Goal: Transaction & Acquisition: Purchase product/service

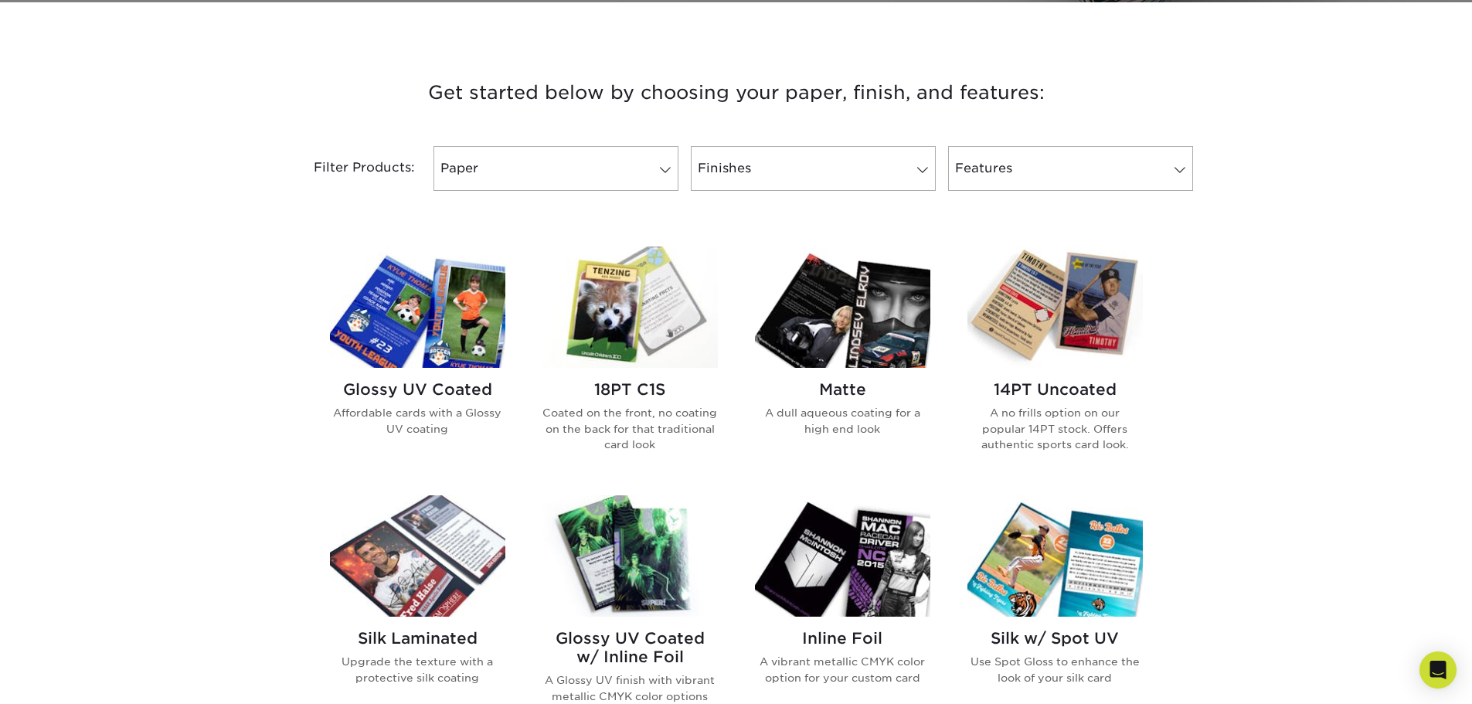
scroll to position [541, 0]
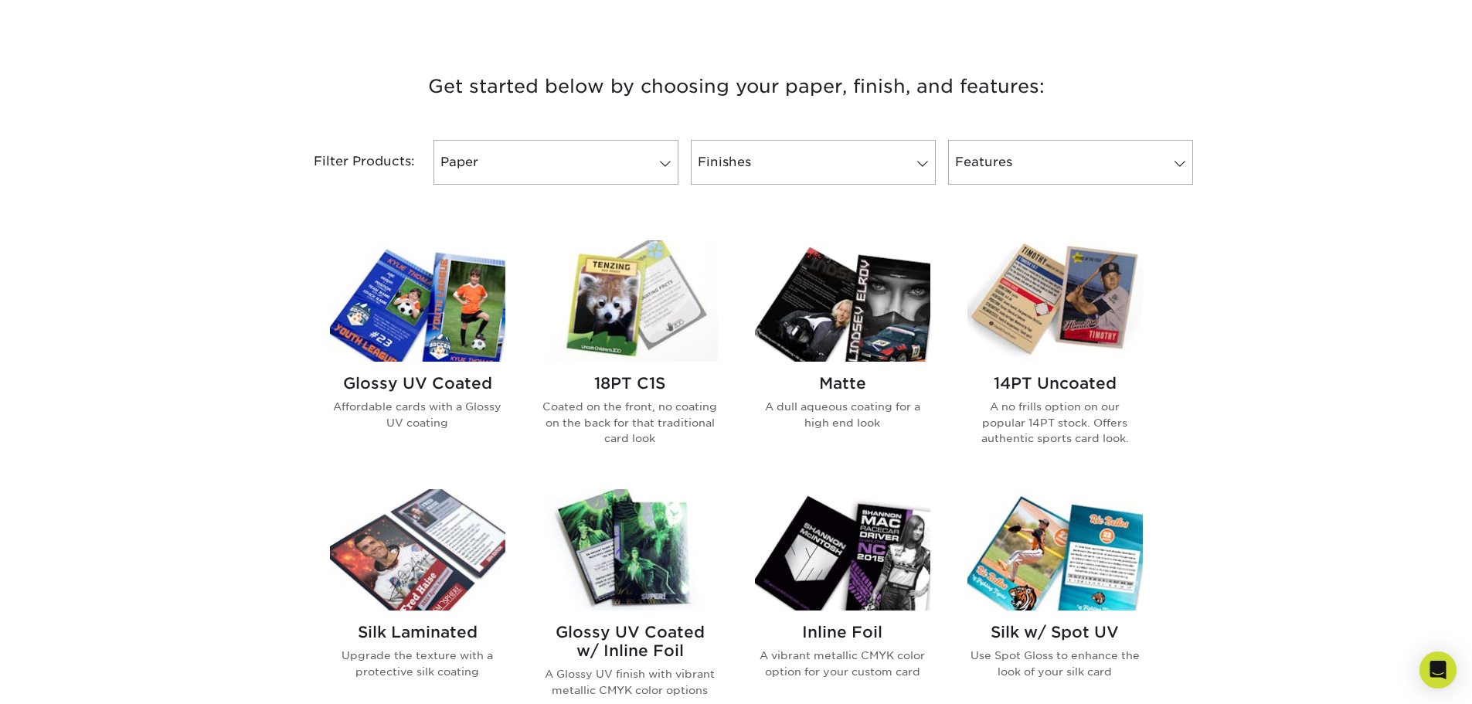
click at [1077, 318] on img at bounding box center [1054, 300] width 175 height 121
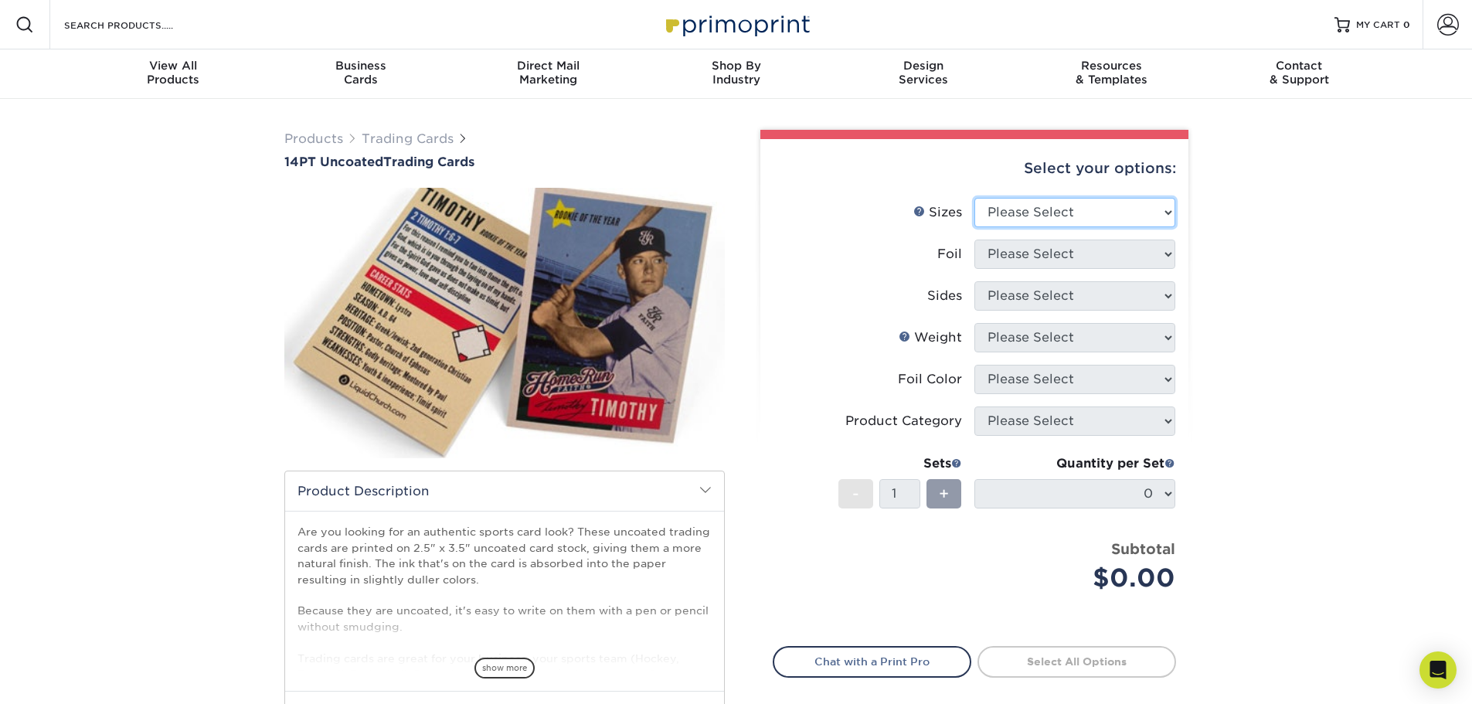
click at [1063, 206] on select "Please Select 2.5" x 3.5"" at bounding box center [1074, 212] width 201 height 29
select select "2.50x3.50"
click at [974, 198] on select "Please Select 2.5" x 3.5"" at bounding box center [1074, 212] width 201 height 29
click at [1054, 260] on select "Please Select Yes No" at bounding box center [1074, 253] width 201 height 29
select select "0"
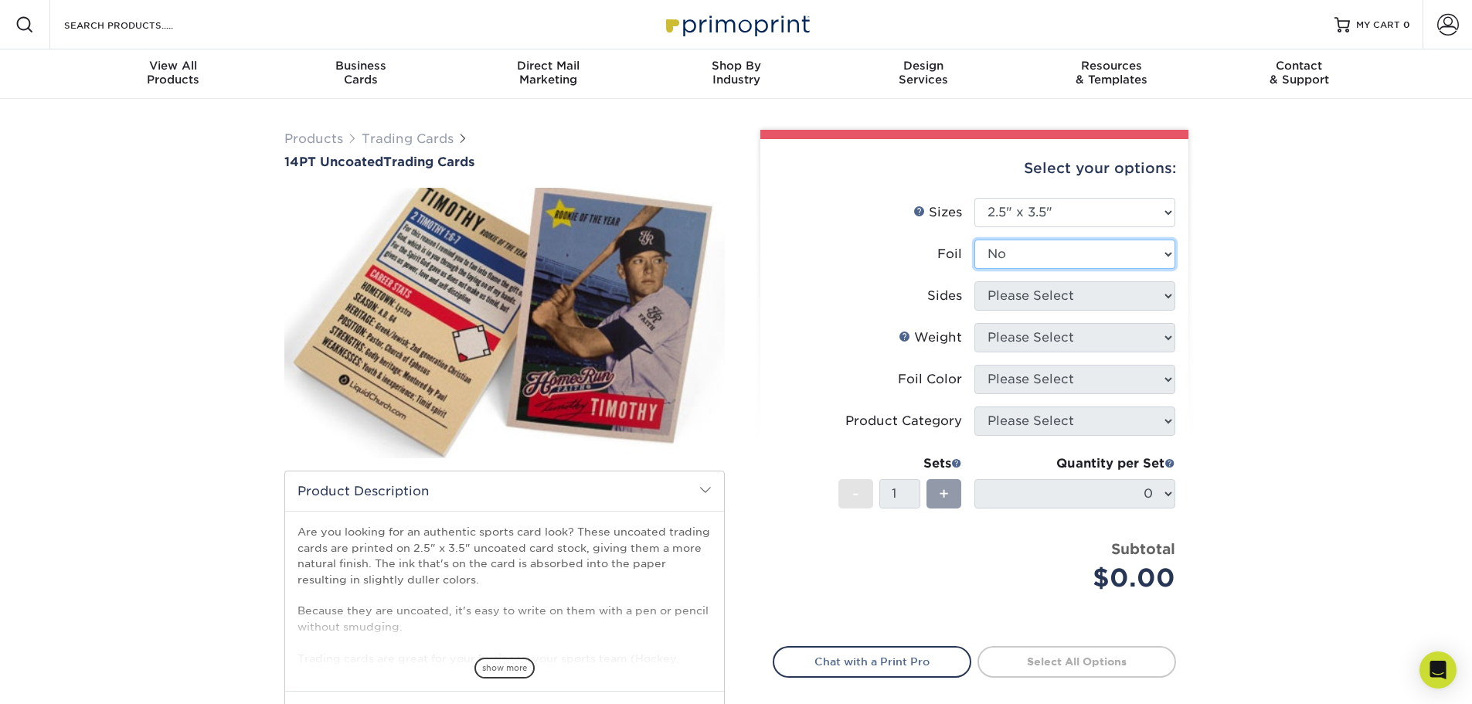
click at [974, 239] on select "Please Select Yes No" at bounding box center [1074, 253] width 201 height 29
drag, startPoint x: 1035, startPoint y: 307, endPoint x: 1041, endPoint y: 302, distance: 8.2
click at [1035, 307] on select "Please Select Print Both Sides Print Front Only" at bounding box center [1074, 295] width 201 height 29
select select "13abbda7-1d64-4f25-8bb2-c179b224825d"
click at [974, 281] on select "Please Select Print Both Sides Print Front Only" at bounding box center [1074, 295] width 201 height 29
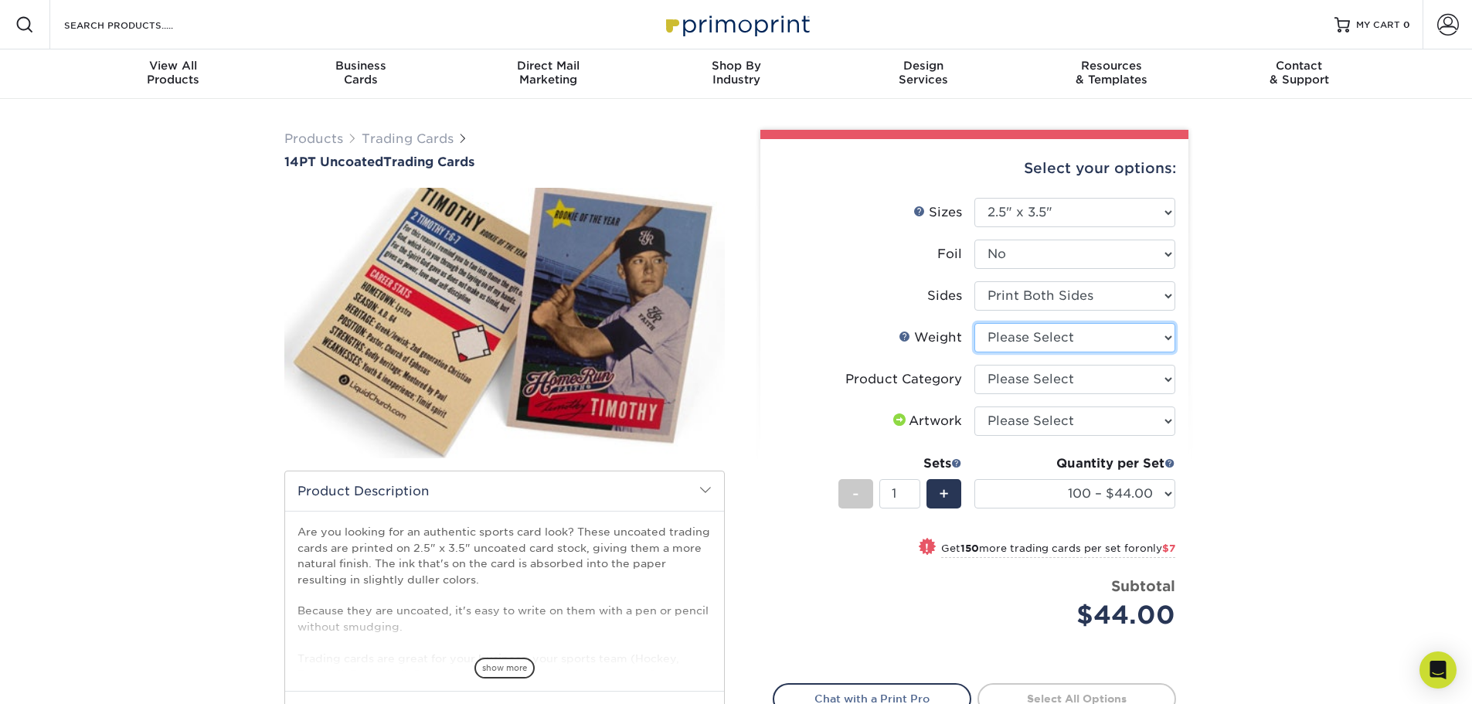
click at [1105, 340] on select "Please Select 14PT Uncoated" at bounding box center [1074, 337] width 201 height 29
select select "14PT Uncoated"
click at [974, 323] on select "Please Select 14PT Uncoated" at bounding box center [1074, 337] width 201 height 29
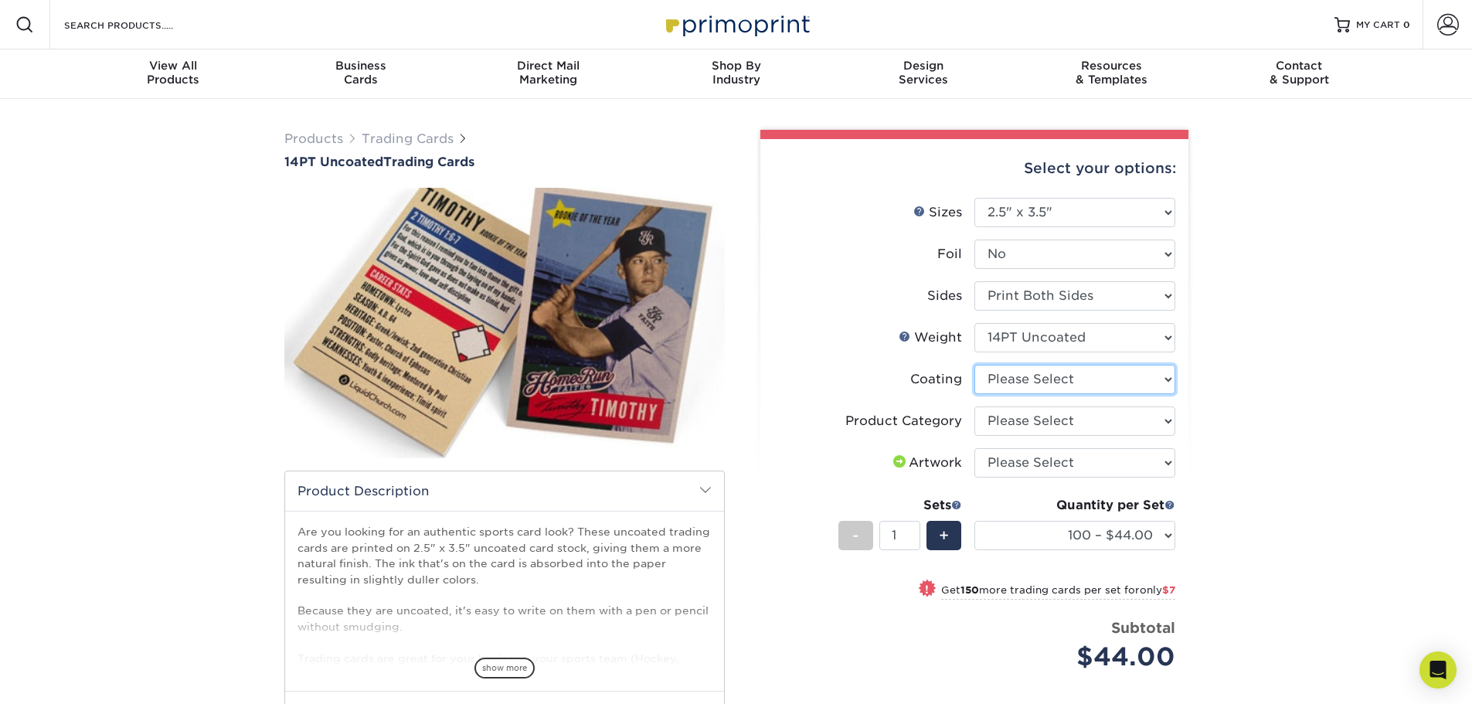
click at [1072, 386] on select at bounding box center [1074, 379] width 201 height 29
select select "3e7618de-abca-4bda-9f97-8b9129e913d8"
click at [974, 365] on select at bounding box center [1074, 379] width 201 height 29
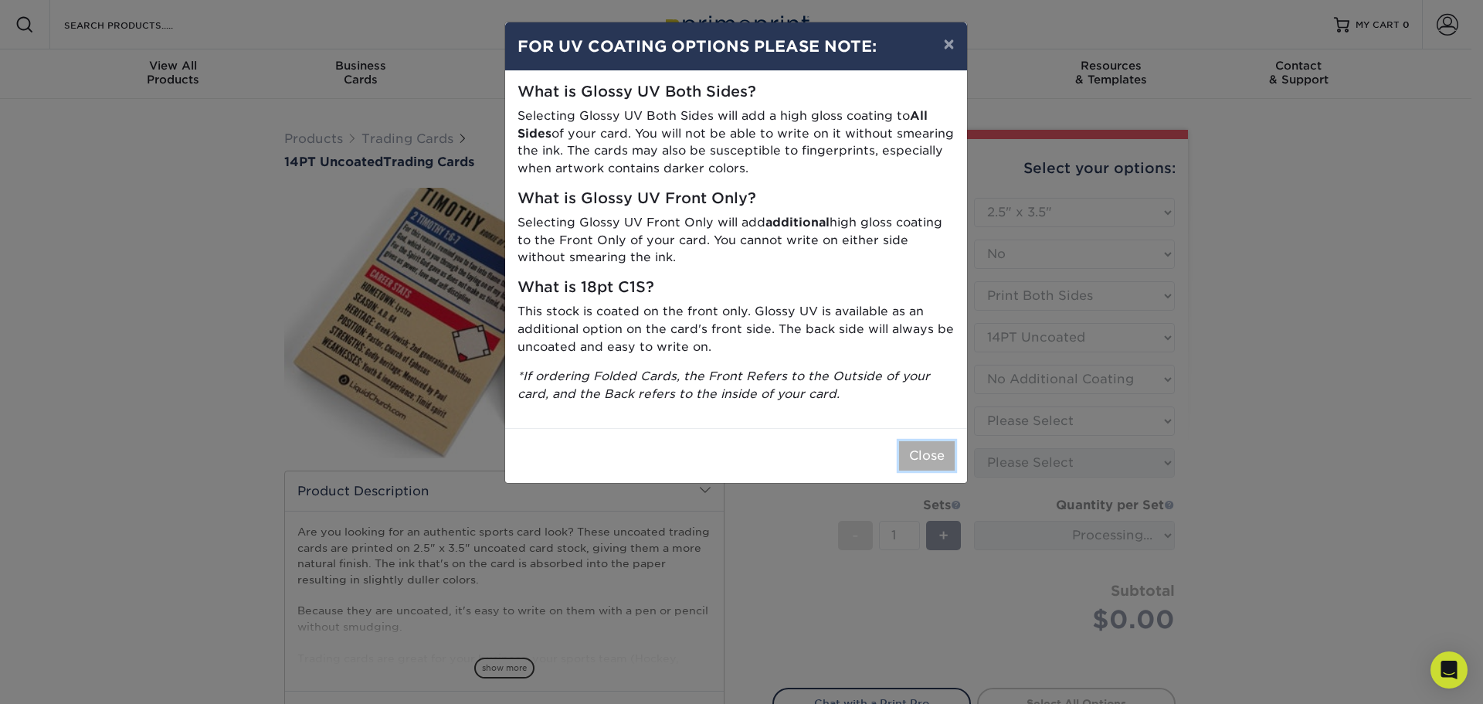
click at [933, 459] on button "Close" at bounding box center [927, 455] width 56 height 29
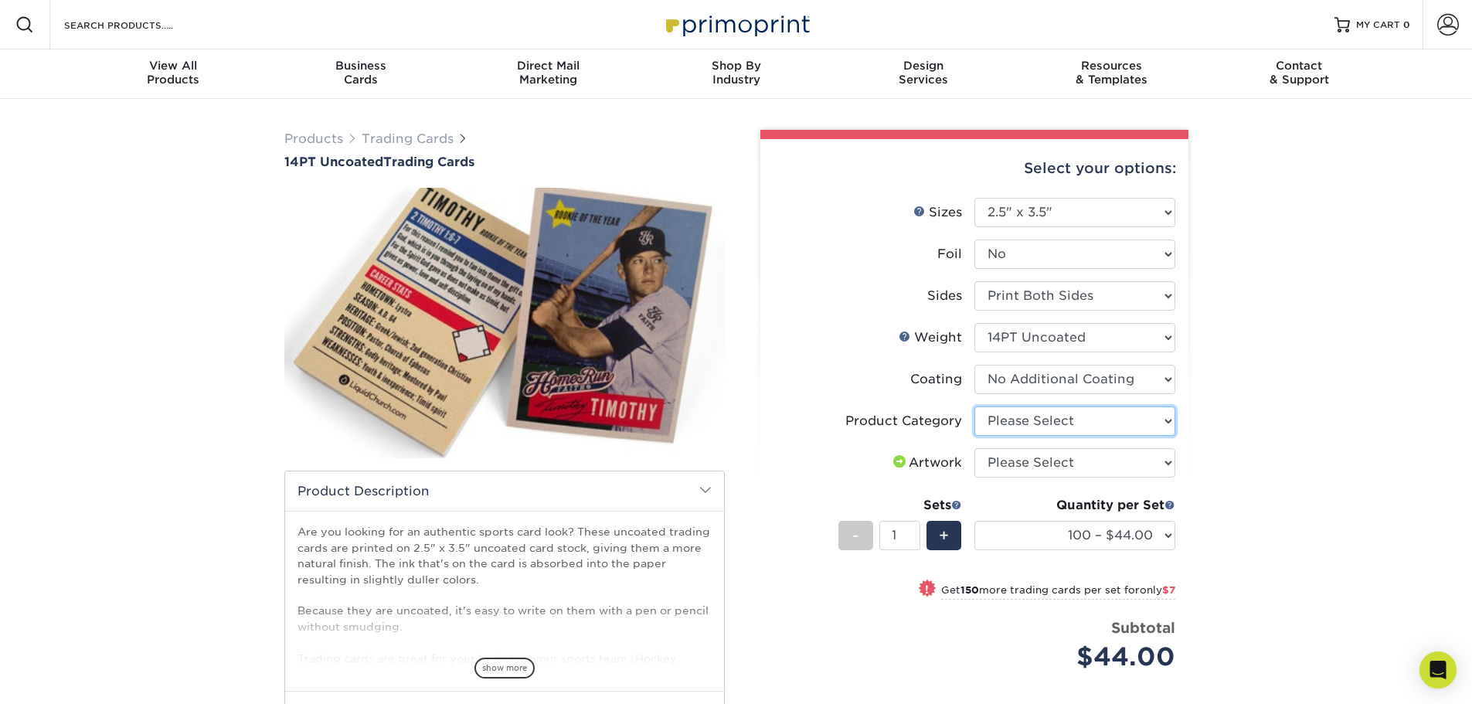
click at [1035, 418] on select "Please Select Trading Cards" at bounding box center [1074, 420] width 201 height 29
select select "c2f9bce9-36c2-409d-b101-c29d9d031e18"
click at [974, 406] on select "Please Select Trading Cards" at bounding box center [1074, 420] width 201 height 29
click at [1027, 461] on select "Please Select I will upload files I need a design - $100" at bounding box center [1074, 462] width 201 height 29
select select "upload"
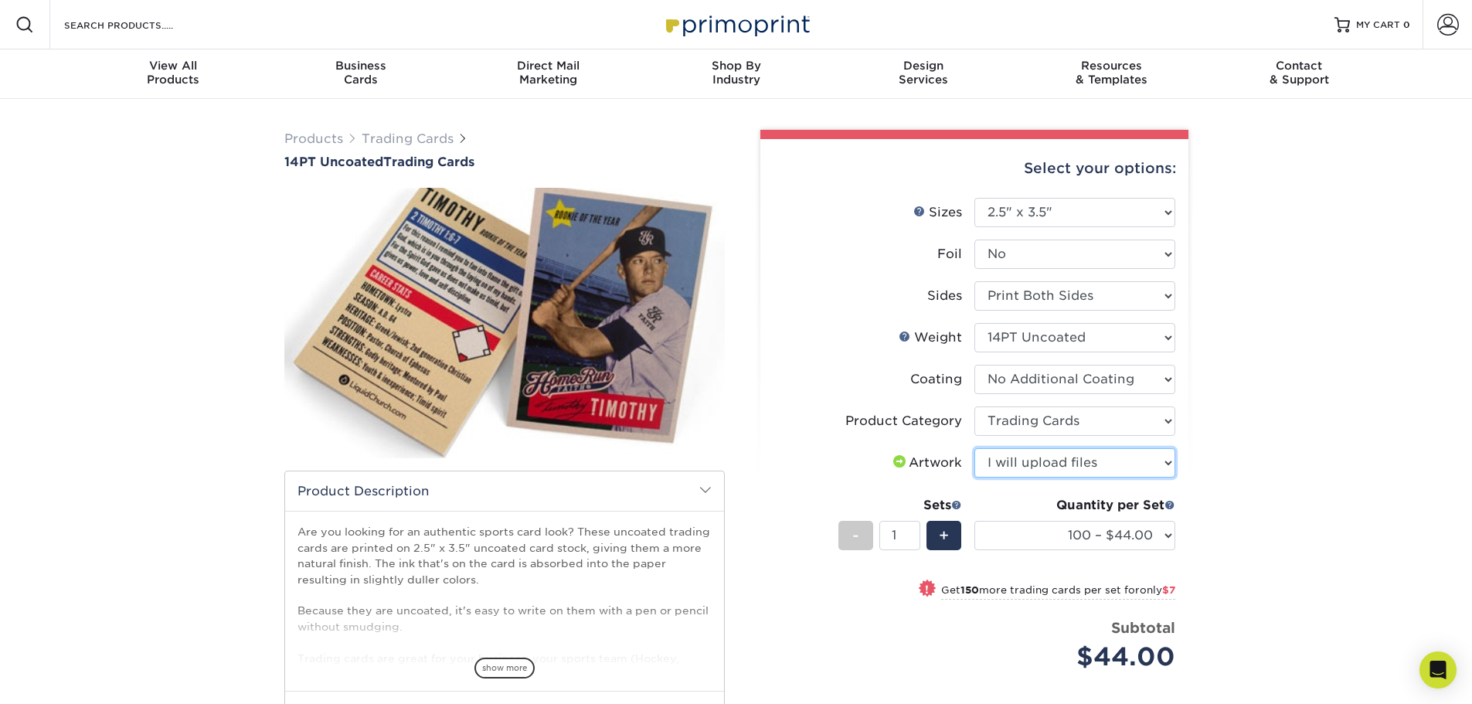
click at [974, 448] on select "Please Select I will upload files I need a design - $100" at bounding box center [1074, 462] width 201 height 29
click at [1161, 540] on select "100 – $44.00 250 – $51.00 500 – $54.00 1000 – $78.00 2500 – $148.00 5000 – $198…" at bounding box center [1074, 535] width 201 height 29
click at [1283, 416] on div "Products Trading Cards 14PT Uncoated Trading Cards show more Templates" at bounding box center [736, 502] width 1472 height 806
click at [941, 540] on span "+" at bounding box center [944, 535] width 10 height 23
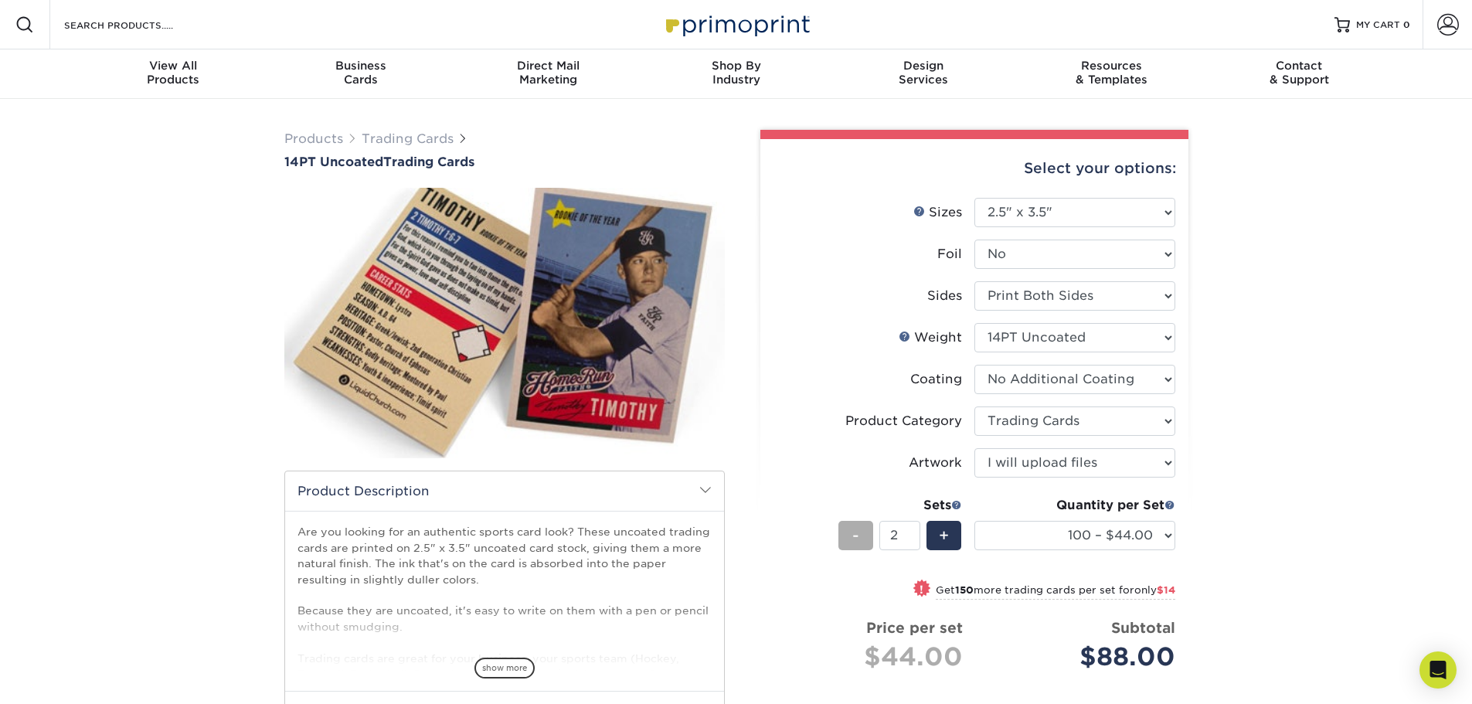
click at [859, 535] on div "-" at bounding box center [855, 535] width 35 height 29
click at [962, 537] on li "Sets - 1 + Quantity per Set 100 – $44.00 250 – $51.00 500 – $54.00 1000 – $78.0…" at bounding box center [974, 535] width 402 height 90
click at [950, 536] on div "+" at bounding box center [943, 535] width 35 height 29
click at [854, 538] on span "-" at bounding box center [855, 535] width 7 height 23
type input "1"
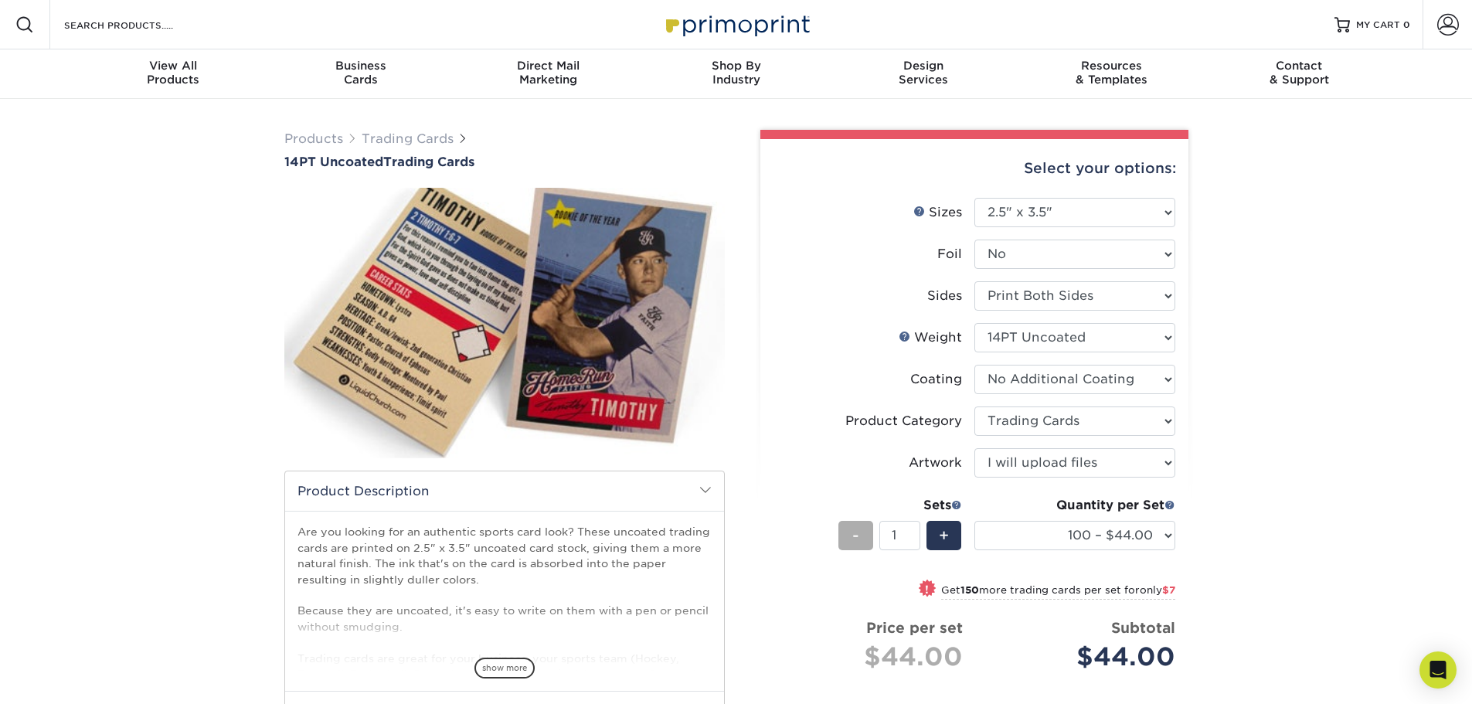
click at [856, 538] on span "-" at bounding box center [855, 535] width 7 height 23
click at [864, 535] on div "-" at bounding box center [855, 535] width 35 height 29
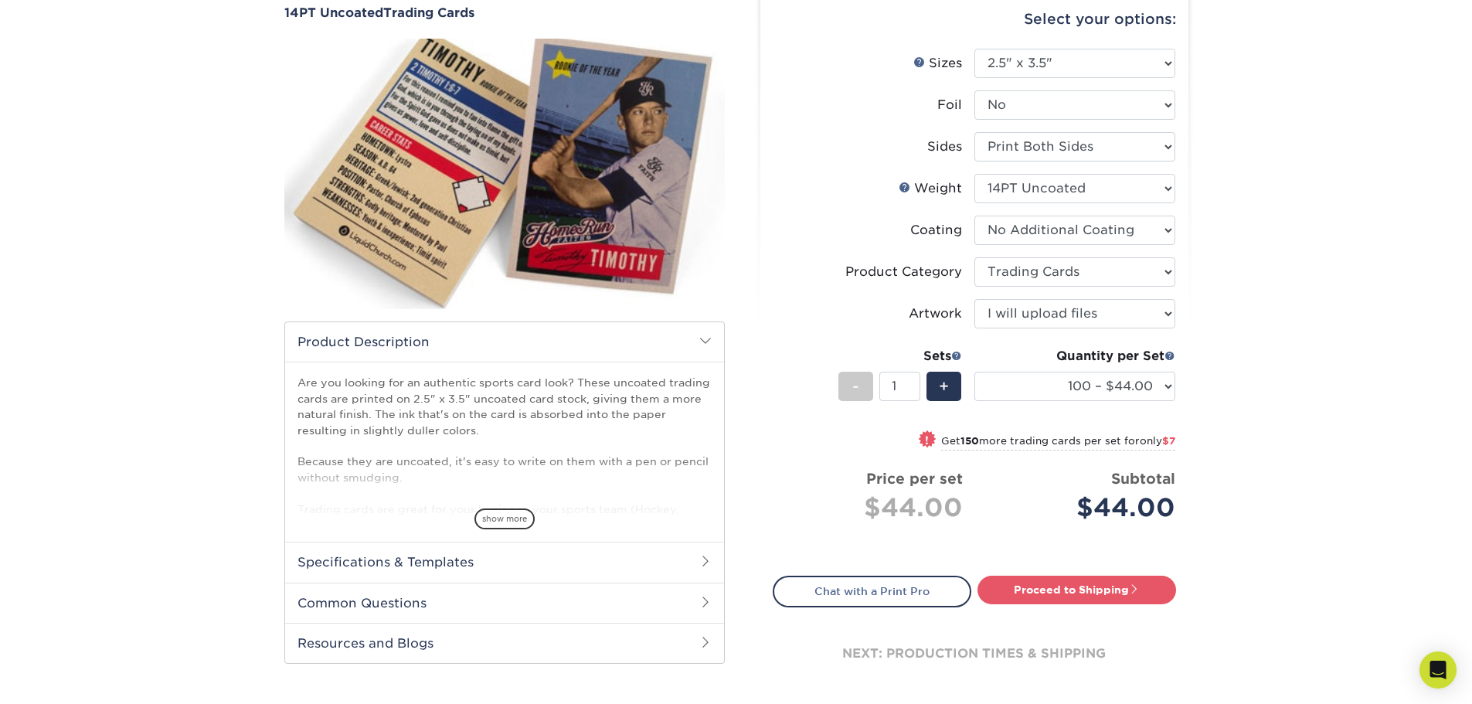
scroll to position [155, 0]
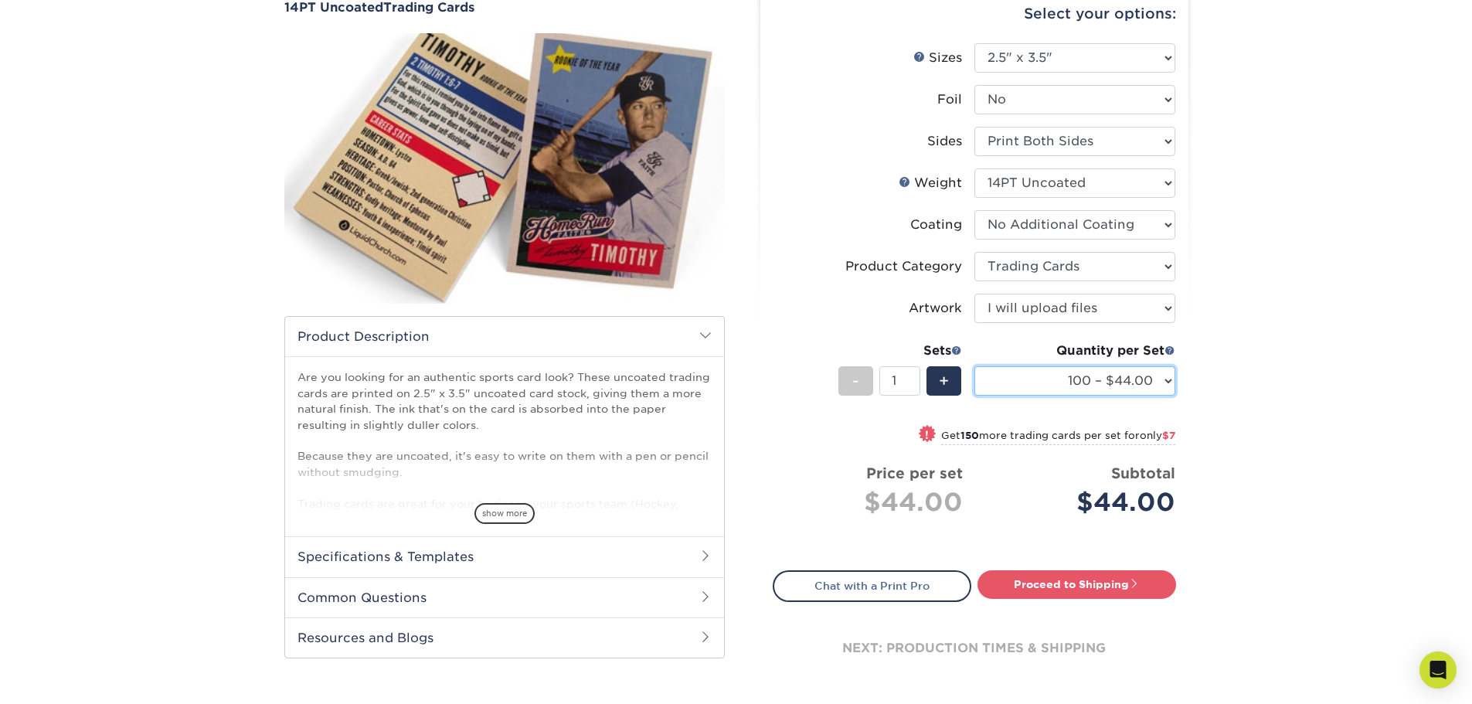
click at [1105, 386] on select "100 – $44.00 250 – $51.00 500 – $54.00 1000 – $78.00 2500 – $148.00 5000 – $198…" at bounding box center [1074, 380] width 201 height 29
click at [1266, 453] on div "Products Trading Cards 14PT Uncoated Trading Cards show more Templates" at bounding box center [736, 347] width 1472 height 806
click at [1087, 382] on select "100 – $44.00 250 – $51.00 500 – $54.00 1000 – $78.00 2500 – $148.00 5000 – $198…" at bounding box center [1074, 380] width 201 height 29
select select "250 – $51.00"
click at [974, 366] on select "100 – $44.00 250 – $51.00 500 – $54.00 1000 – $78.00 2500 – $148.00 5000 – $198…" at bounding box center [1074, 380] width 201 height 29
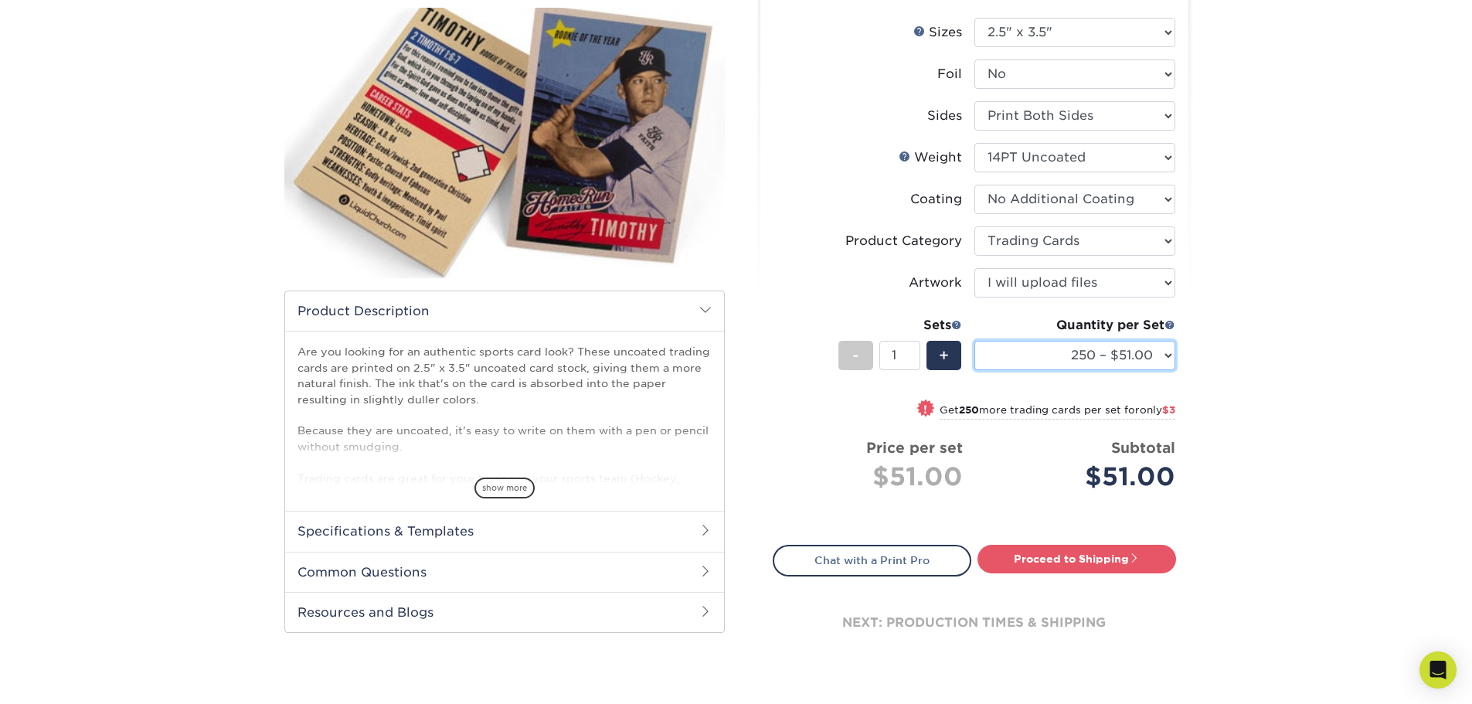
scroll to position [232, 0]
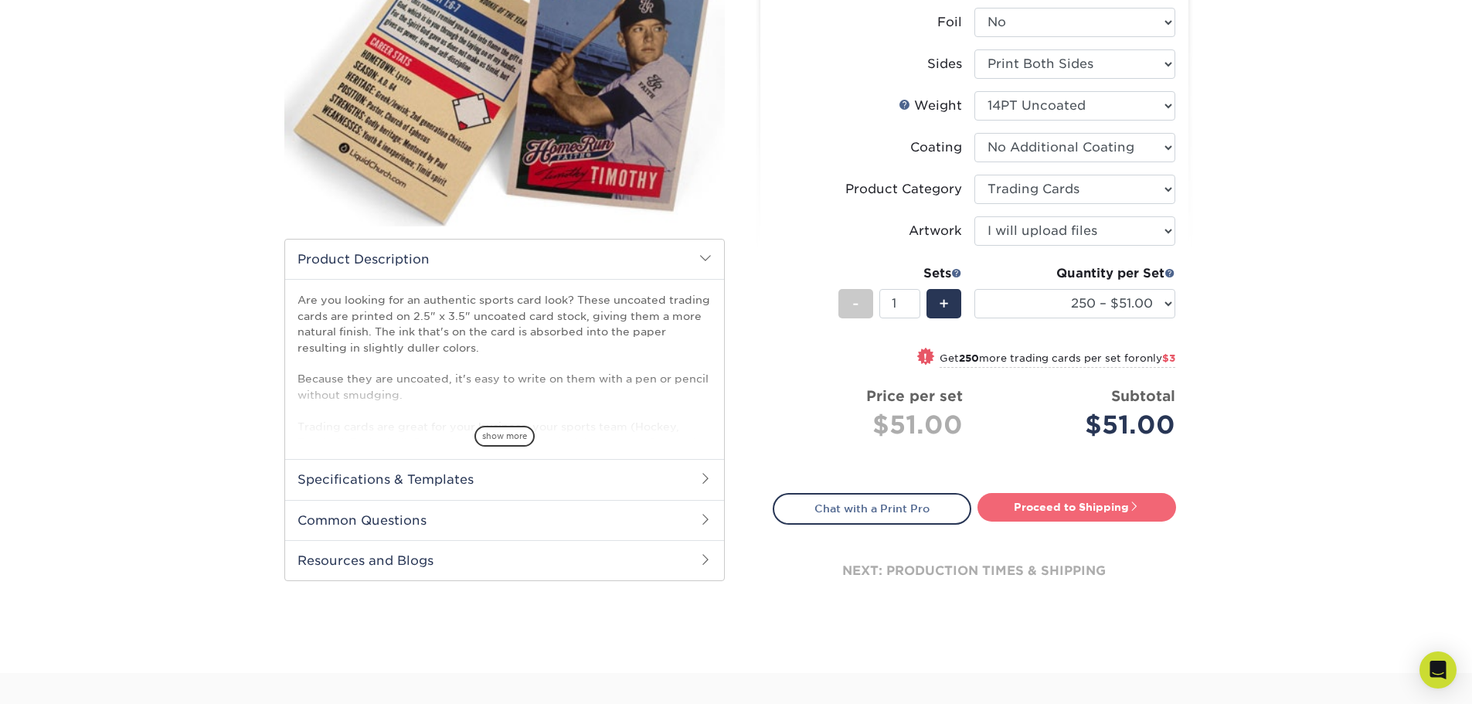
click at [1052, 511] on link "Proceed to Shipping" at bounding box center [1076, 507] width 199 height 28
type input "Set 1"
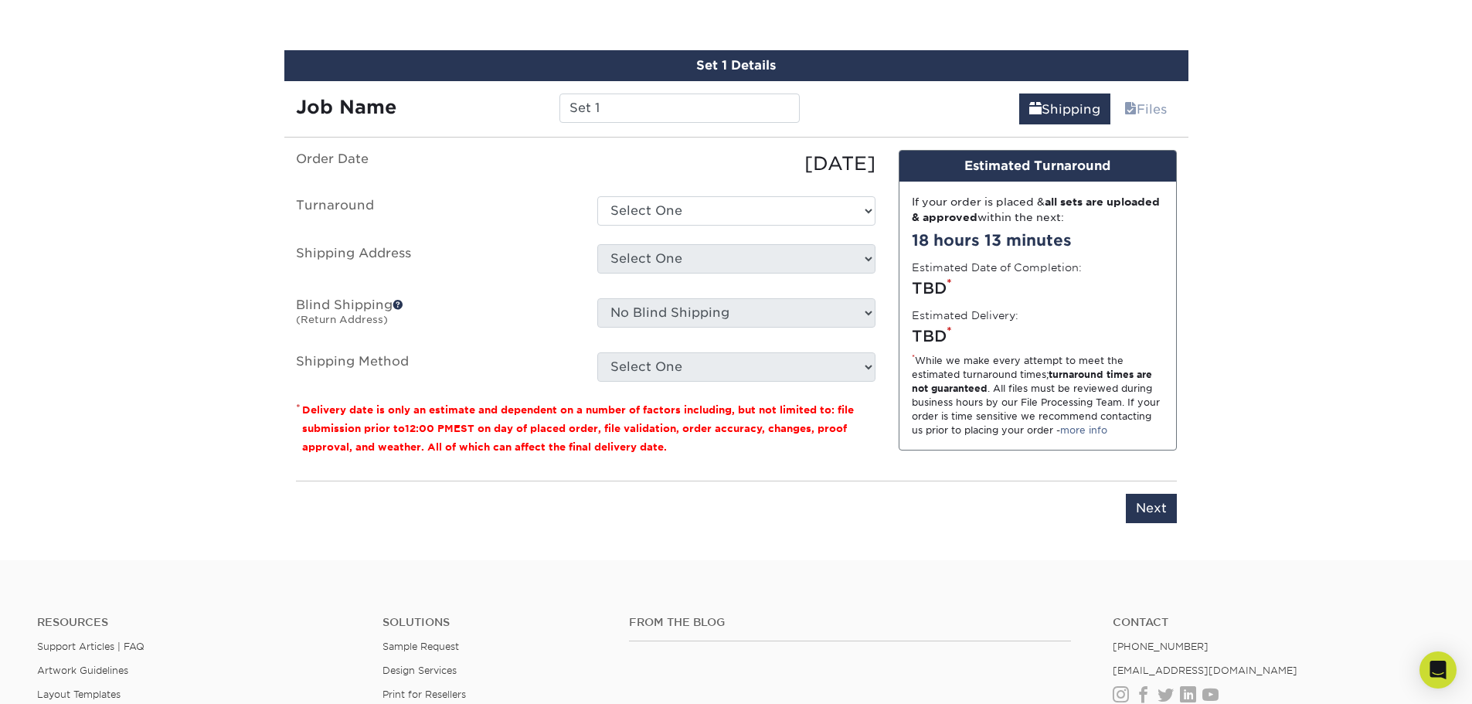
scroll to position [817, 0]
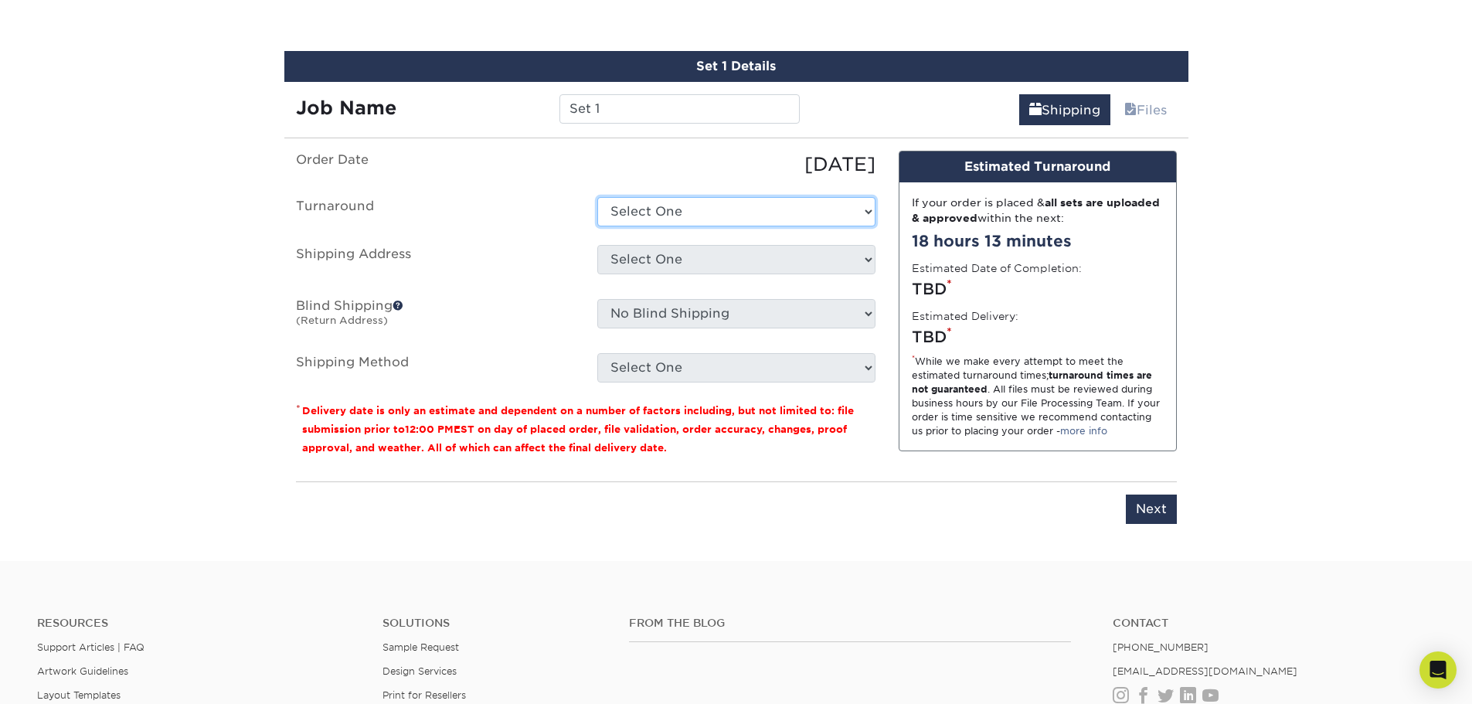
click at [705, 224] on select "Select One 2-4 Business Days 2 Day Next Business Day" at bounding box center [736, 211] width 278 height 29
select select "2aa9058f-d60e-4dbb-9e2f-730be2c6fe27"
click at [597, 197] on select "Select One 2-4 Business Days 2 Day Next Business Day" at bounding box center [736, 211] width 278 height 29
click at [741, 261] on select "Select One + Add New Address - Login" at bounding box center [736, 259] width 278 height 29
select select "newaddress"
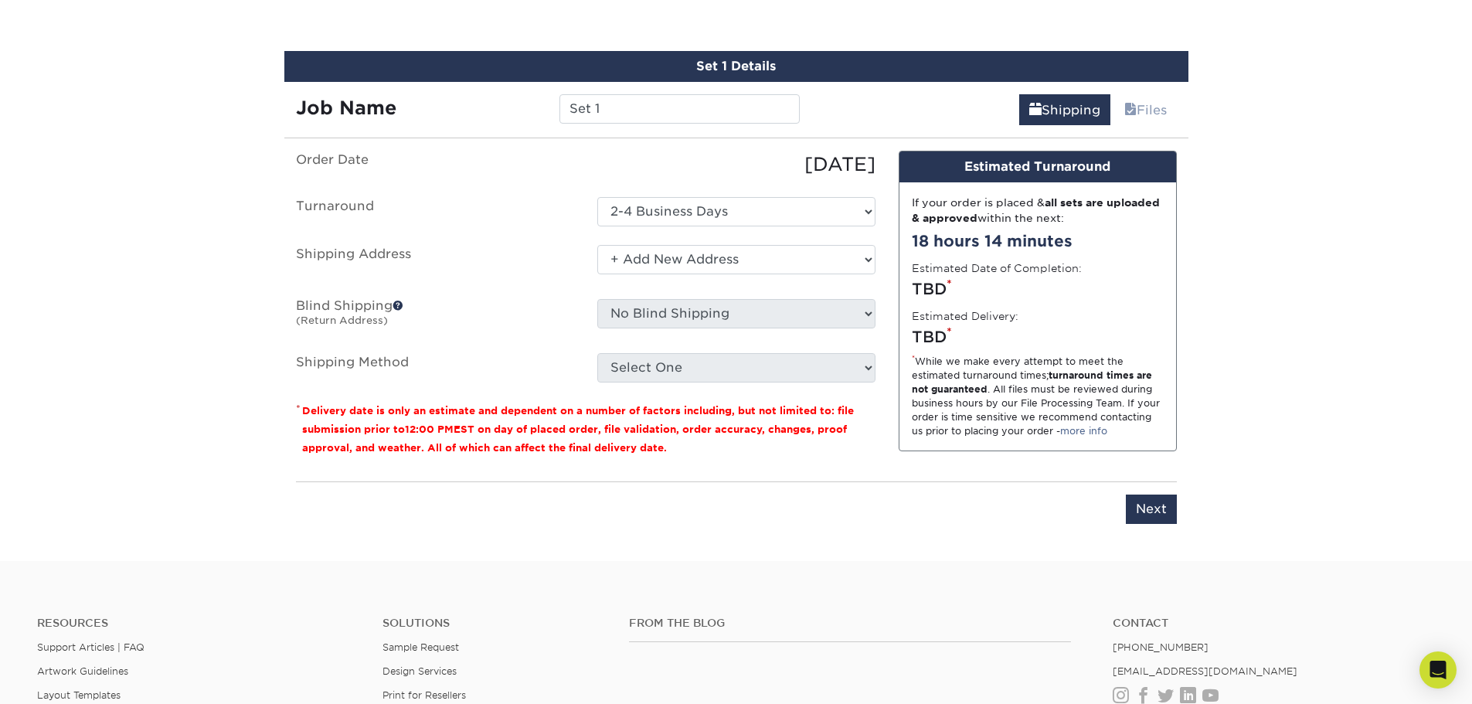
click at [597, 245] on select "Select One + Add New Address - Login" at bounding box center [736, 259] width 278 height 29
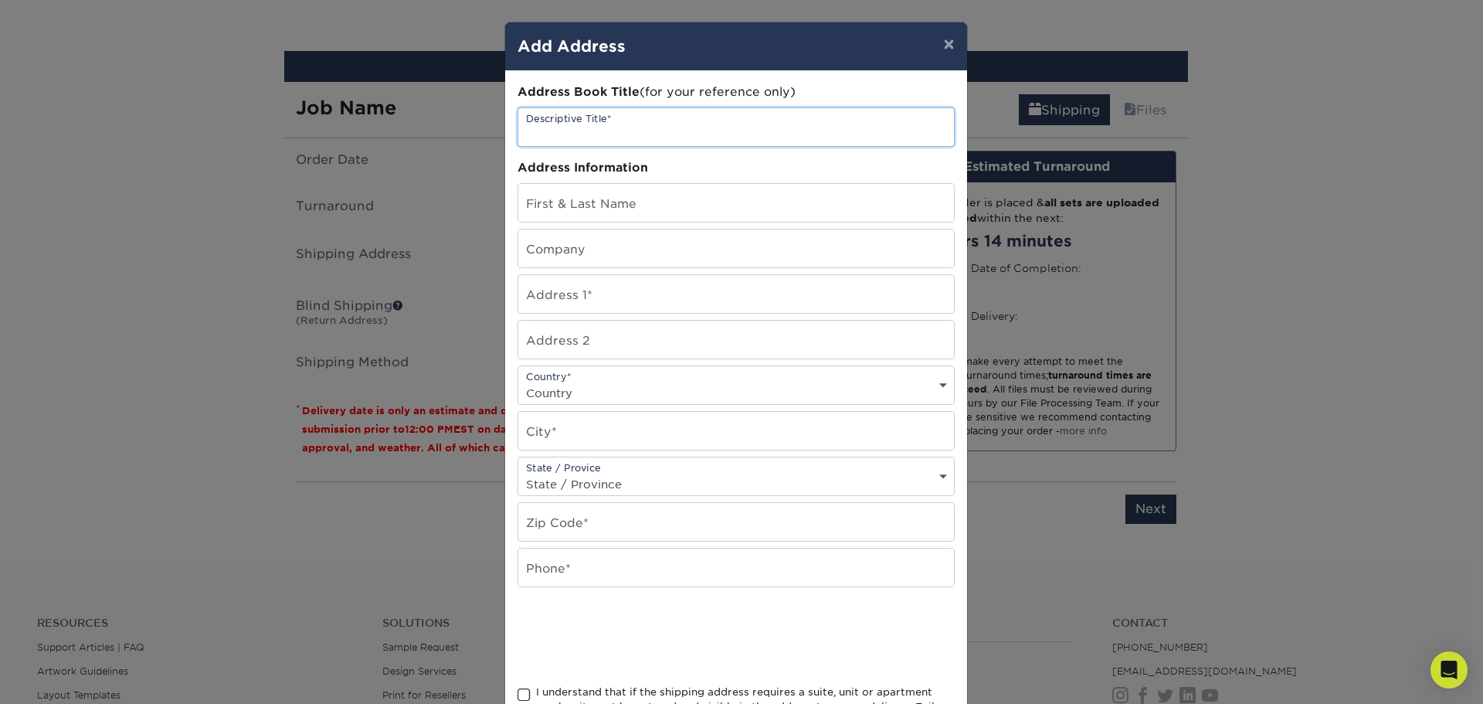
click at [662, 125] on input "text" at bounding box center [736, 127] width 436 height 38
click at [932, 42] on button "×" at bounding box center [949, 43] width 36 height 43
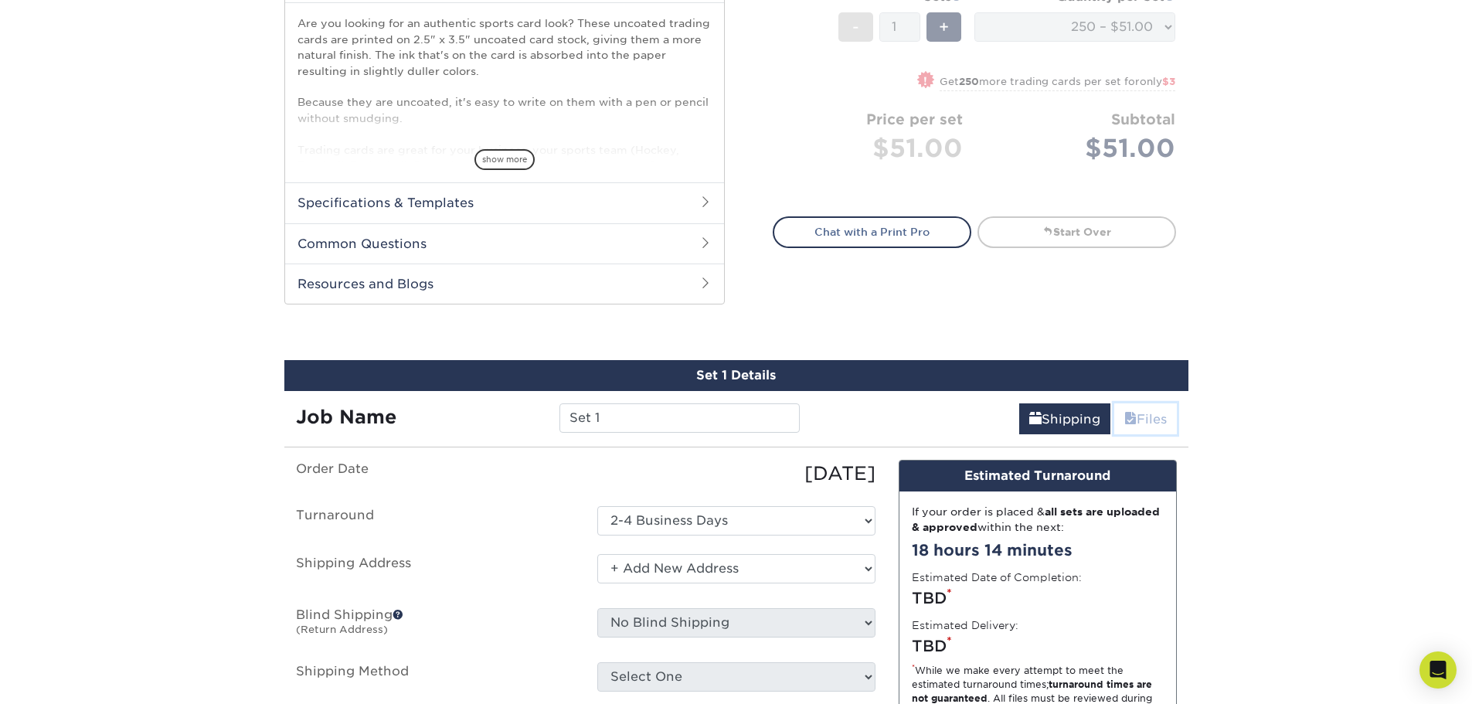
click at [1139, 417] on link "Files" at bounding box center [1145, 418] width 63 height 31
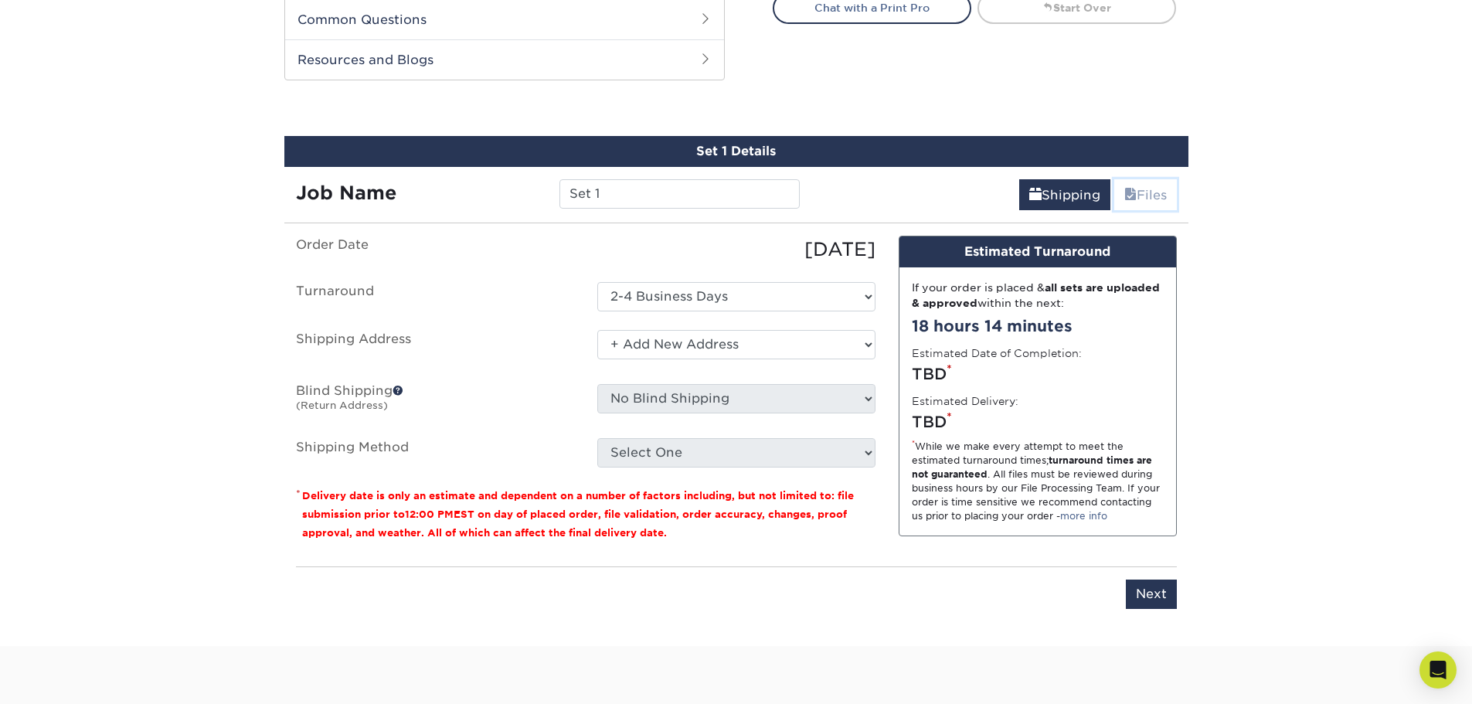
scroll to position [740, 0]
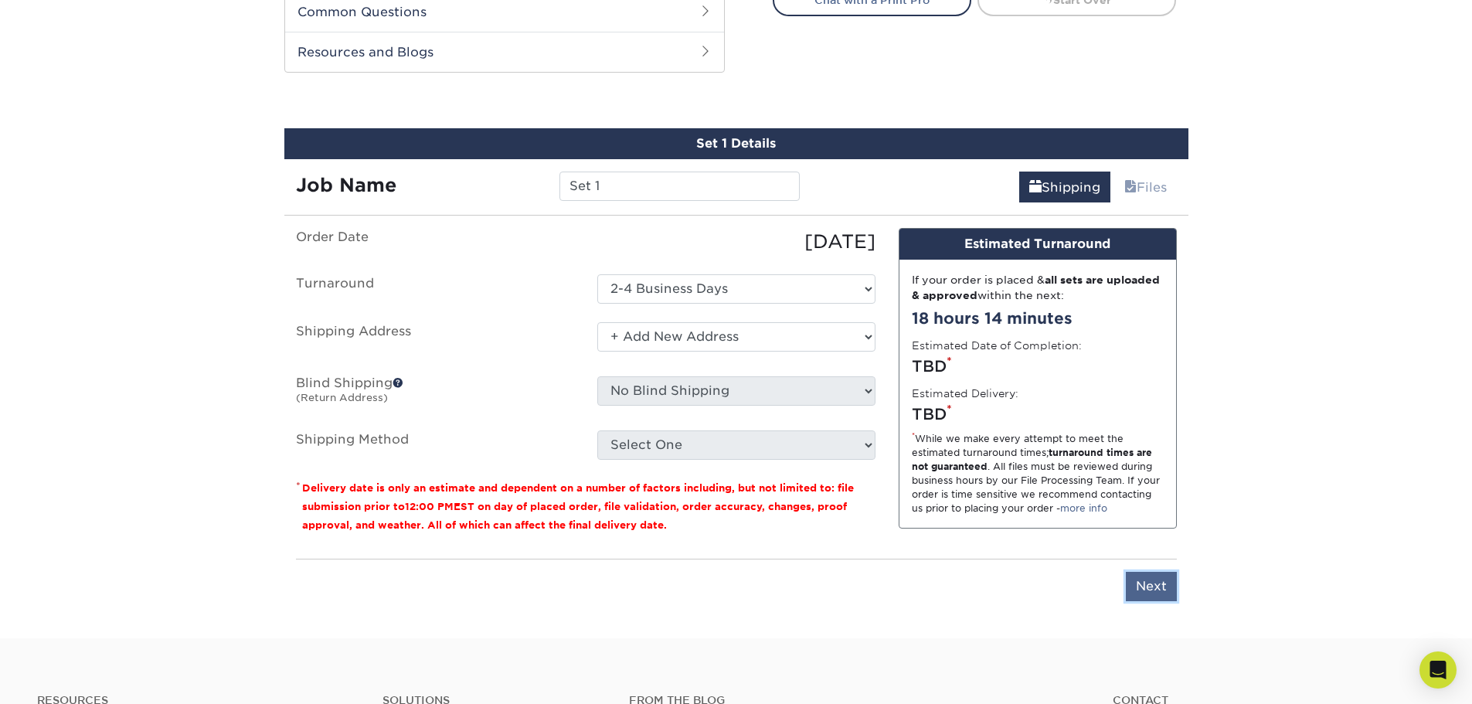
click at [1147, 584] on input "Next" at bounding box center [1151, 586] width 51 height 29
type input "Next"
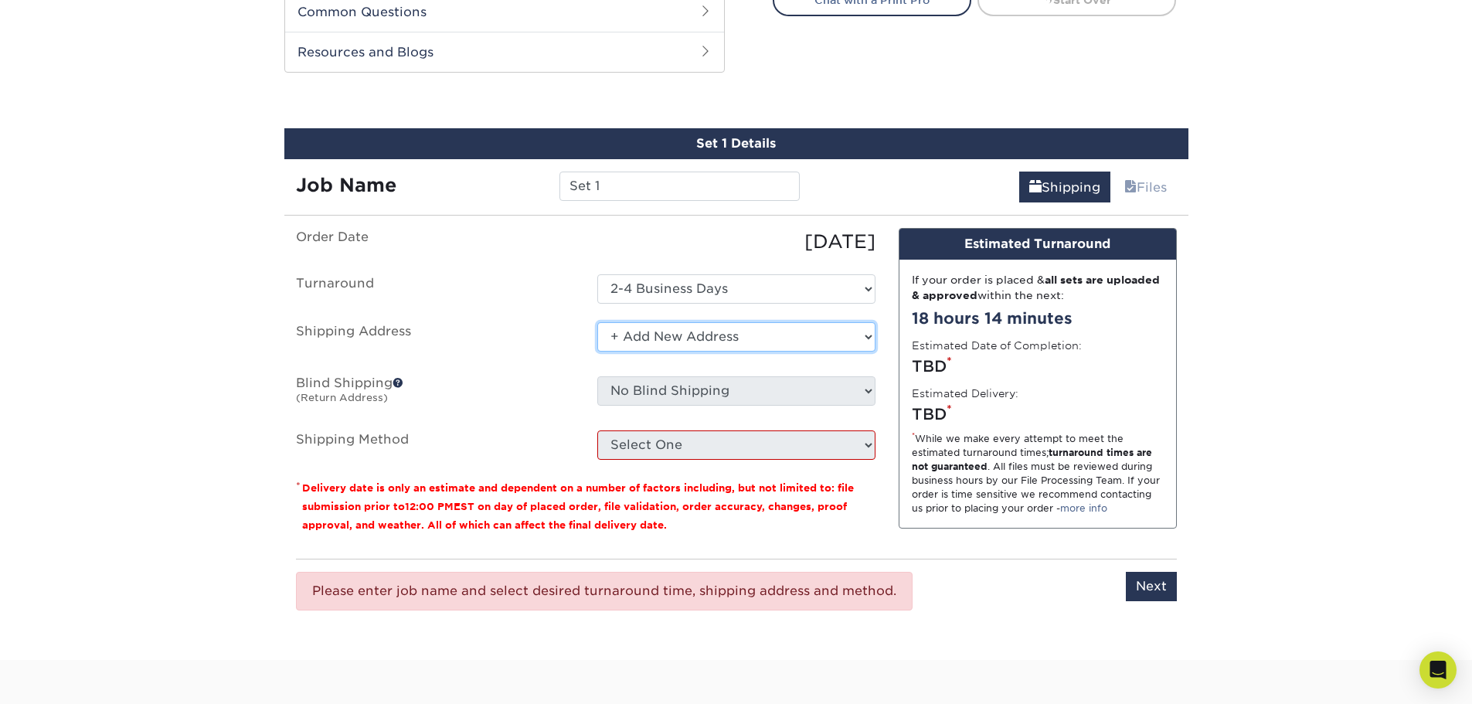
click at [694, 338] on select "Select One + Add New Address - Login" at bounding box center [736, 336] width 278 height 29
click at [597, 322] on select "Select One + Add New Address - Login" at bounding box center [736, 336] width 278 height 29
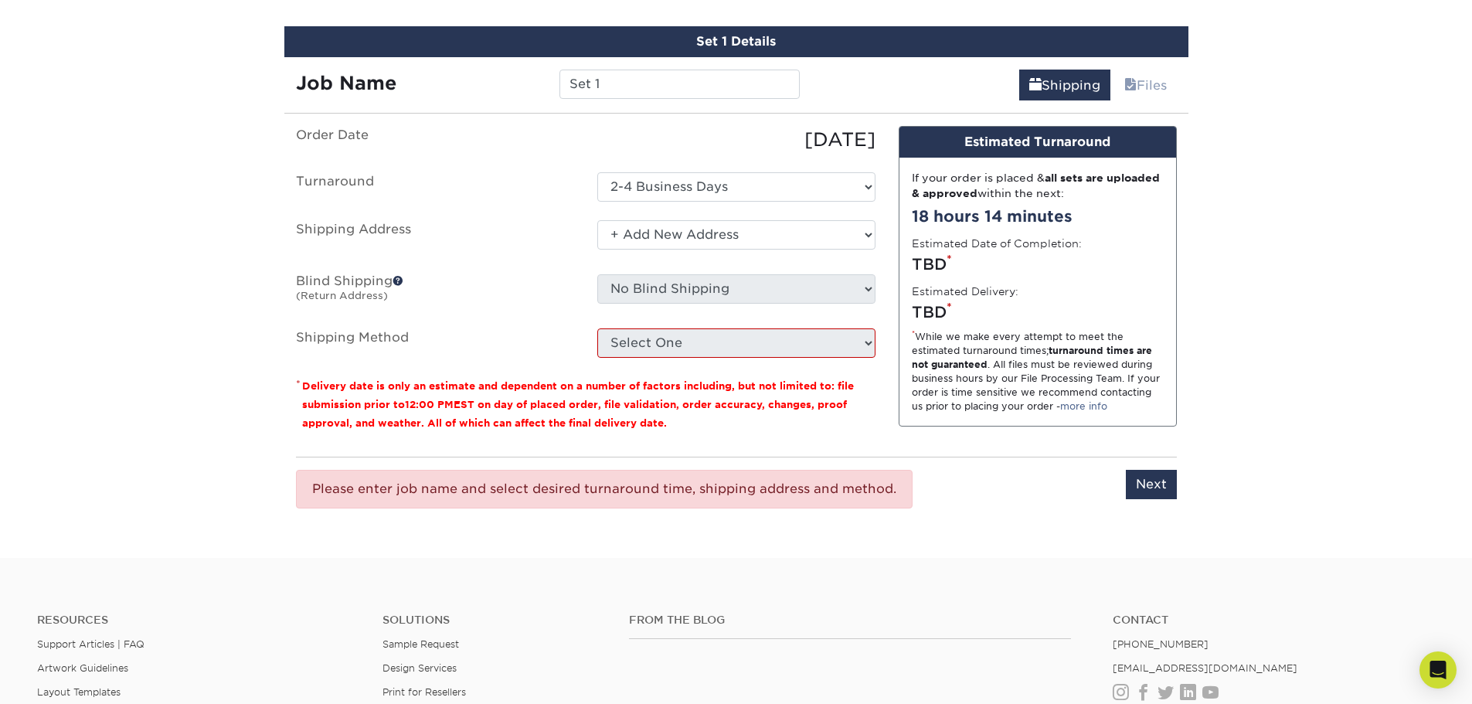
scroll to position [895, 0]
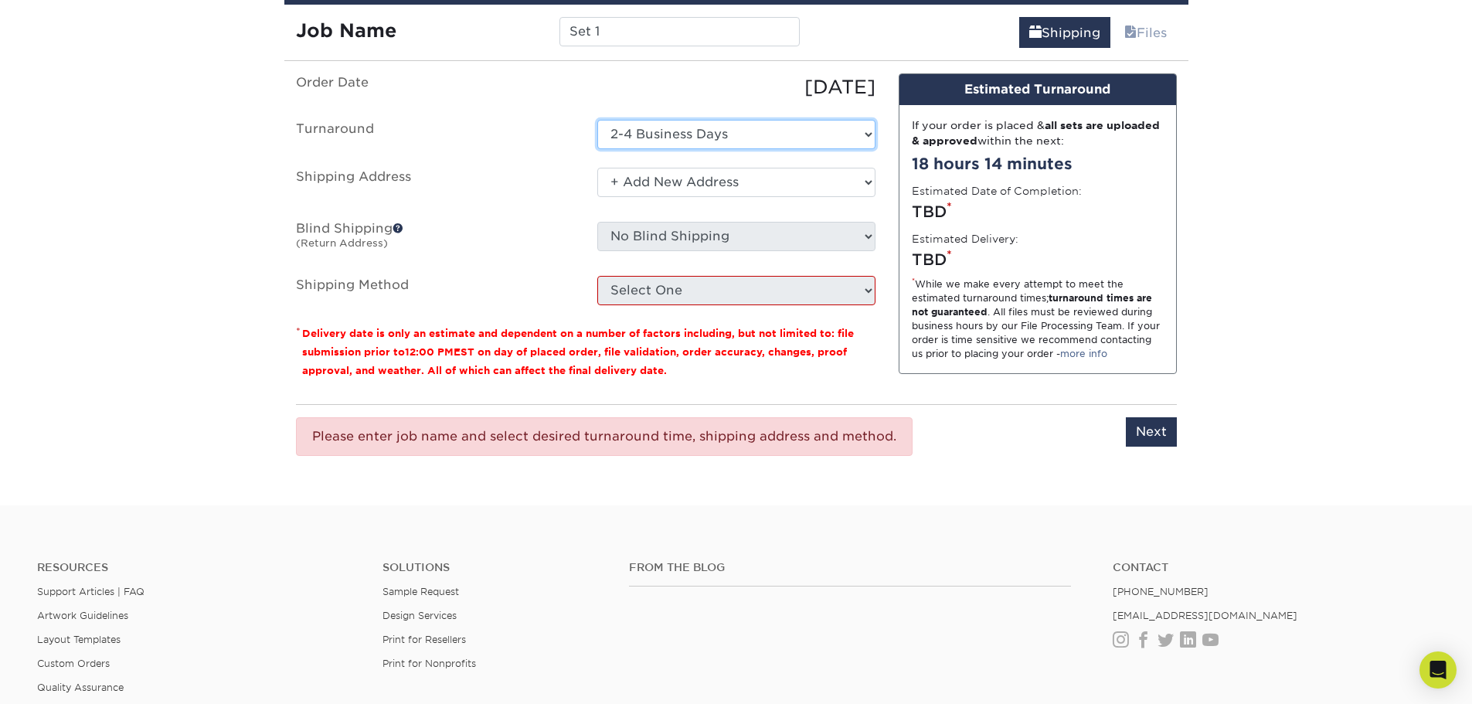
click at [755, 134] on select "Select One 2-4 Business Days 2 Day Next Business Day" at bounding box center [736, 134] width 278 height 29
click at [756, 134] on select "Select One 2-4 Business Days 2 Day Next Business Day" at bounding box center [736, 134] width 278 height 29
click at [739, 185] on select "Select One + Add New Address - Login" at bounding box center [736, 182] width 278 height 29
click at [597, 197] on select "Select One + Add New Address - Login" at bounding box center [736, 182] width 278 height 29
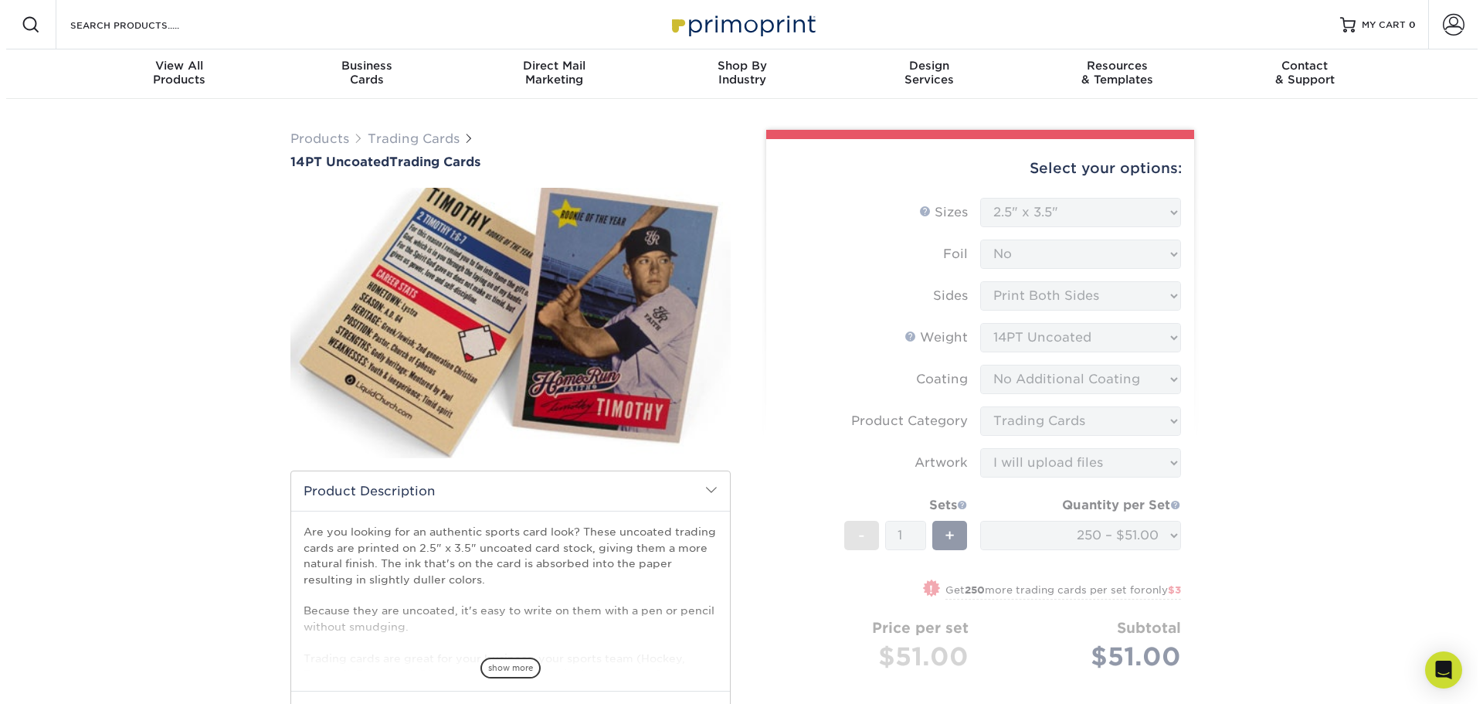
scroll to position [695, 0]
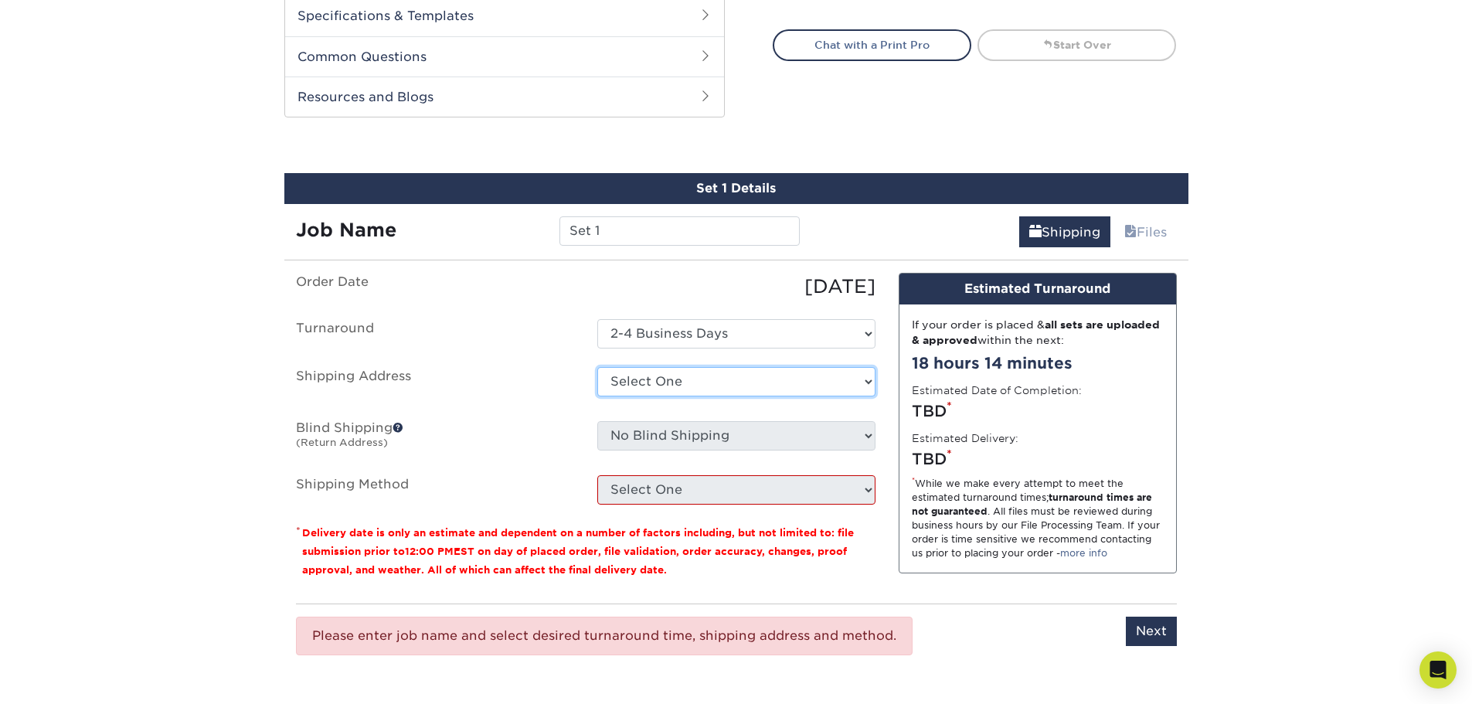
click at [688, 378] on select "Select One + Add New Address - Login" at bounding box center [736, 381] width 278 height 29
select select "newaddress"
click at [597, 367] on select "Select One + Add New Address - Login" at bounding box center [736, 381] width 278 height 29
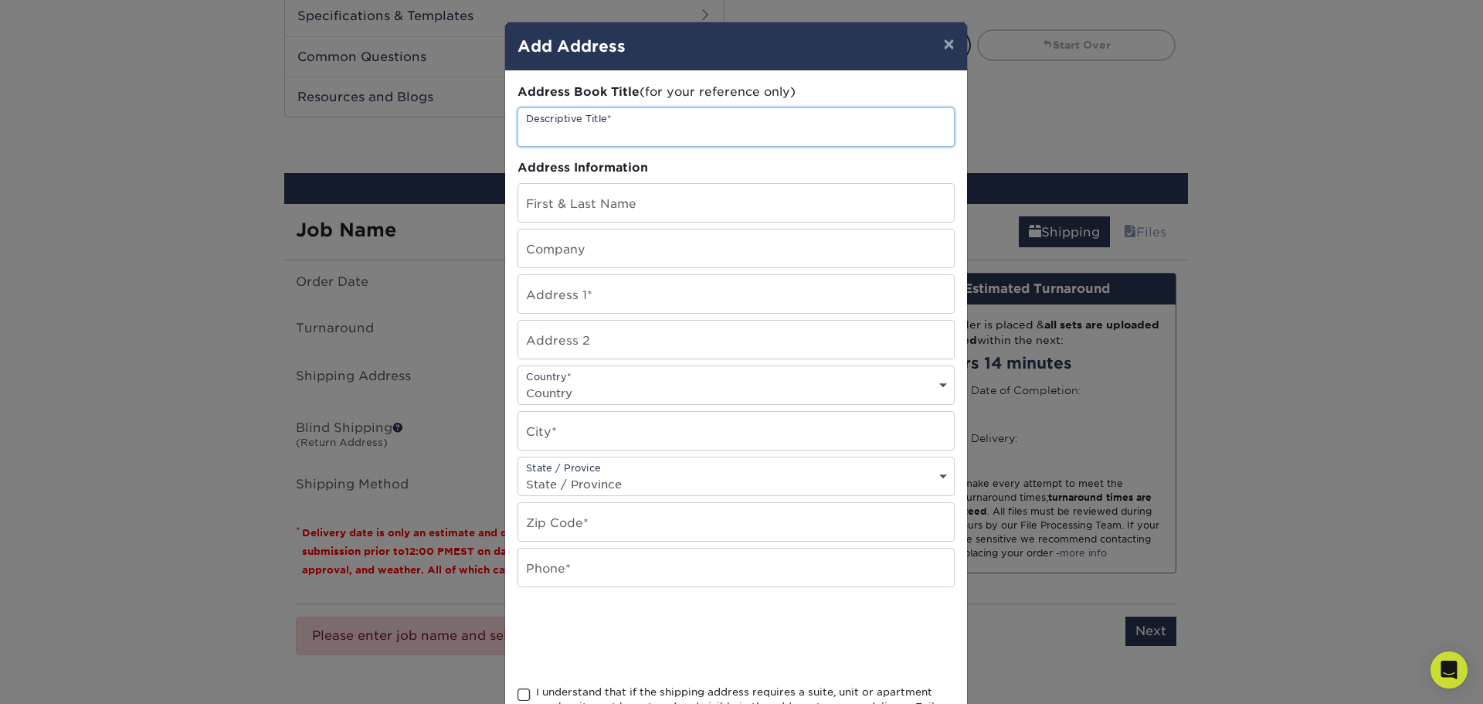
click at [597, 124] on input "text" at bounding box center [736, 127] width 436 height 38
click at [576, 208] on input "text" at bounding box center [736, 203] width 436 height 38
type input "Andrew Sabean"
type input "765 Hilltown Road"
select select "CA"
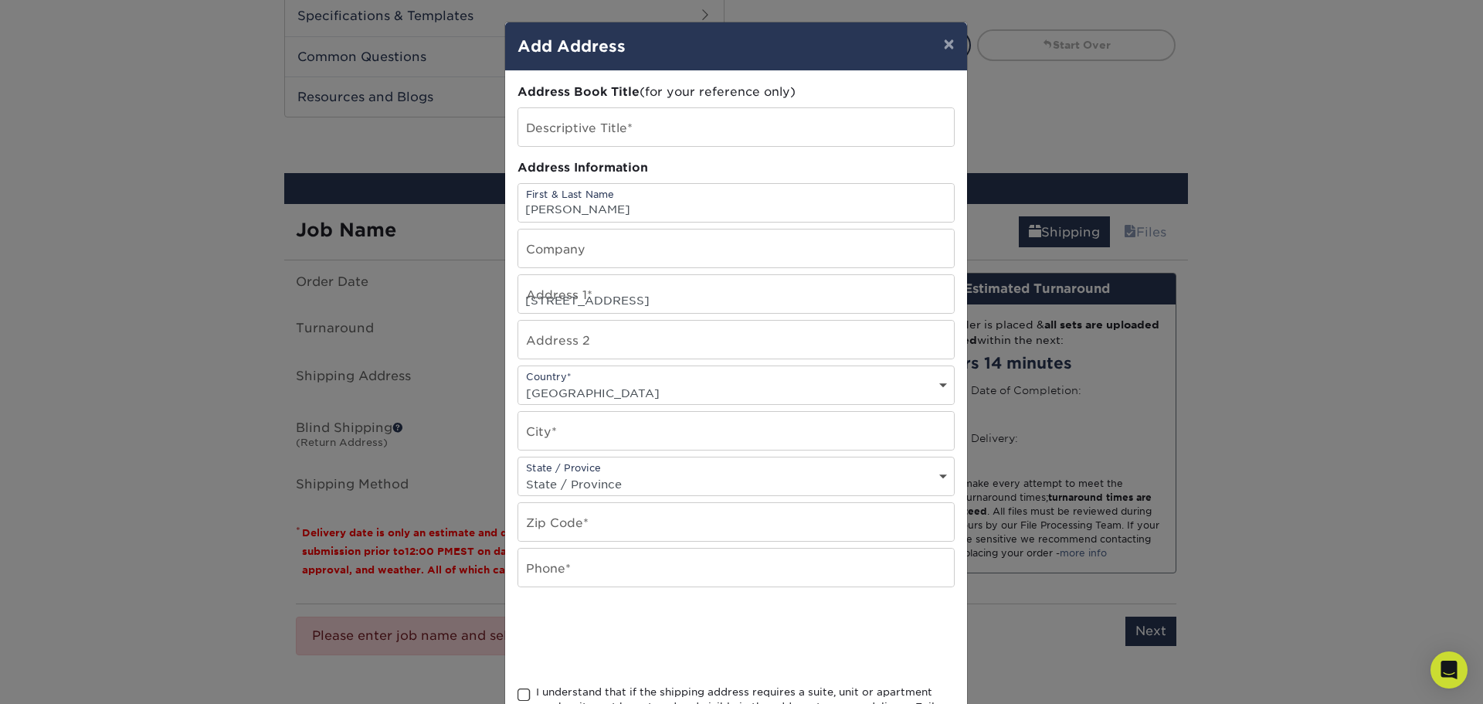
type input "Weymouth"
select select "NS"
type input "B0W 3T0"
type input "9028377594"
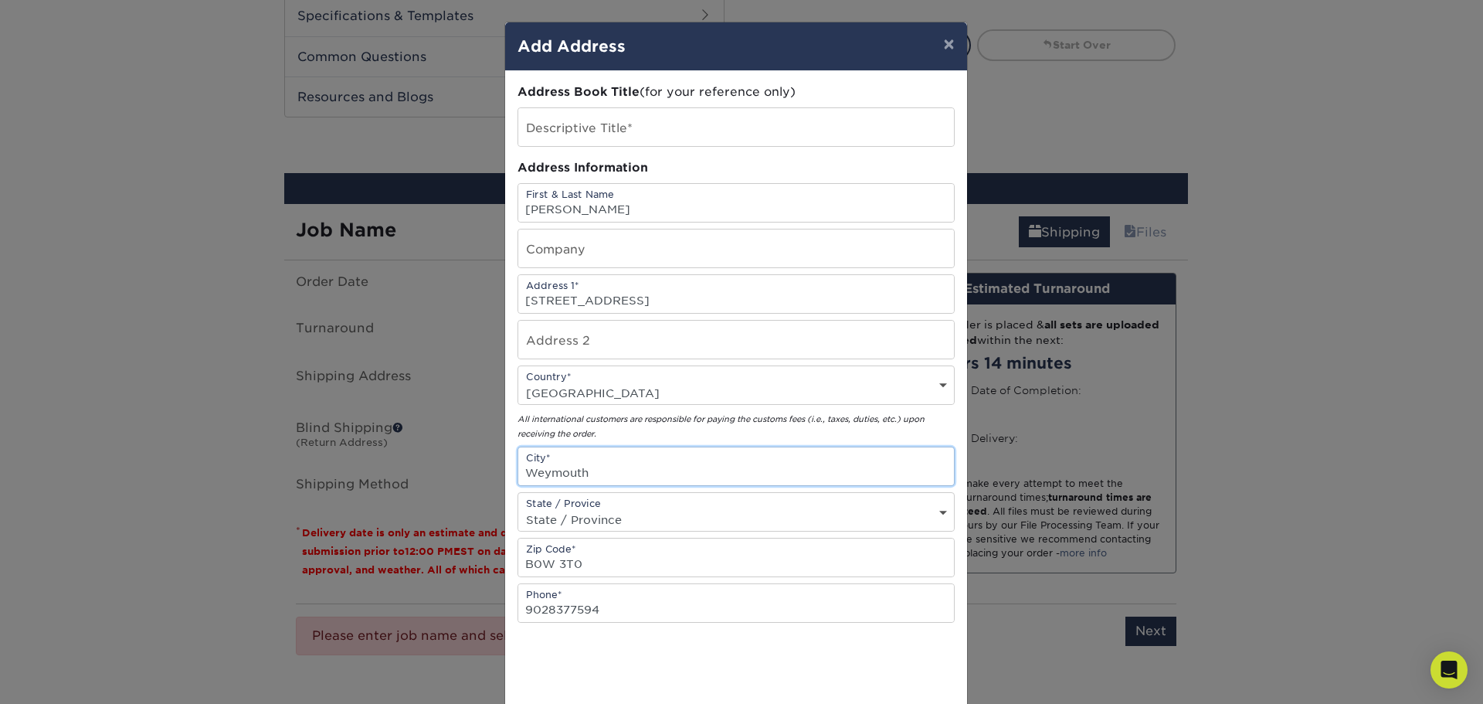
click at [664, 472] on input "Weymouth" at bounding box center [736, 466] width 436 height 38
type input "Hilltown"
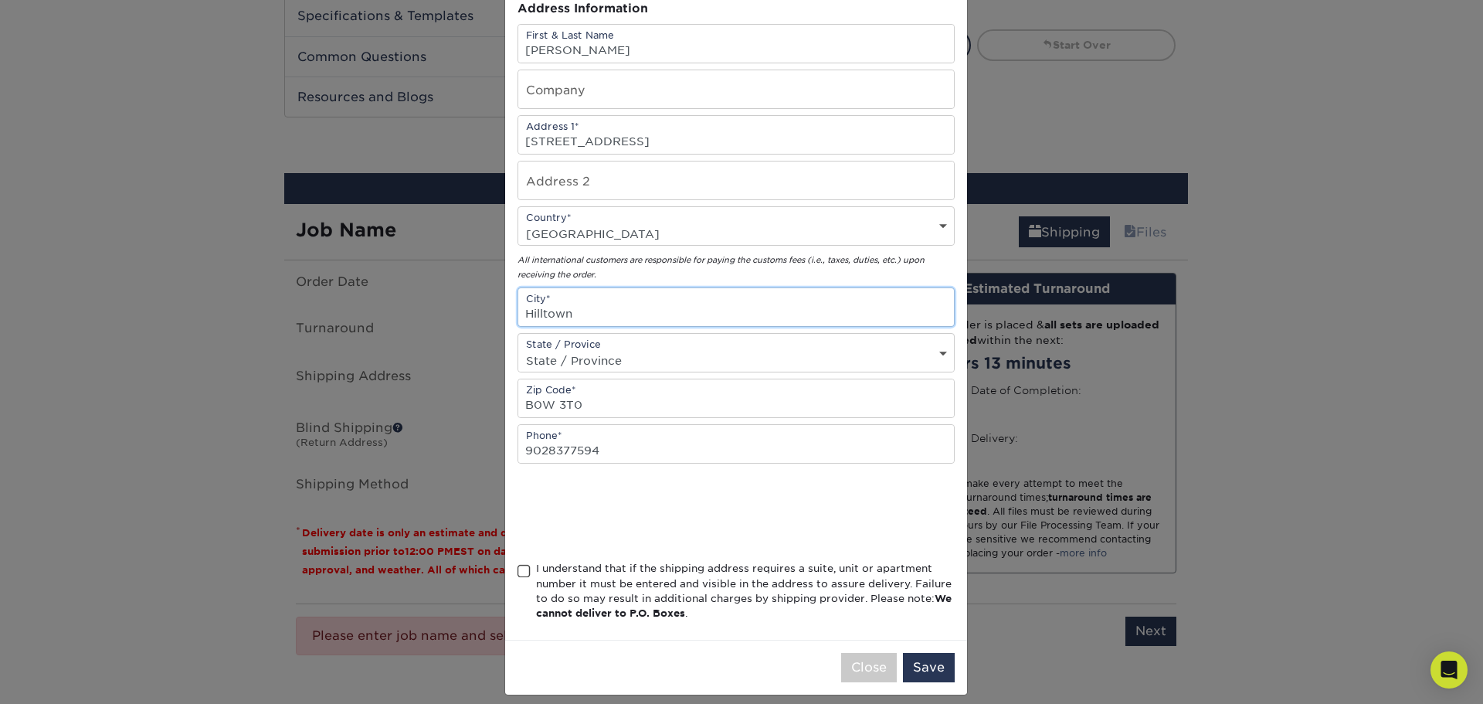
scroll to position [172, 0]
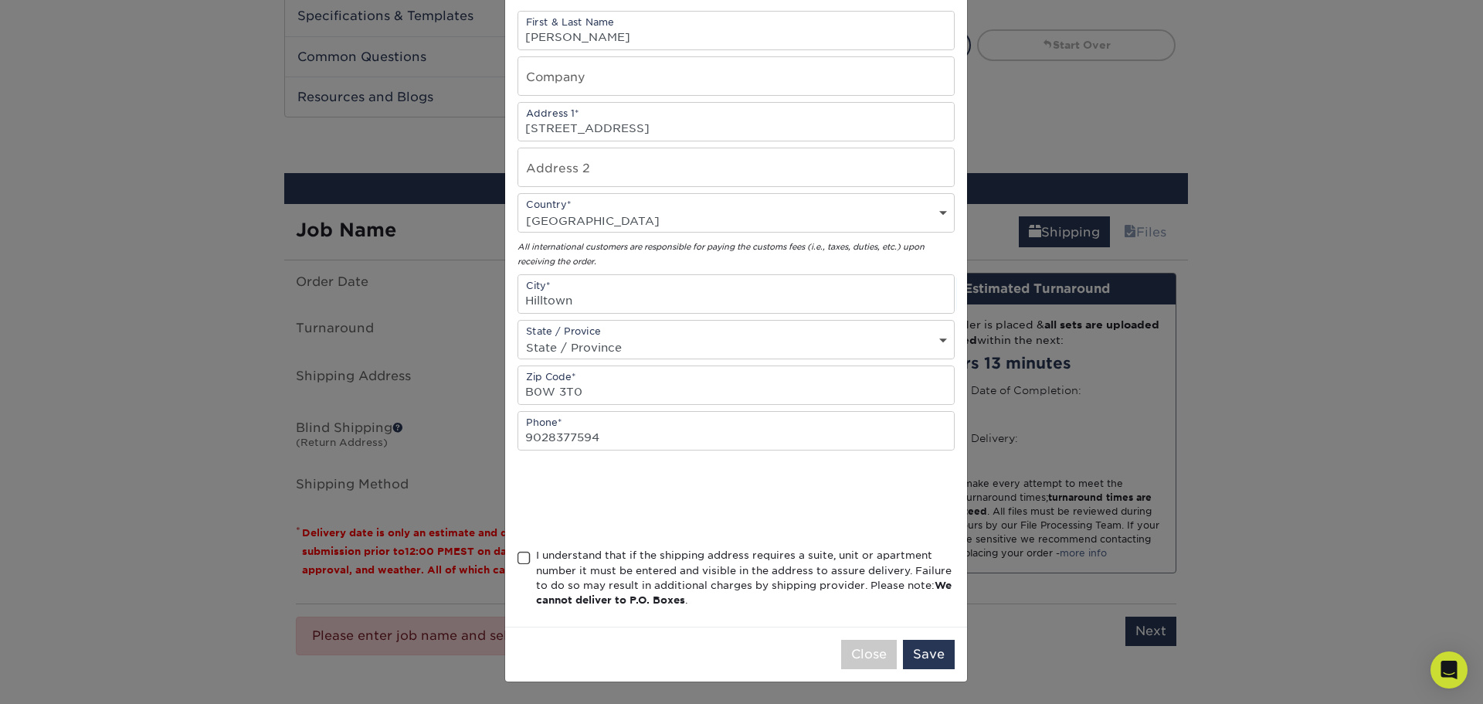
click at [519, 552] on span at bounding box center [524, 558] width 13 height 15
click at [0, 0] on input "I understand that if the shipping address requires a suite, unit or apartment n…" at bounding box center [0, 0] width 0 height 0
click at [911, 654] on button "Save" at bounding box center [929, 654] width 52 height 29
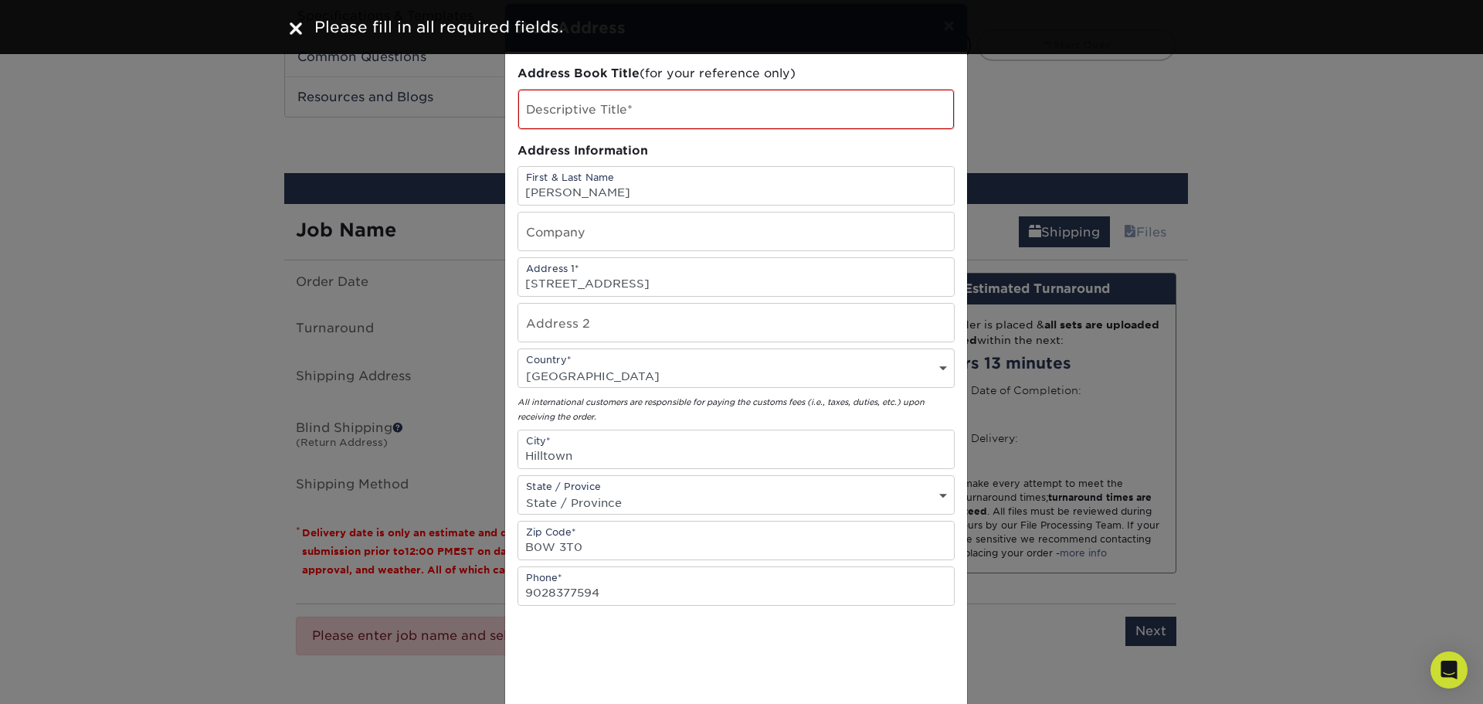
scroll to position [0, 0]
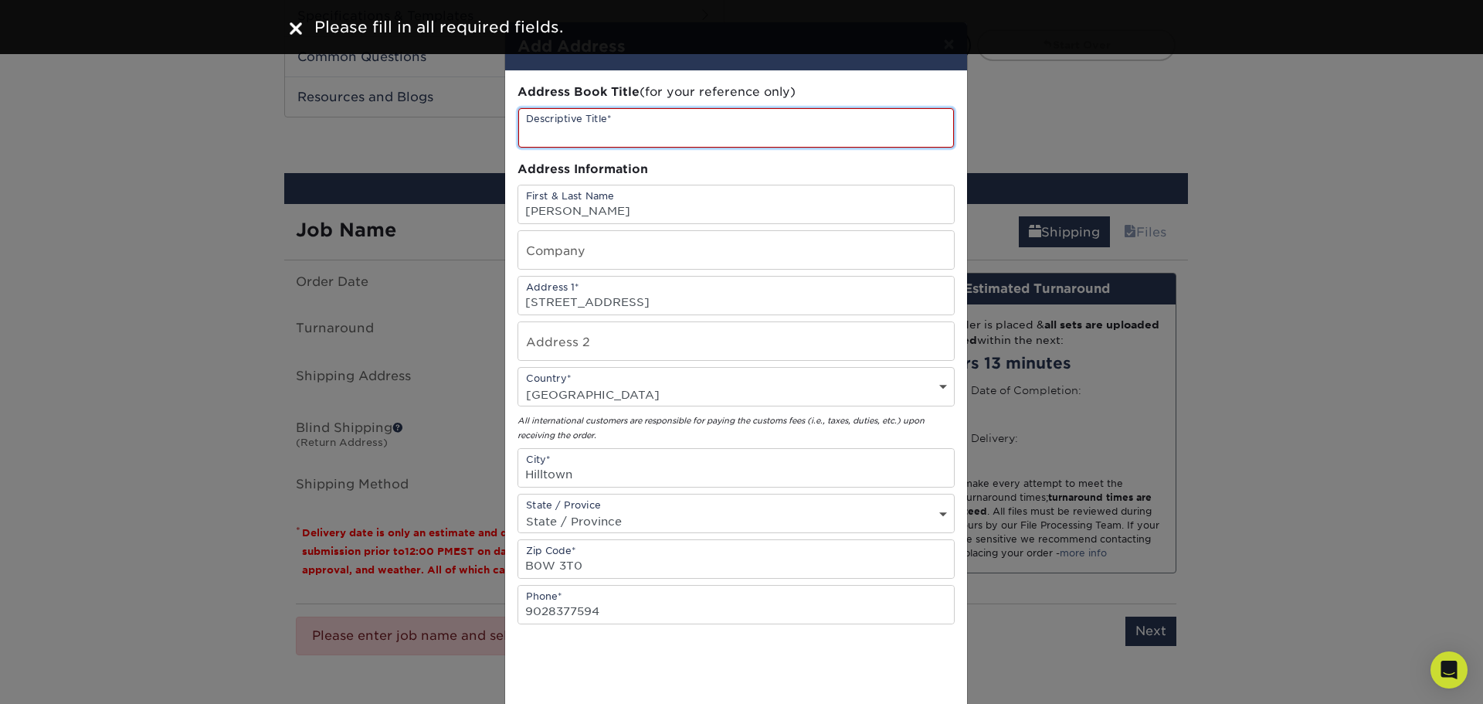
click at [606, 128] on input "text" at bounding box center [736, 127] width 436 height 39
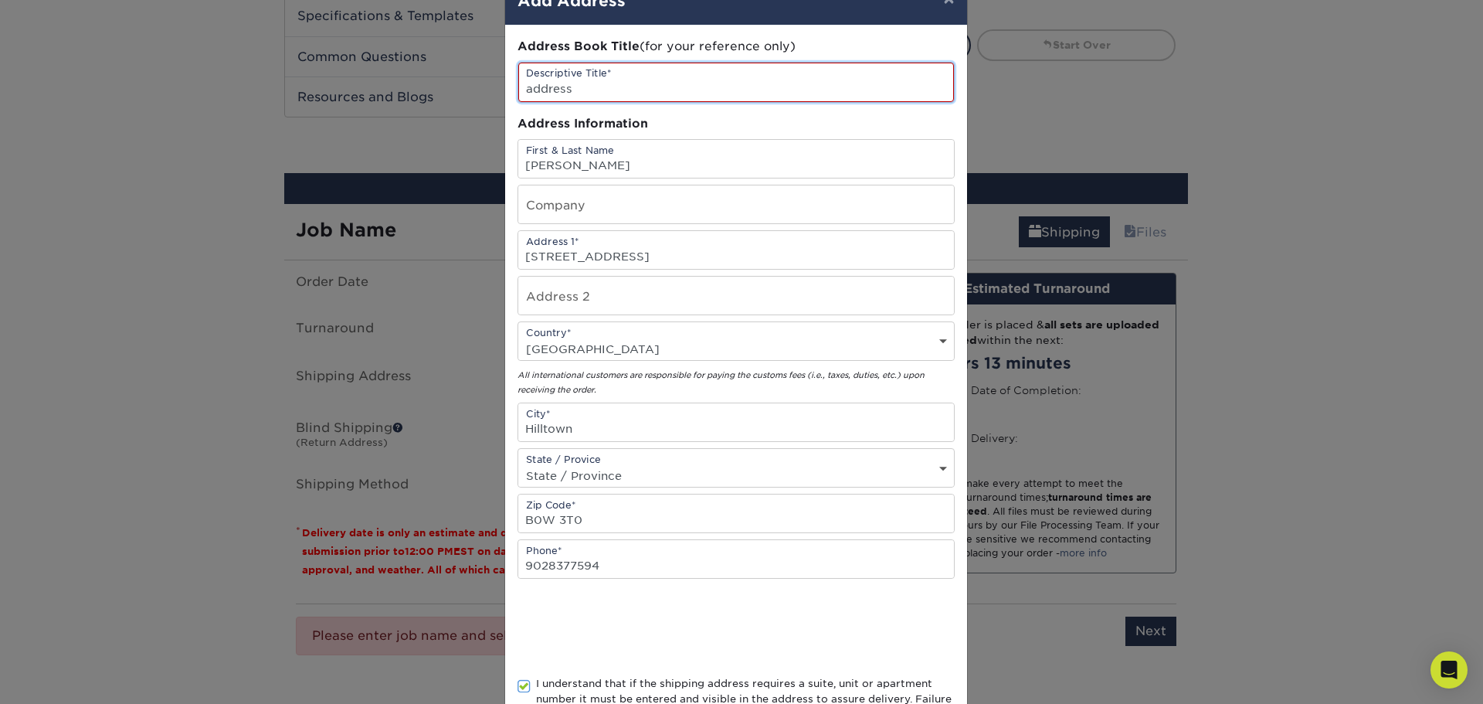
scroll to position [174, 0]
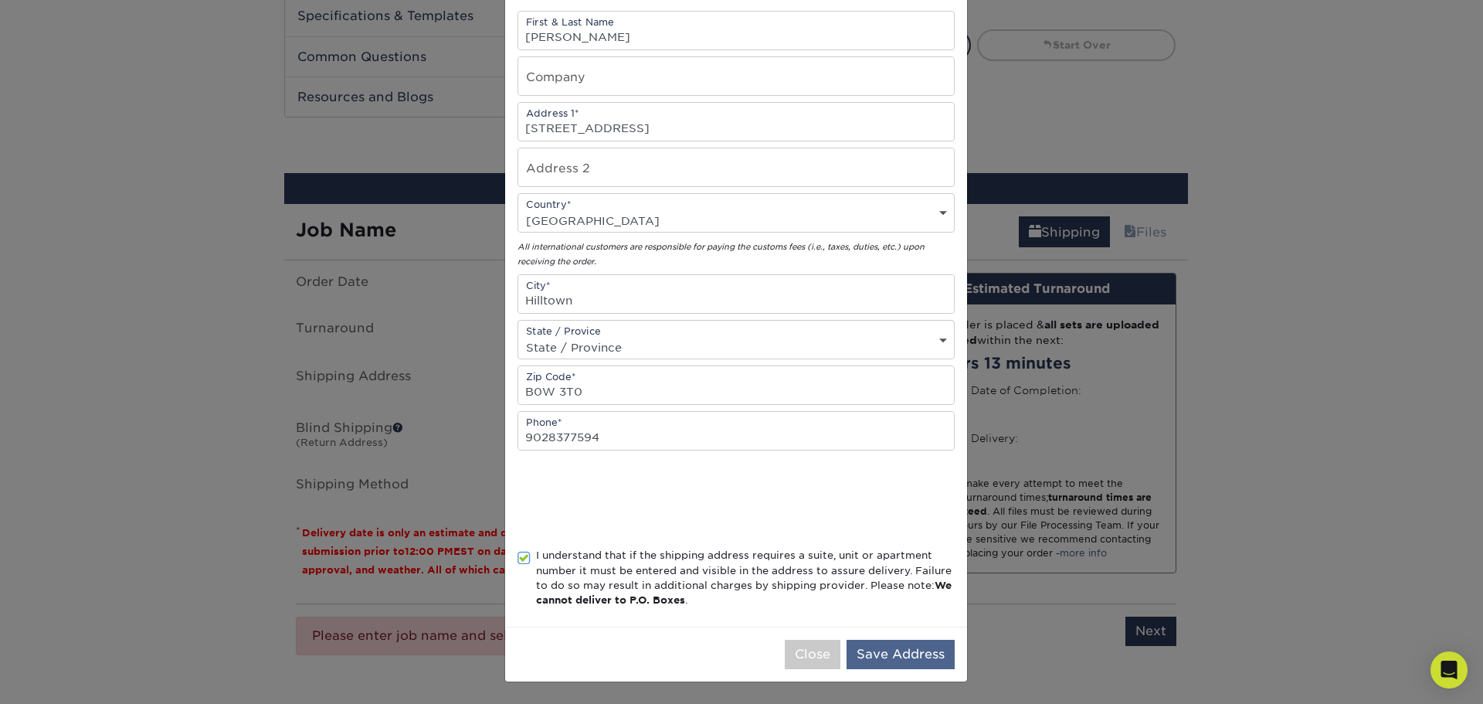
type input "address"
click at [870, 640] on button "Save Address" at bounding box center [901, 654] width 108 height 29
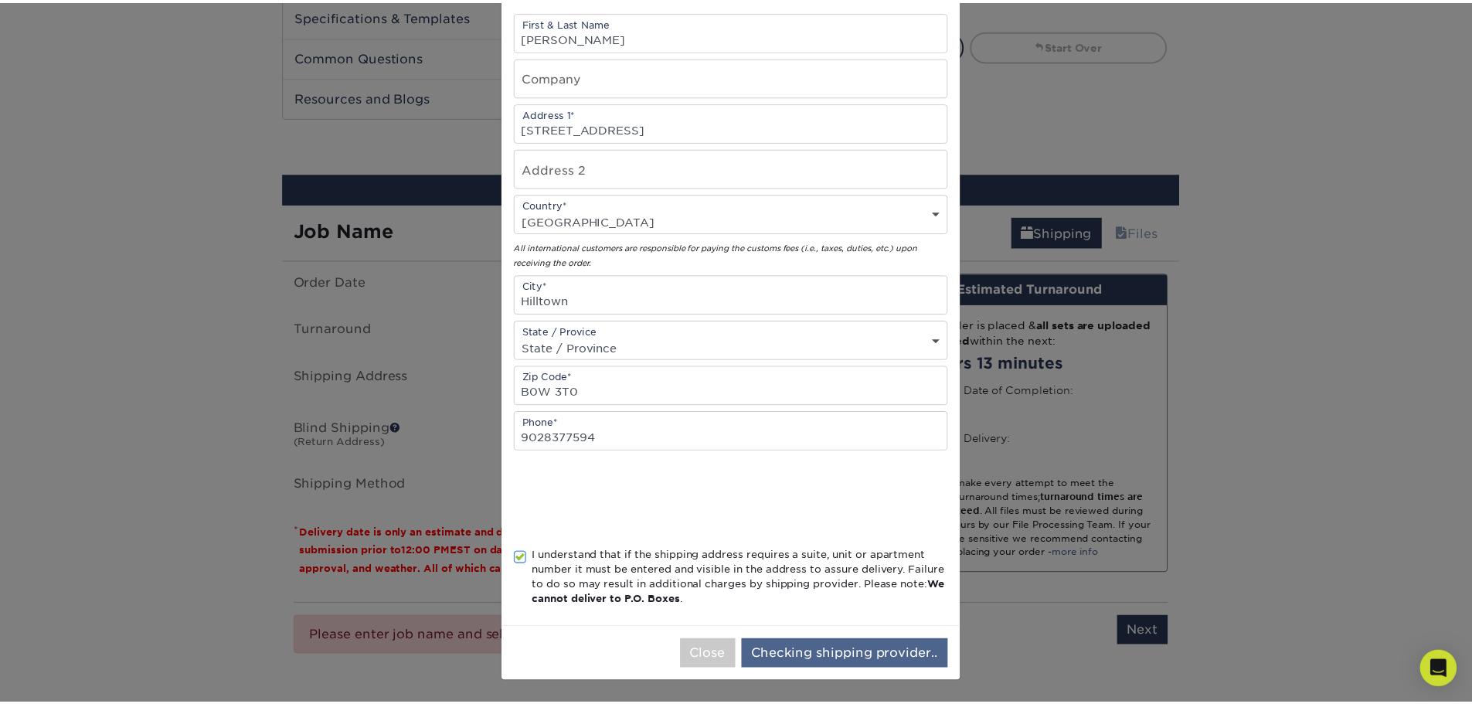
scroll to position [0, 0]
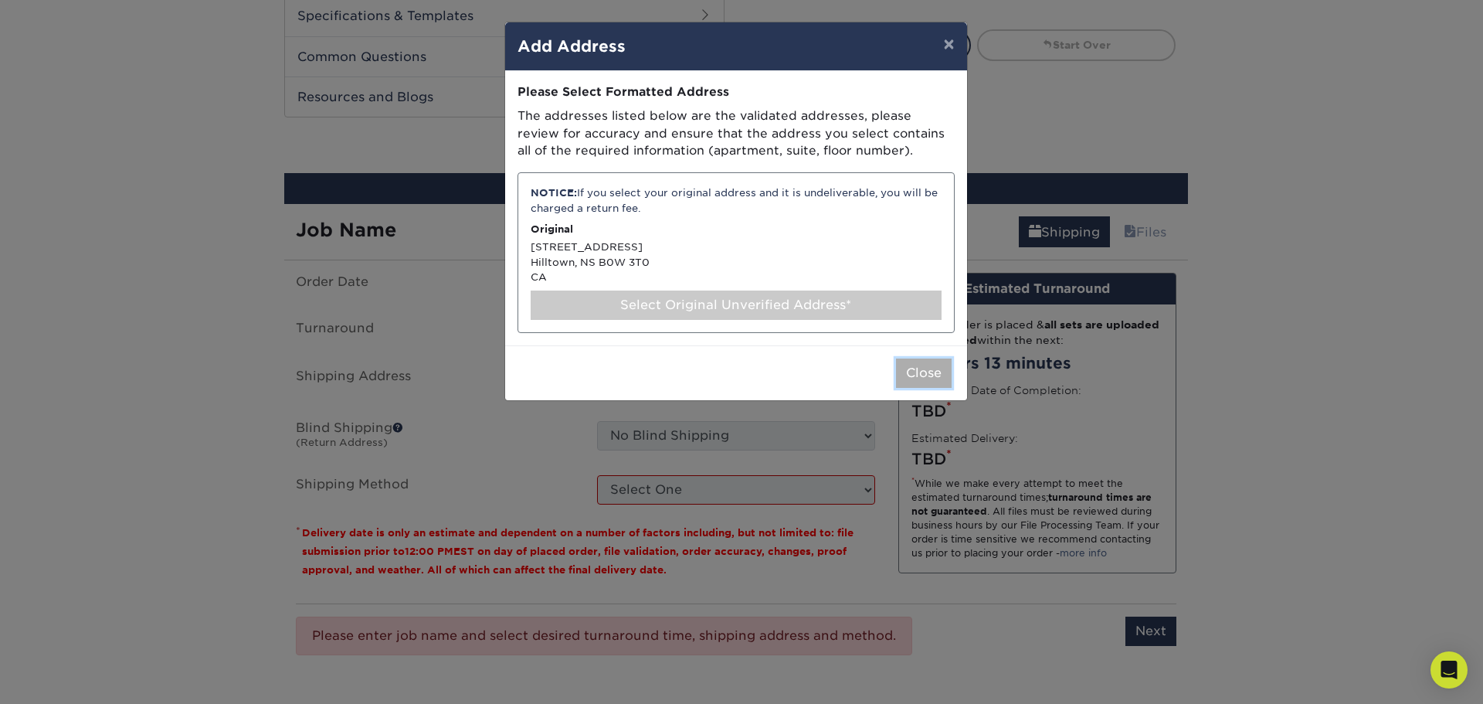
click at [917, 377] on button "Close" at bounding box center [924, 372] width 56 height 29
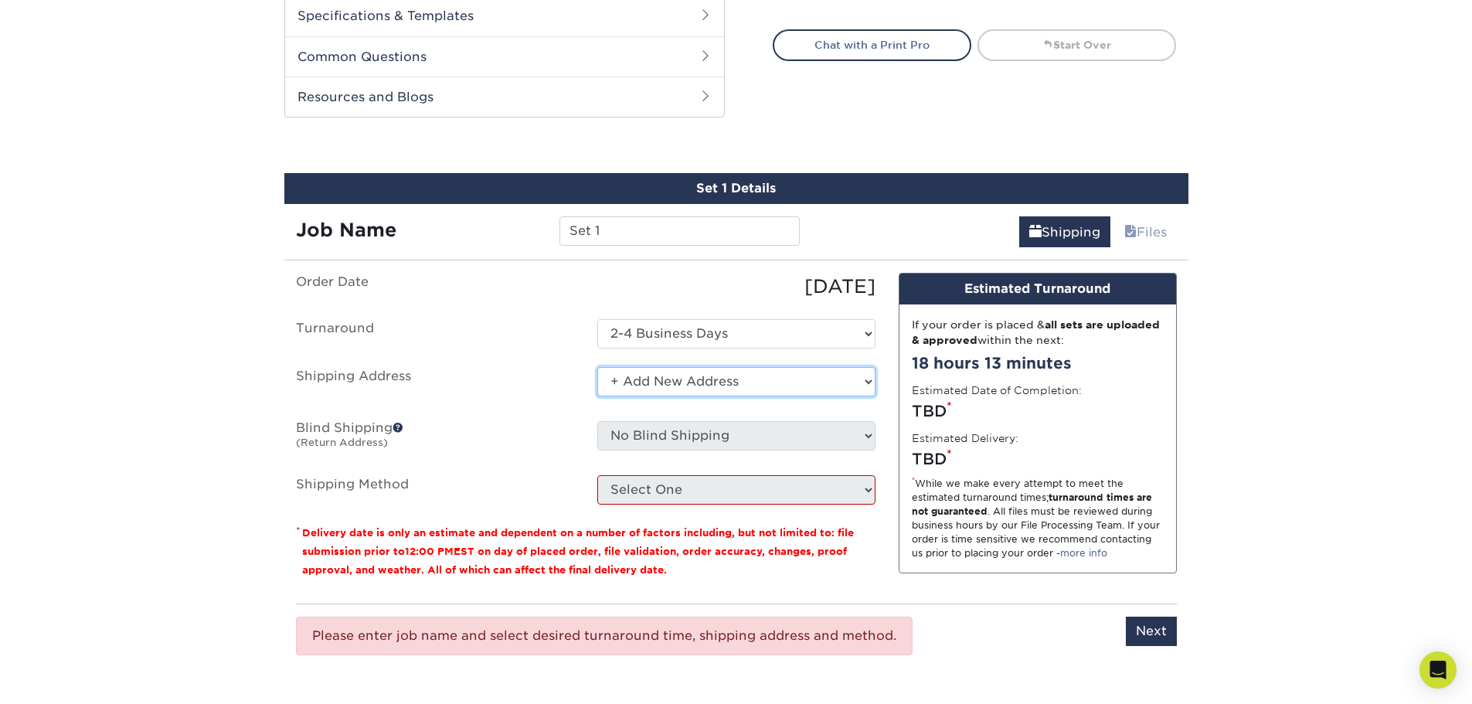
click at [845, 391] on select "Select One + Add New Address - Login" at bounding box center [736, 381] width 278 height 29
click at [887, 581] on div "Design Estimated Turnaround If your order is placed & all sets are uploaded & a…" at bounding box center [1037, 432] width 301 height 318
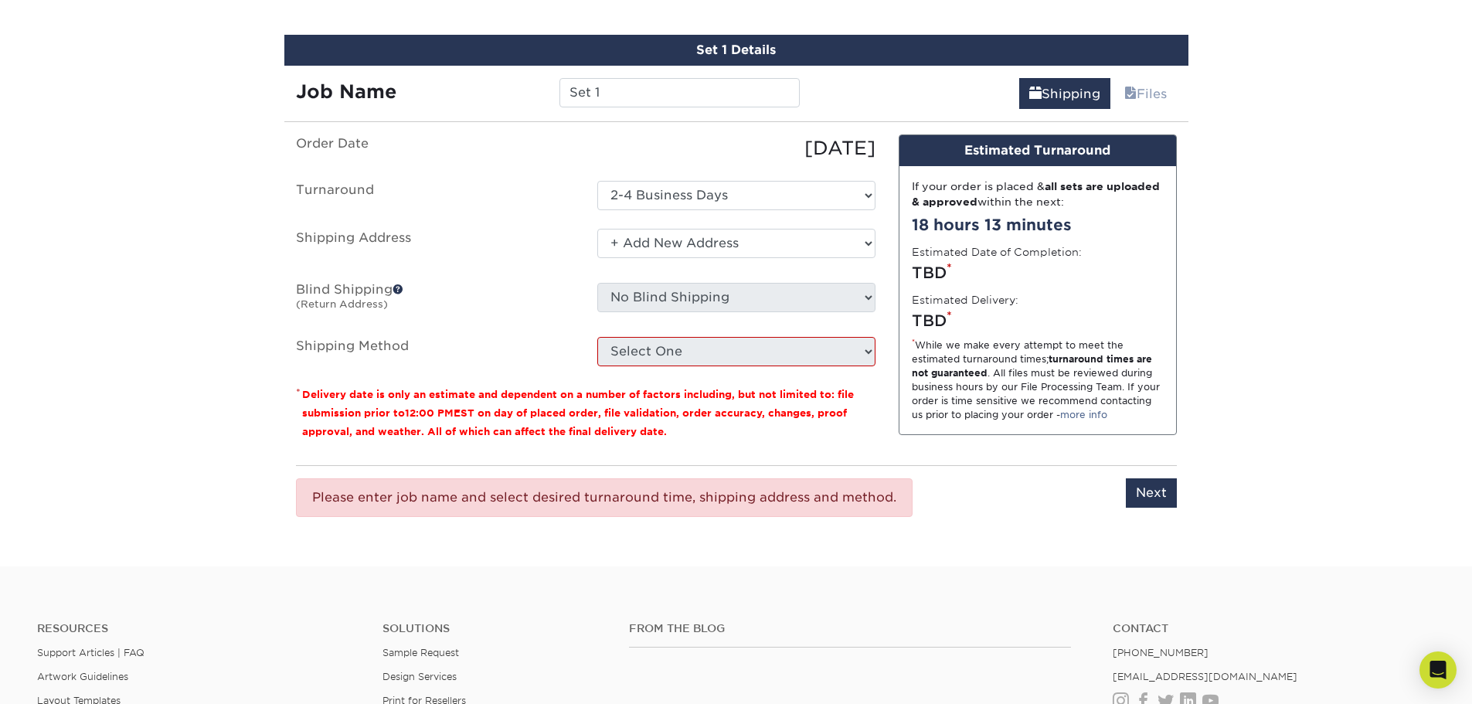
scroll to position [927, 0]
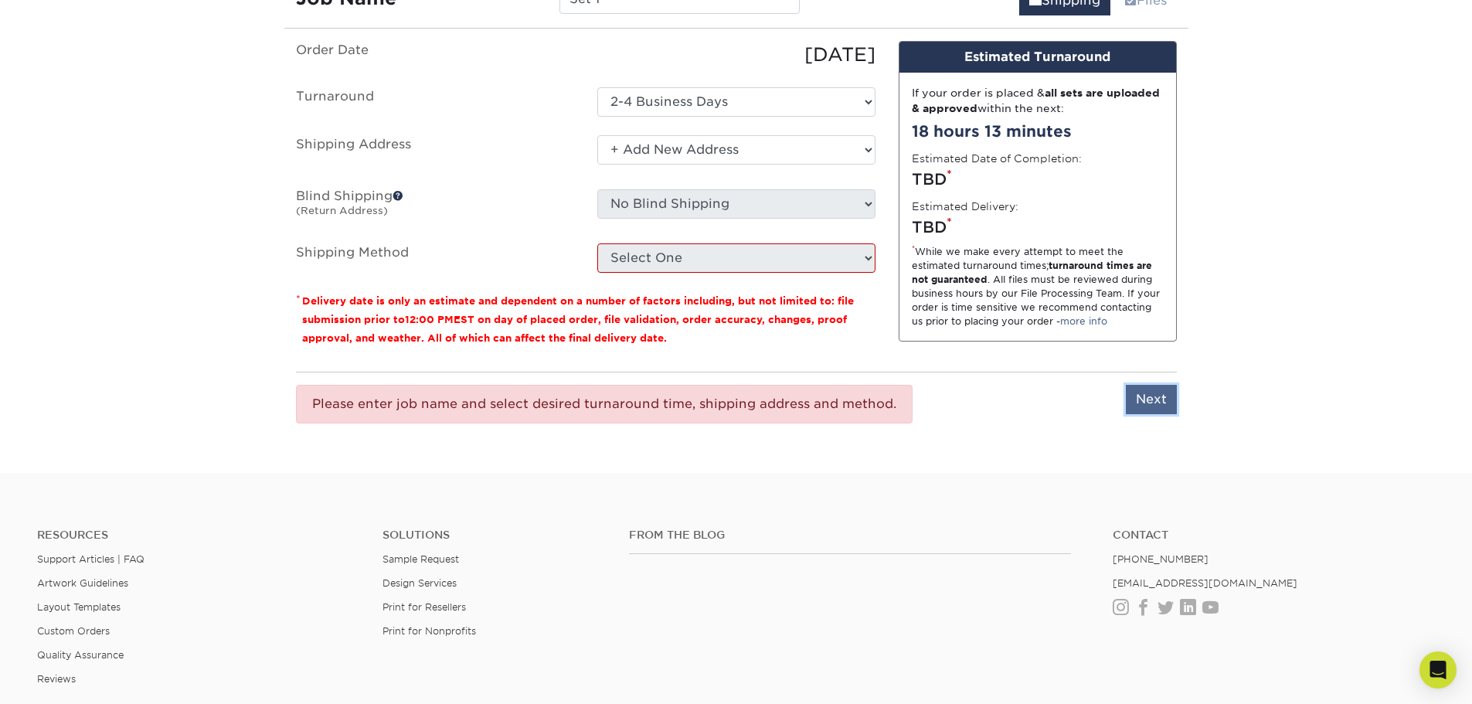
click at [1129, 396] on input "Next" at bounding box center [1151, 399] width 51 height 29
type input "Next"
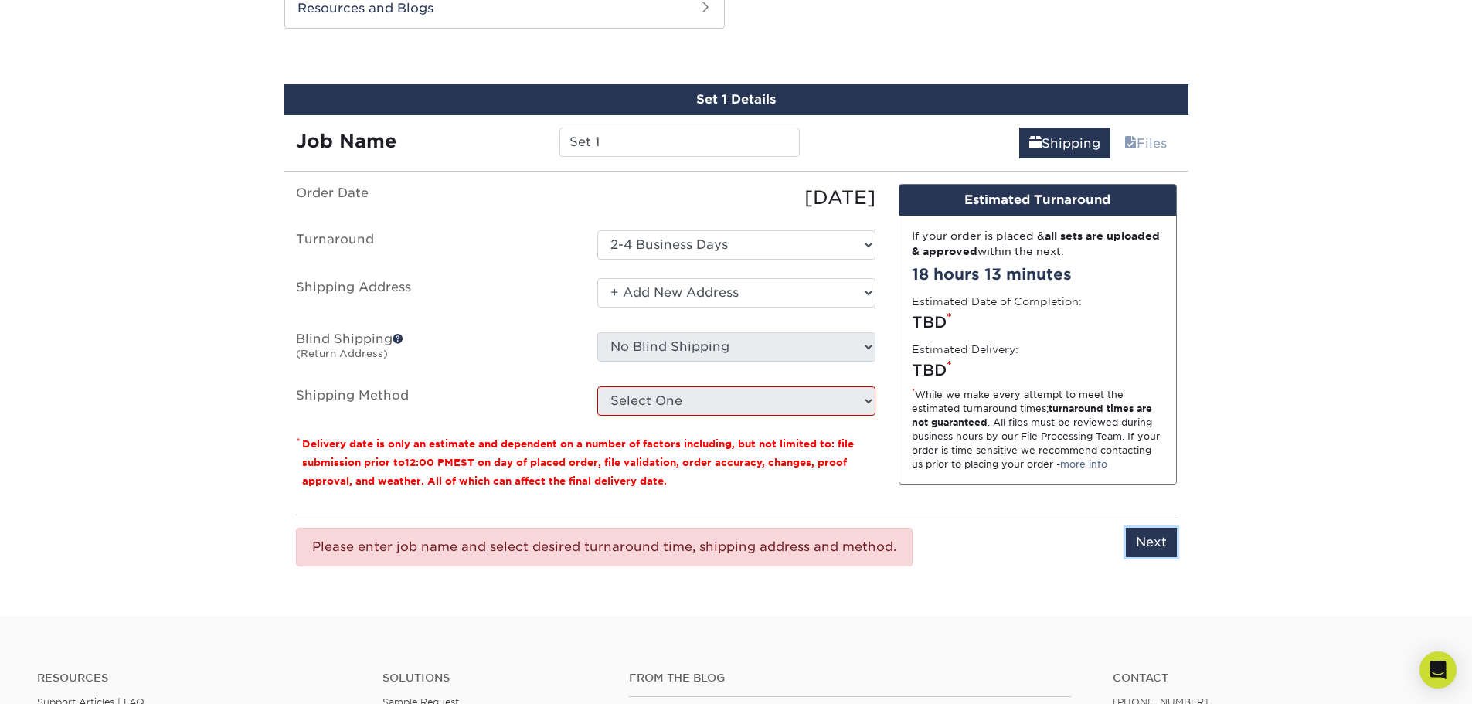
scroll to position [850, 0]
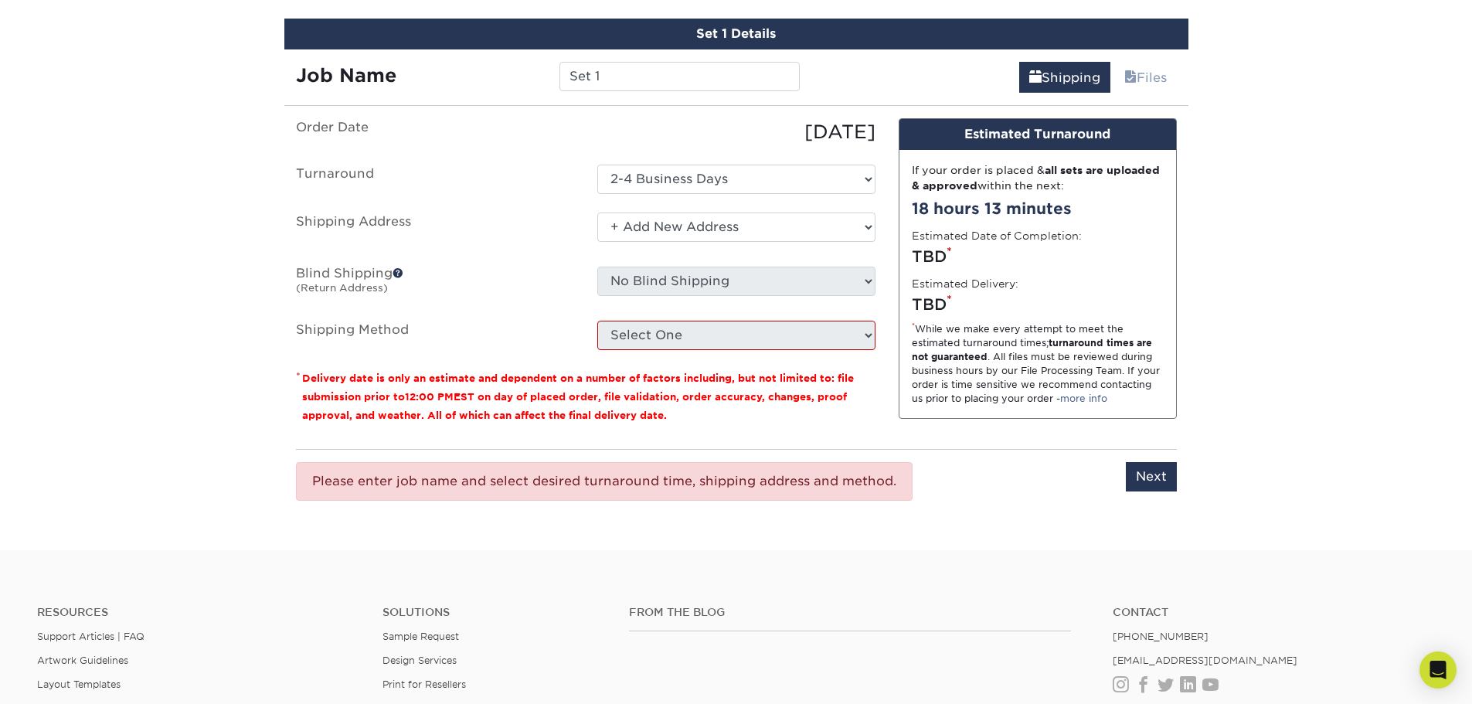
click at [715, 242] on div "Select One + Add New Address - Login" at bounding box center [736, 230] width 301 height 36
click at [722, 230] on select "Select One + Add New Address - Login" at bounding box center [736, 226] width 278 height 29
click at [597, 242] on select "Select One + Add New Address - Login" at bounding box center [736, 226] width 278 height 29
select select "-1"
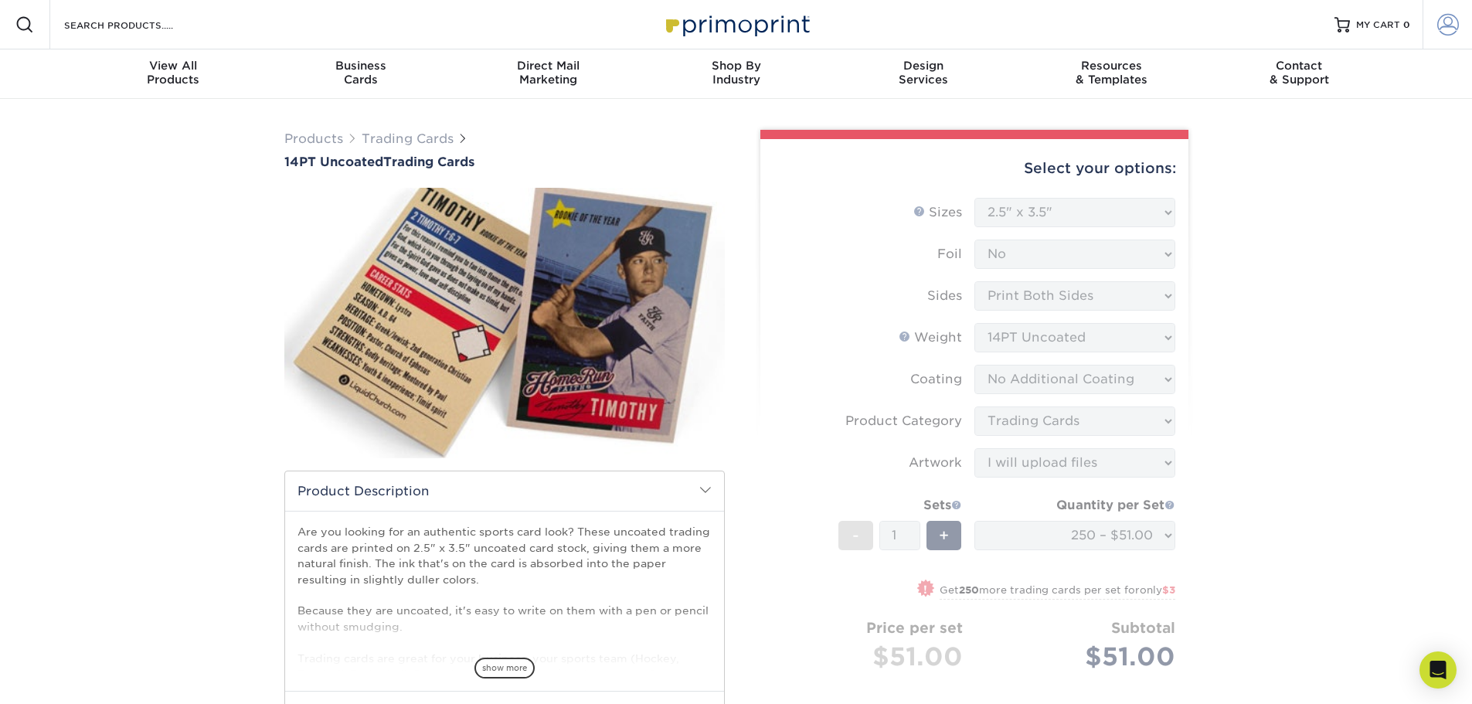
click at [1441, 22] on span at bounding box center [1448, 25] width 22 height 22
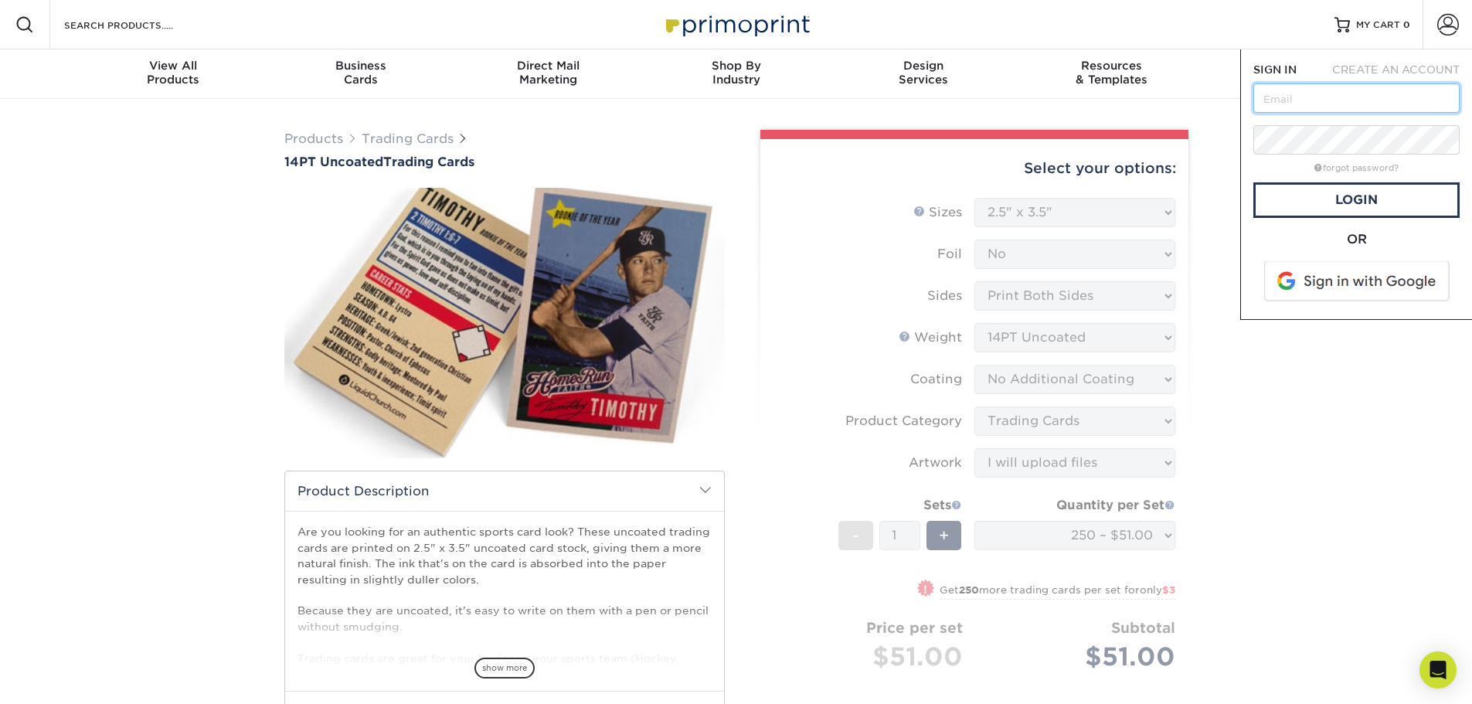
click at [1303, 97] on input "text" at bounding box center [1356, 97] width 206 height 29
type input "andrewsabean@gmail.com"
click at [1374, 282] on span at bounding box center [1357, 281] width 197 height 40
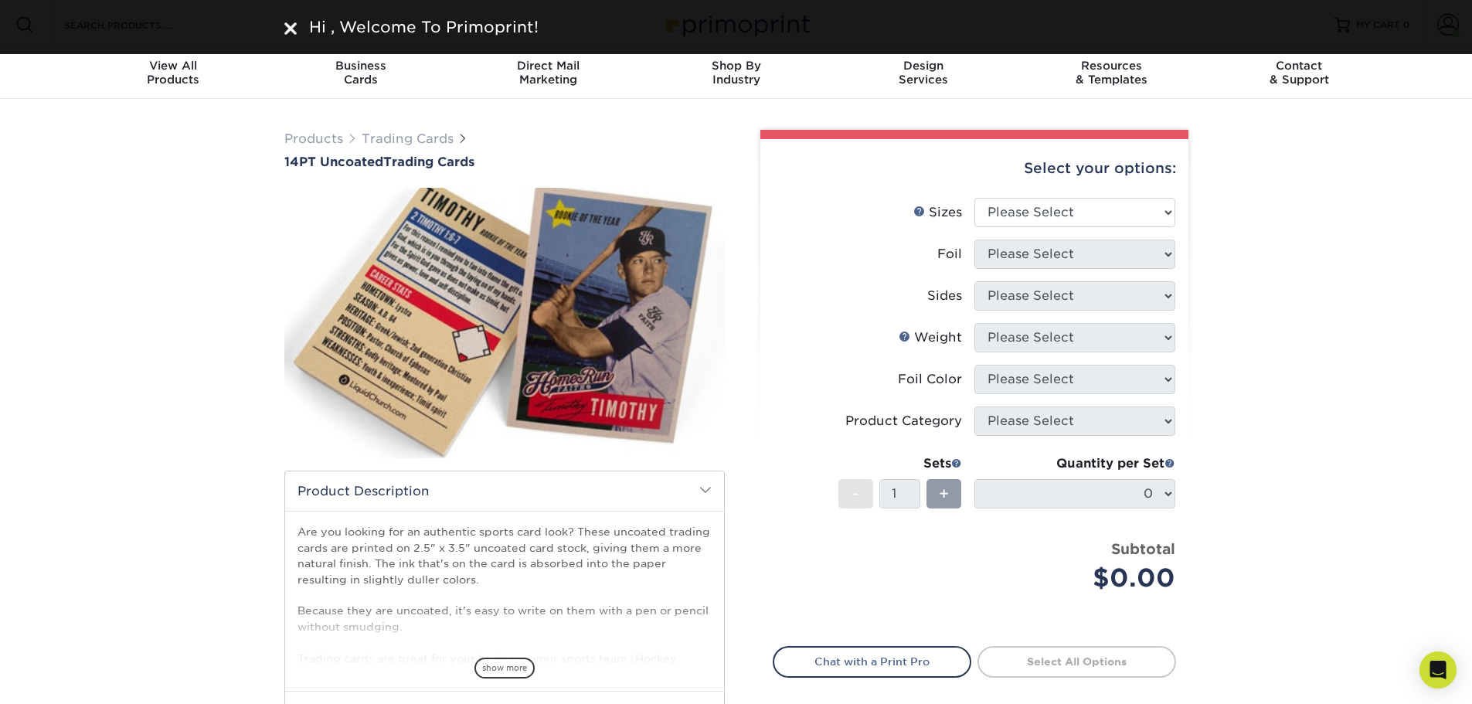
click at [1439, 32] on div "Hi , Welcome To Primoprint!" at bounding box center [736, 27] width 1472 height 54
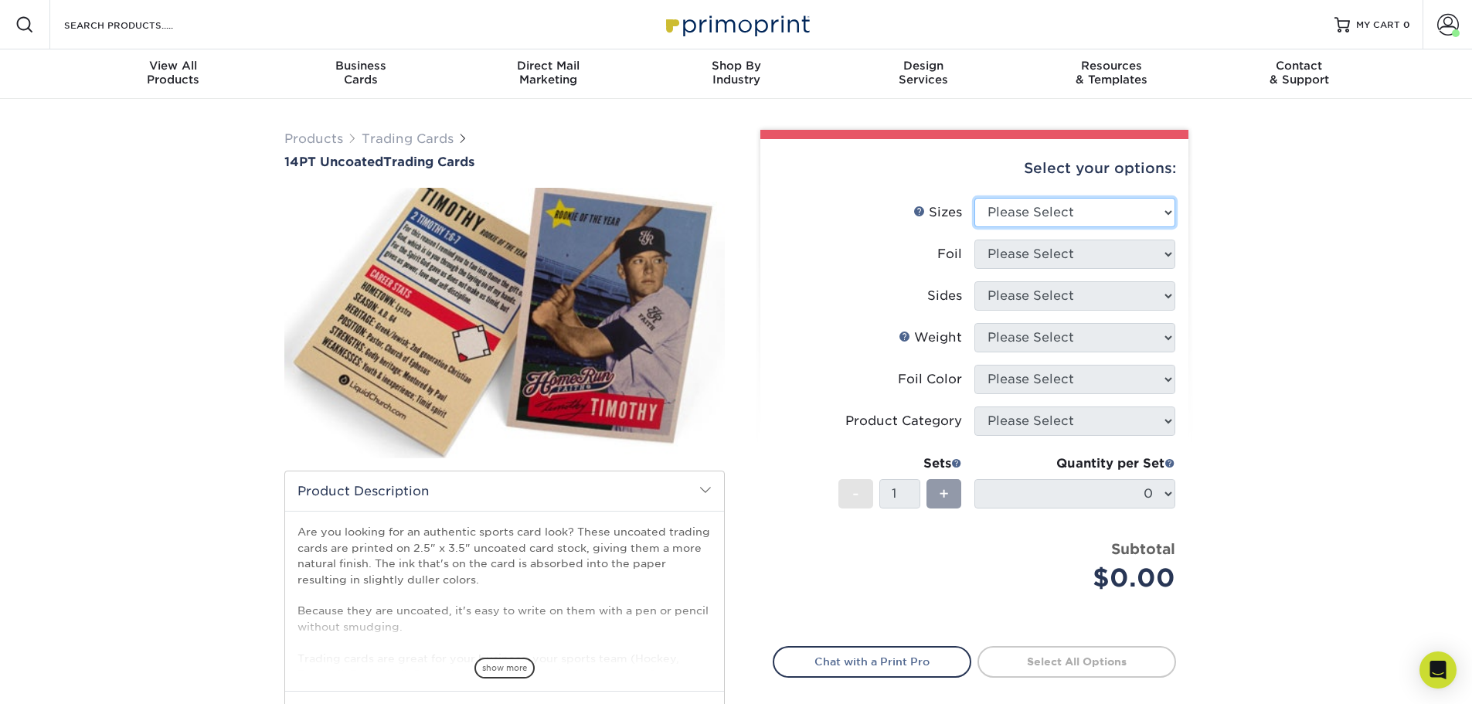
click at [1045, 215] on select "Please Select 2.5" x 3.5"" at bounding box center [1074, 212] width 201 height 29
select select "2.50x3.50"
click at [974, 198] on select "Please Select 2.5" x 3.5"" at bounding box center [1074, 212] width 201 height 29
click at [1045, 253] on select "Please Select Yes No" at bounding box center [1074, 253] width 201 height 29
select select "0"
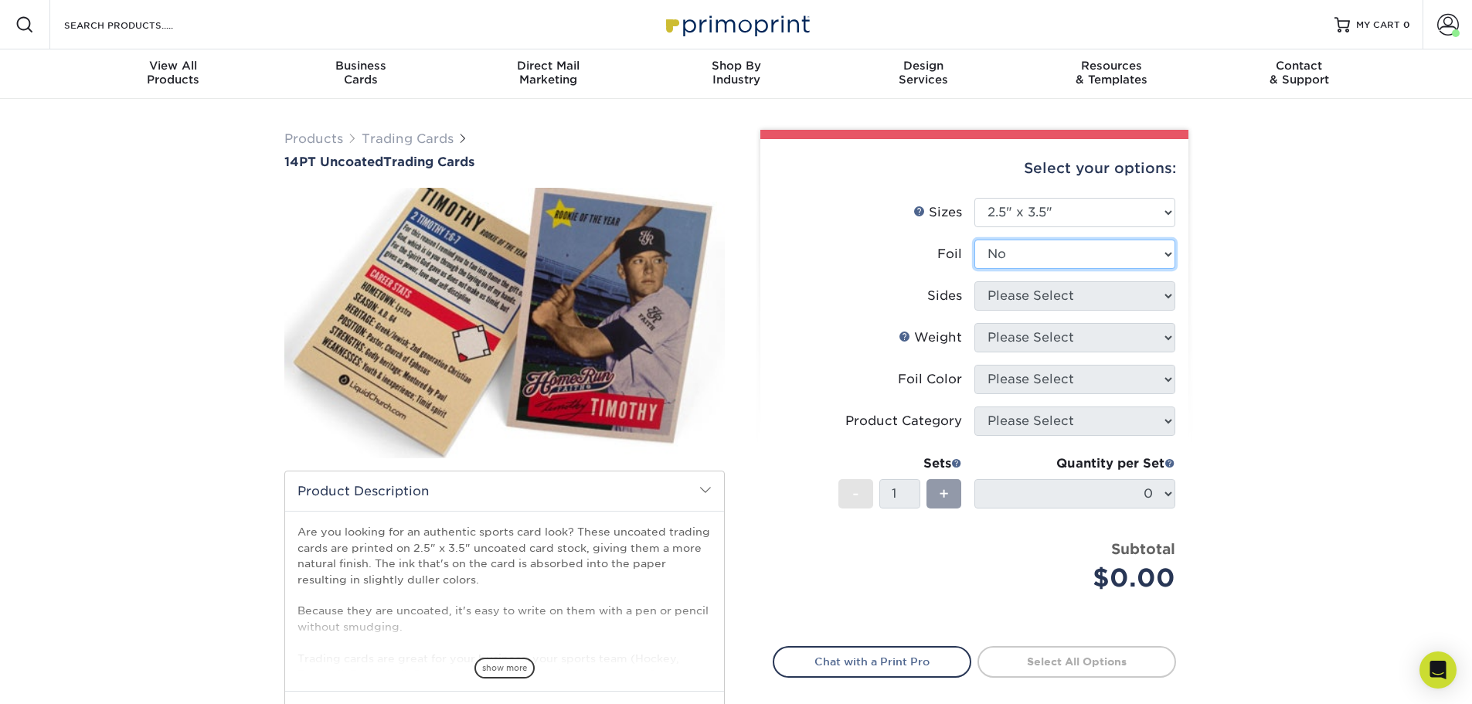
click at [974, 239] on select "Please Select Yes No" at bounding box center [1074, 253] width 201 height 29
click at [1020, 299] on select "Please Select Print Both Sides Print Front Only" at bounding box center [1074, 295] width 201 height 29
click at [974, 281] on select "Please Select Print Both Sides Print Front Only" at bounding box center [1074, 295] width 201 height 29
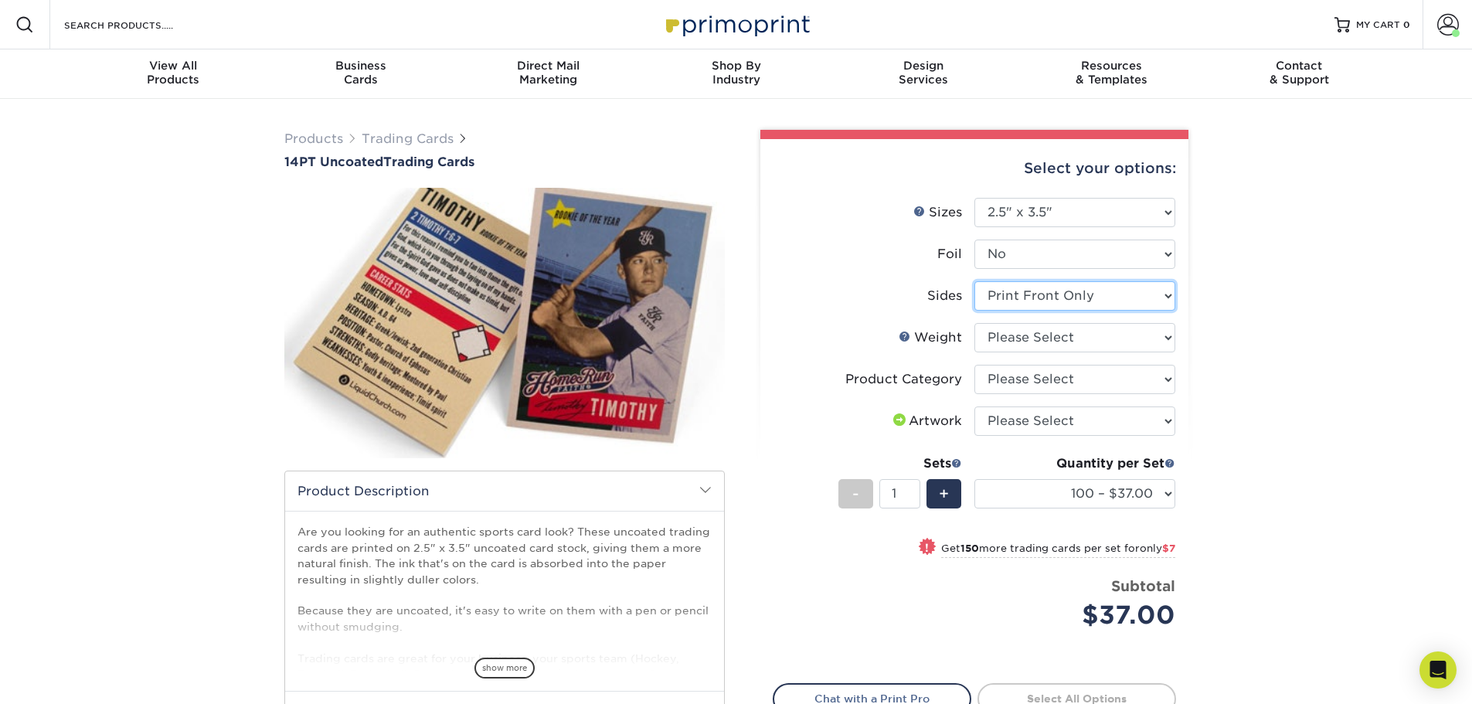
click at [1027, 301] on select "Please Select Print Both Sides Print Front Only" at bounding box center [1074, 295] width 201 height 29
select select "13abbda7-1d64-4f25-8bb2-c179b224825d"
click at [974, 281] on select "Please Select Print Both Sides Print Front Only" at bounding box center [1074, 295] width 201 height 29
click at [1017, 335] on select "Please Select 14PT Uncoated" at bounding box center [1074, 337] width 201 height 29
select select "14PT Uncoated"
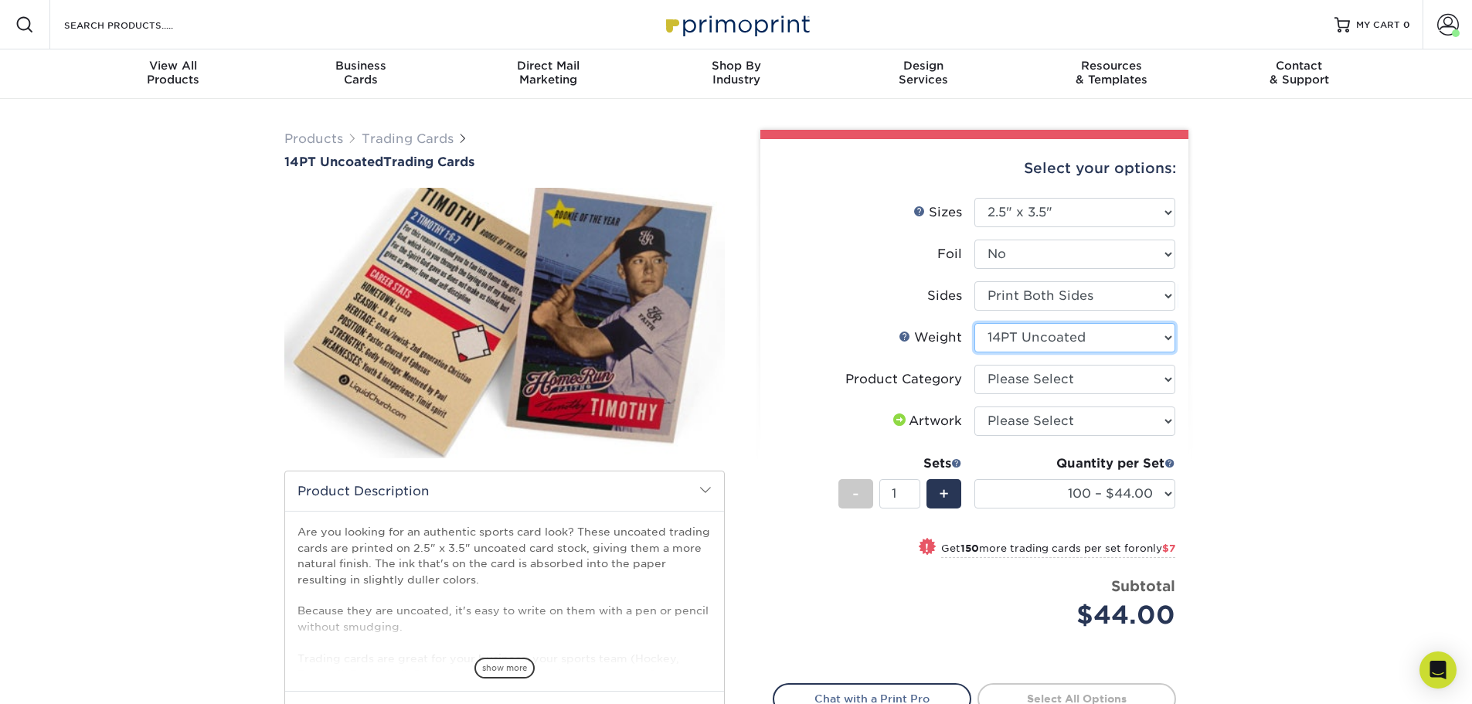
click at [974, 323] on select "Please Select 14PT Uncoated" at bounding box center [1074, 337] width 201 height 29
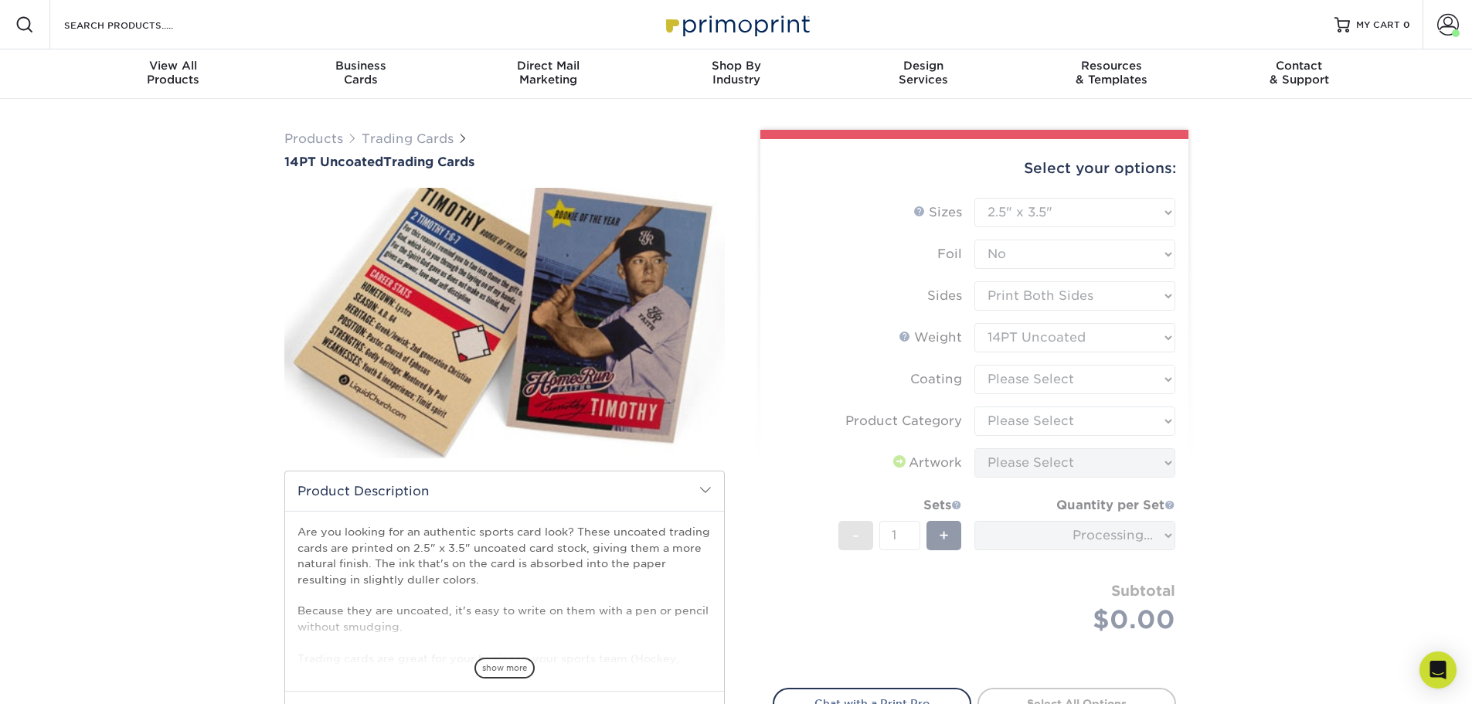
click at [1018, 376] on form "Sizes Help Sizes Please Select 2.5" x 3.5" Foil Please Select Yes No -" at bounding box center [974, 434] width 403 height 472
click at [1017, 379] on form "Sizes Help Sizes Please Select 2.5" x 3.5" Foil Please Select Yes No -" at bounding box center [974, 434] width 403 height 472
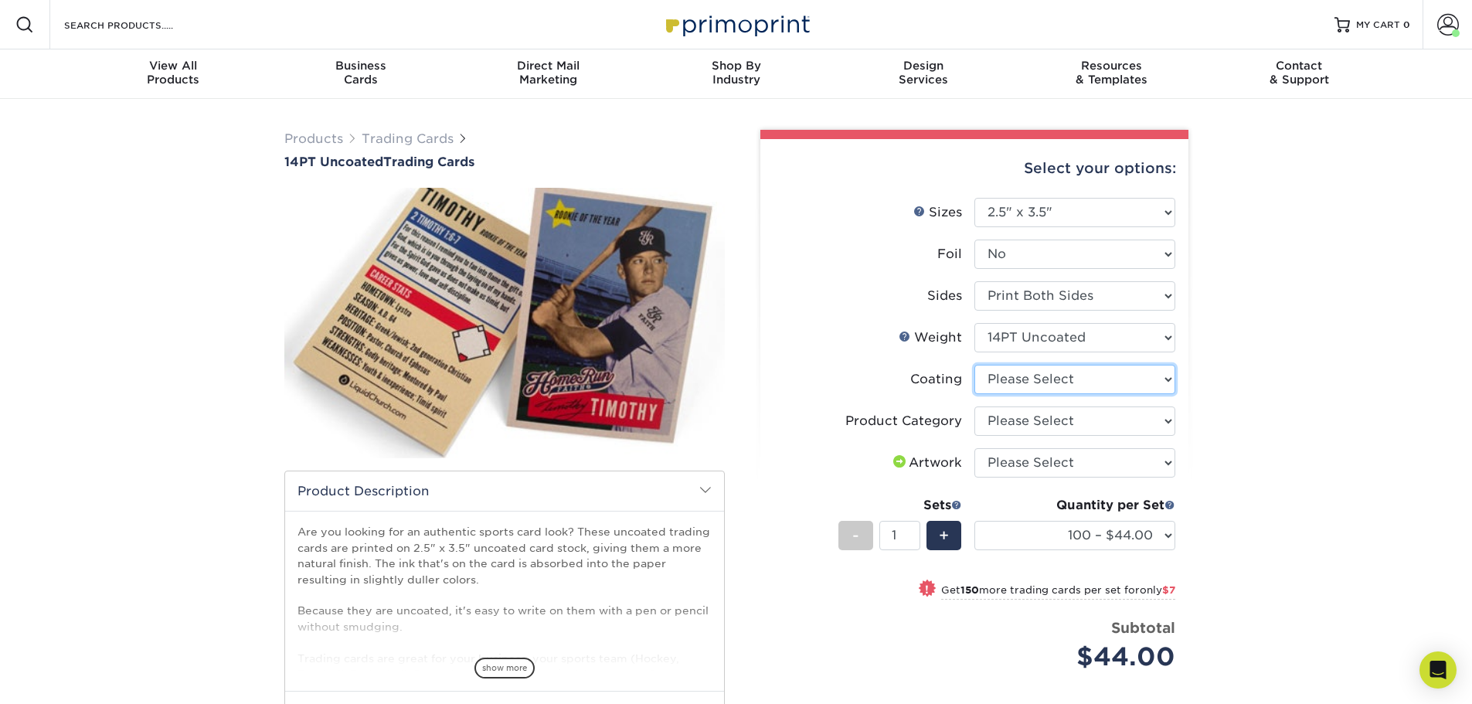
click at [1017, 378] on select at bounding box center [1074, 379] width 201 height 29
select select "3e7618de-abca-4bda-9f97-8b9129e913d8"
click at [974, 365] on select at bounding box center [1074, 379] width 201 height 29
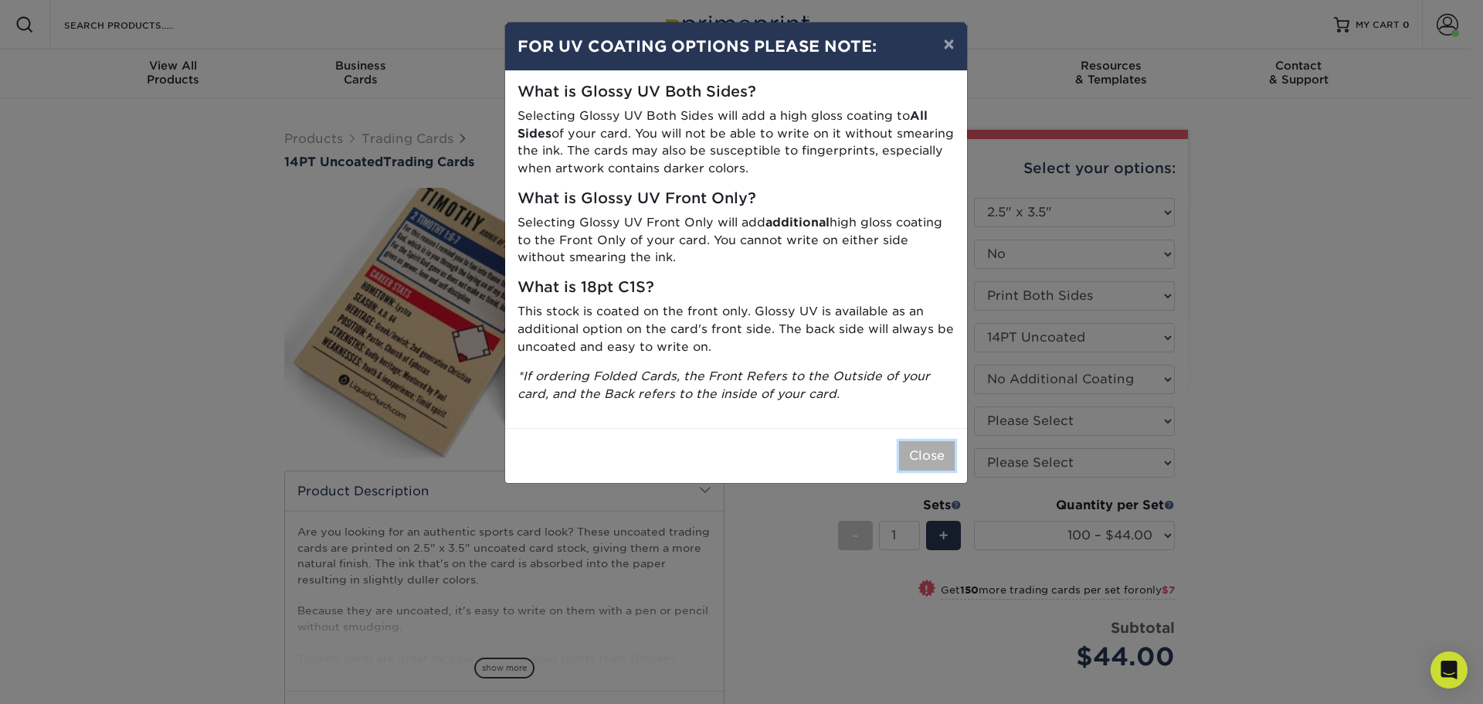
click at [929, 463] on button "Close" at bounding box center [927, 455] width 56 height 29
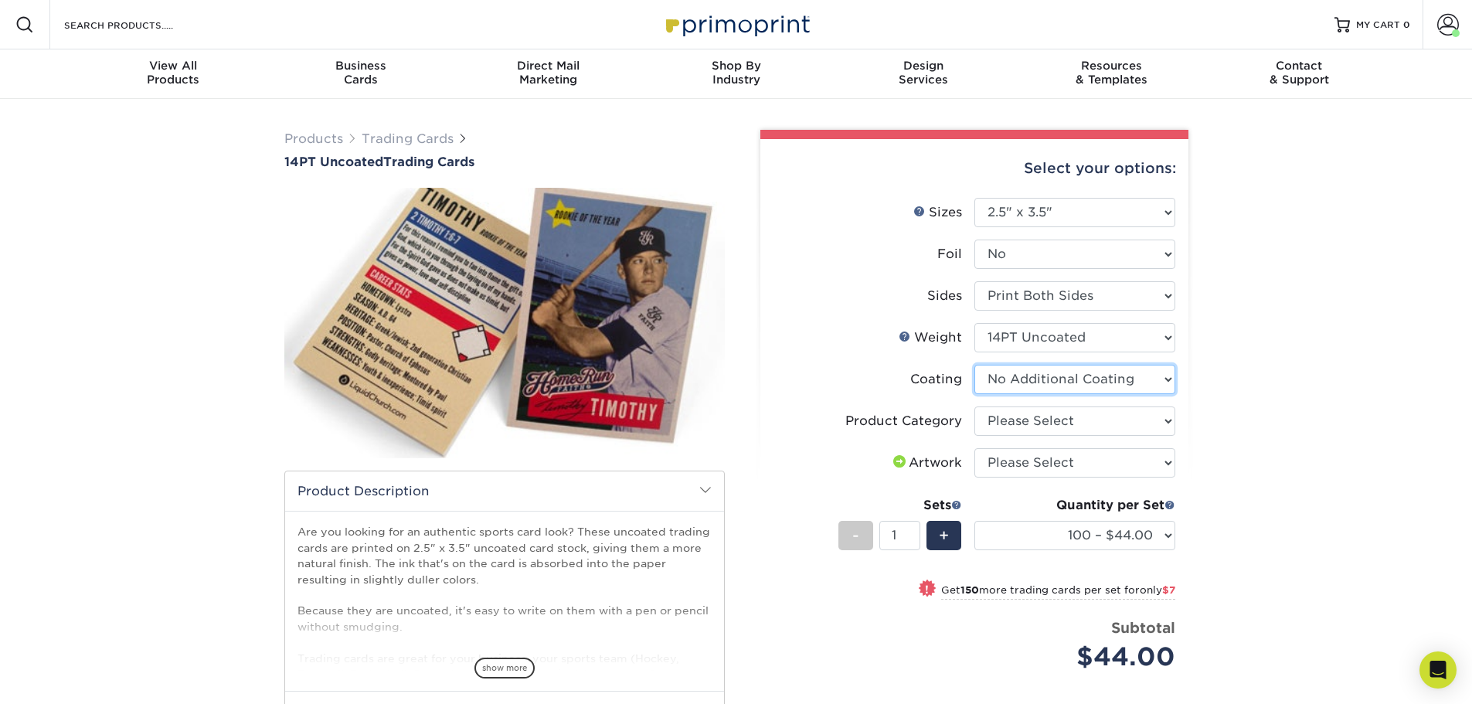
click at [1066, 389] on select at bounding box center [1074, 379] width 201 height 29
click at [974, 365] on select at bounding box center [1074, 379] width 201 height 29
click at [1050, 425] on select "Please Select Trading Cards" at bounding box center [1074, 420] width 201 height 29
select select "c2f9bce9-36c2-409d-b101-c29d9d031e18"
click at [974, 406] on select "Please Select Trading Cards" at bounding box center [1074, 420] width 201 height 29
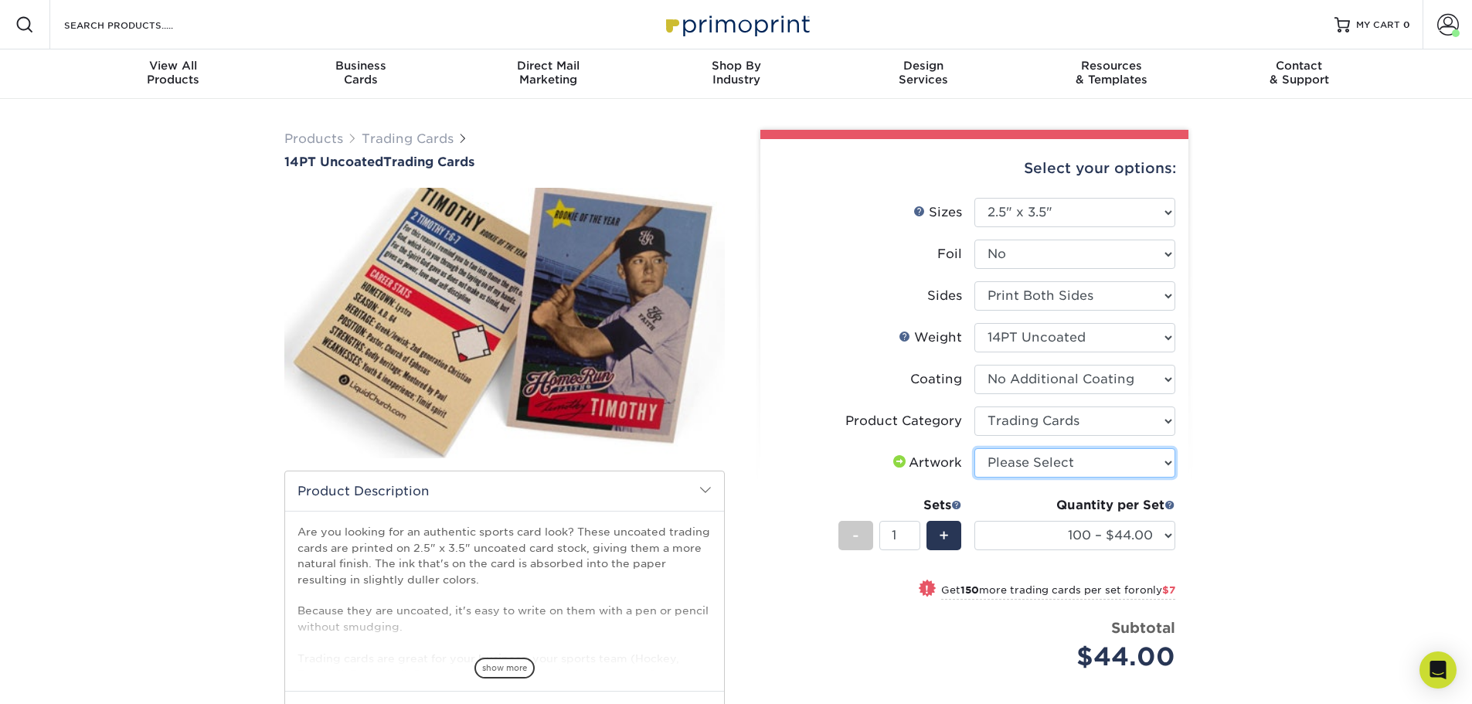
click at [1039, 456] on select "Please Select I will upload files I need a design - $100" at bounding box center [1074, 462] width 201 height 29
select select "upload"
click at [974, 448] on select "Please Select I will upload files I need a design - $100" at bounding box center [1074, 462] width 201 height 29
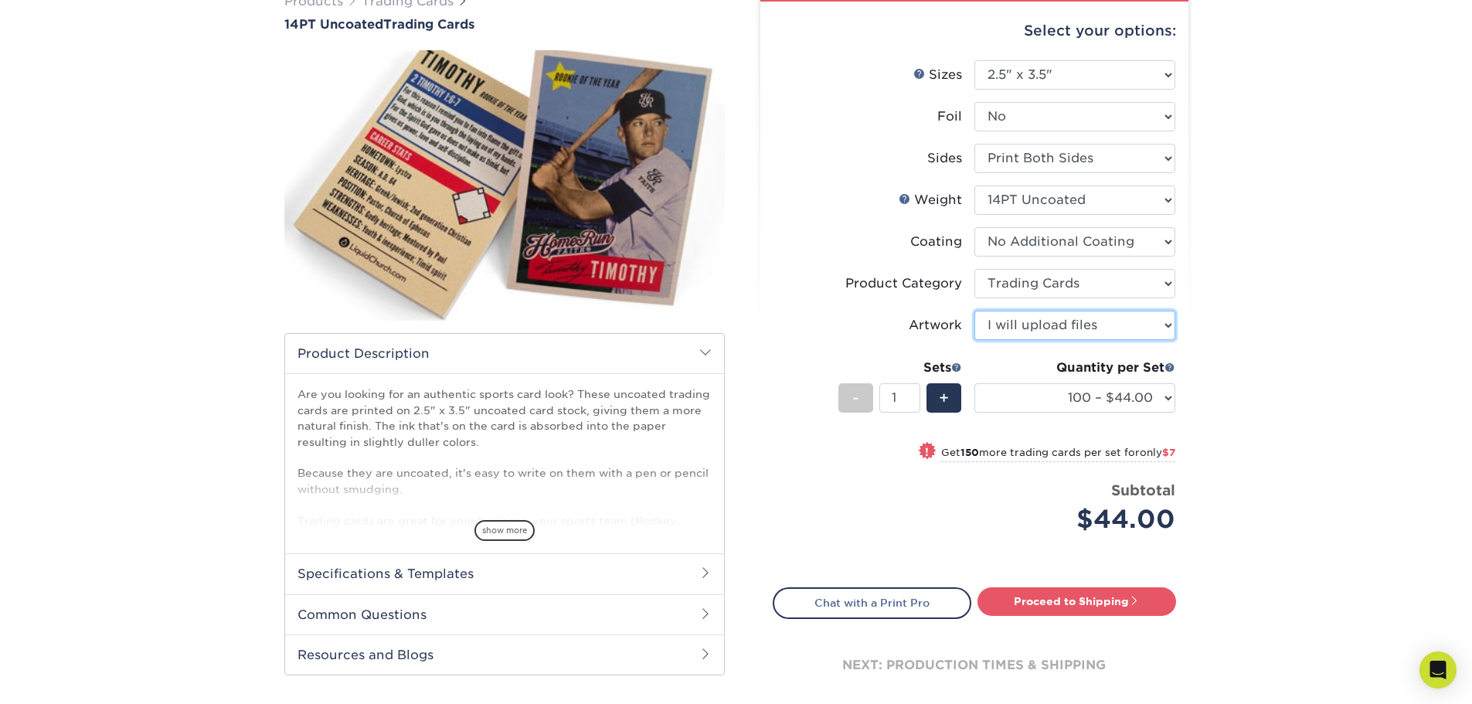
scroll to position [155, 0]
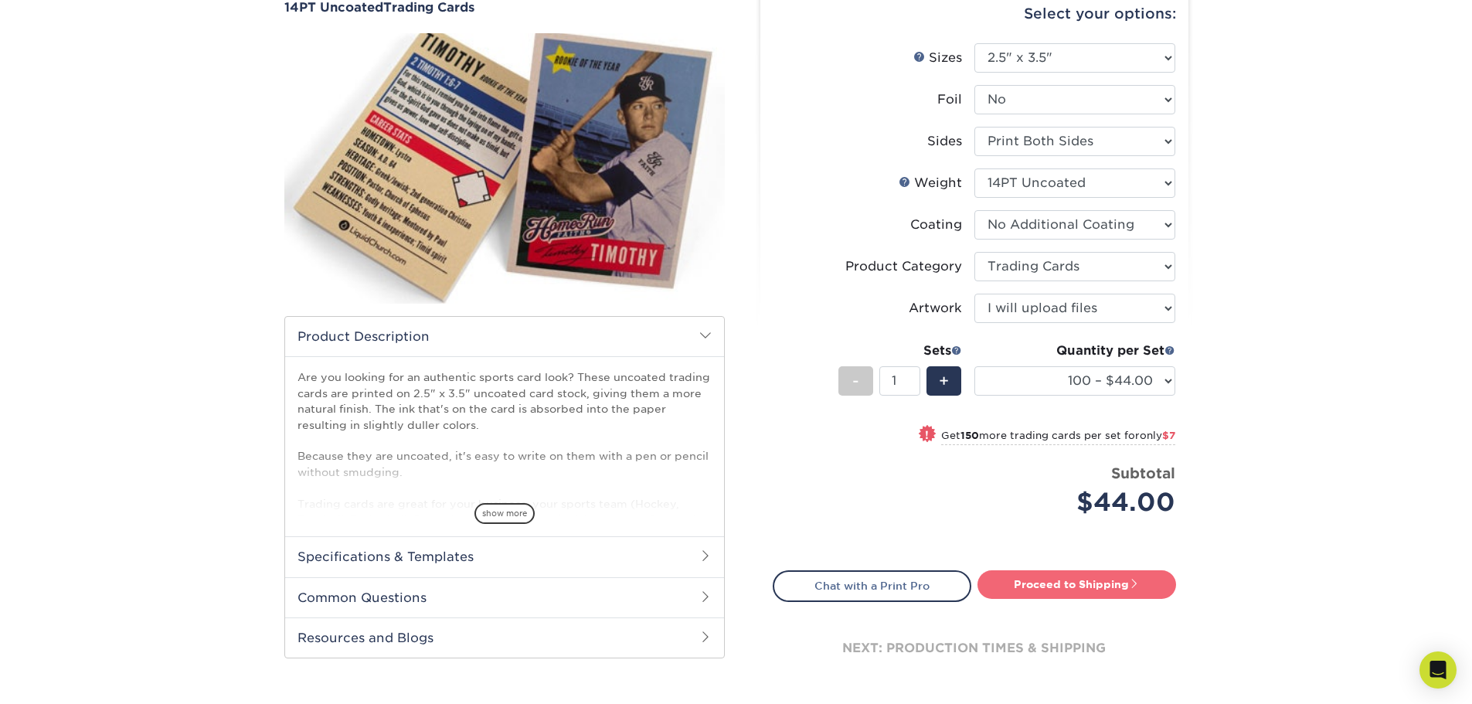
click at [1051, 591] on link "Proceed to Shipping" at bounding box center [1076, 584] width 199 height 28
type input "Set 1"
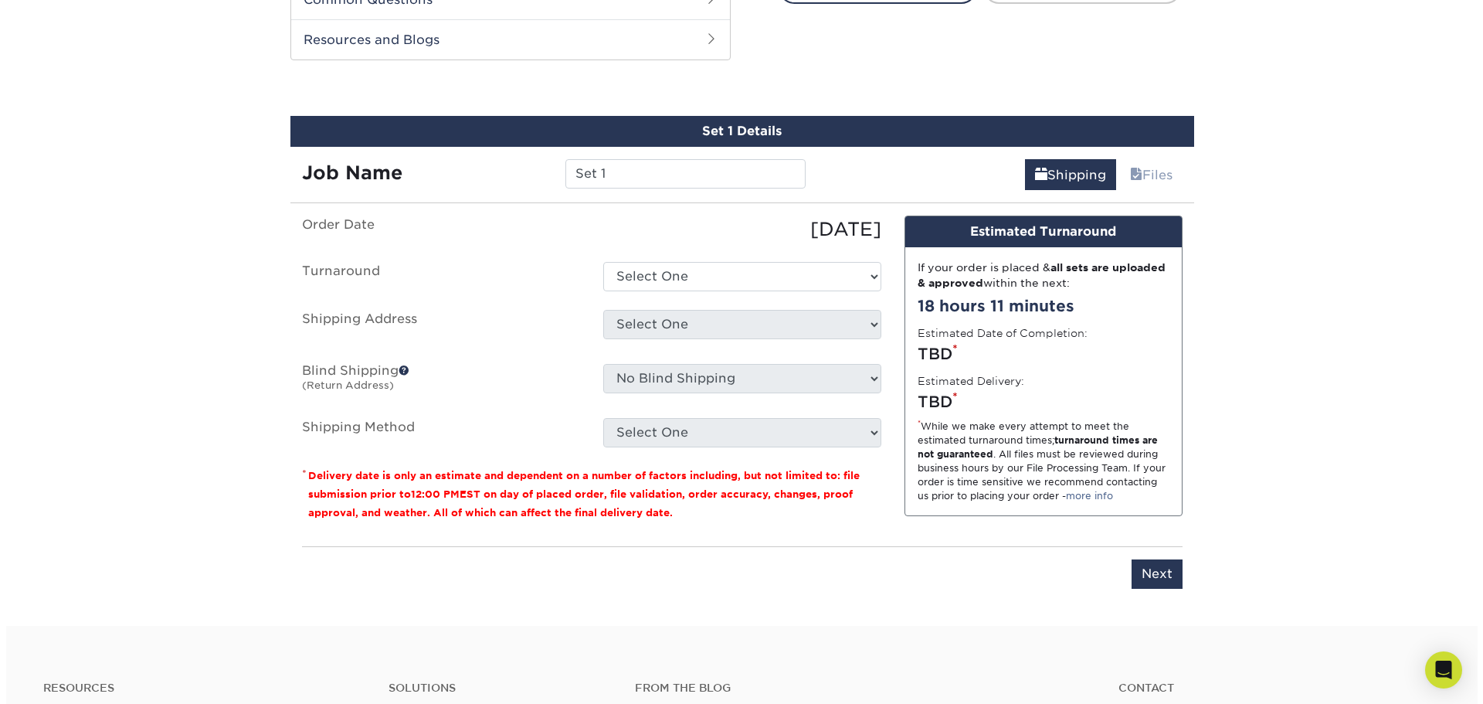
scroll to position [767, 0]
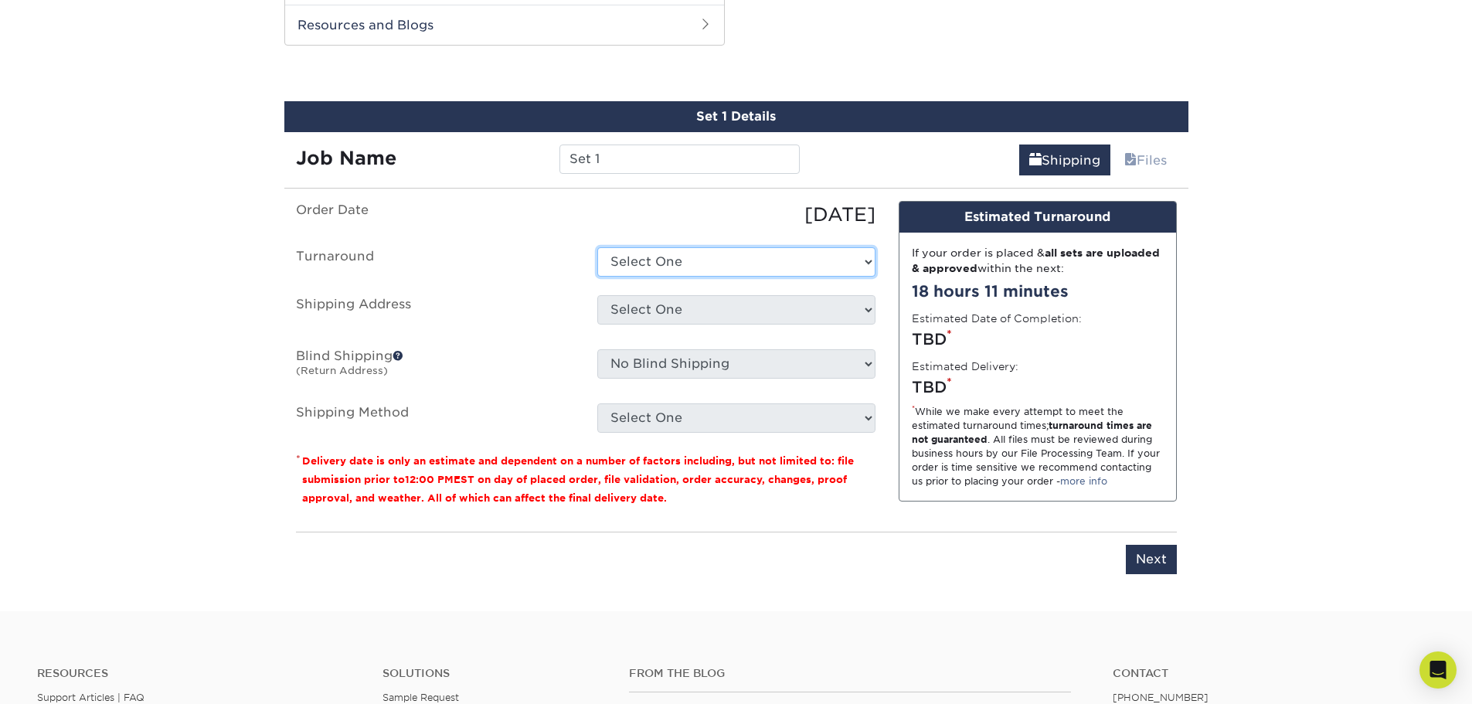
click at [668, 253] on select "Select One 2-4 Business Days 2 Day Next Business Day" at bounding box center [736, 261] width 278 height 29
select select "0cf973fe-bf75-479b-b69a-df131477f2d6"
click at [597, 247] on select "Select One 2-4 Business Days 2 Day Next Business Day" at bounding box center [736, 261] width 278 height 29
click at [669, 306] on select "Select One + Add New Address" at bounding box center [736, 309] width 278 height 29
select select "newaddress"
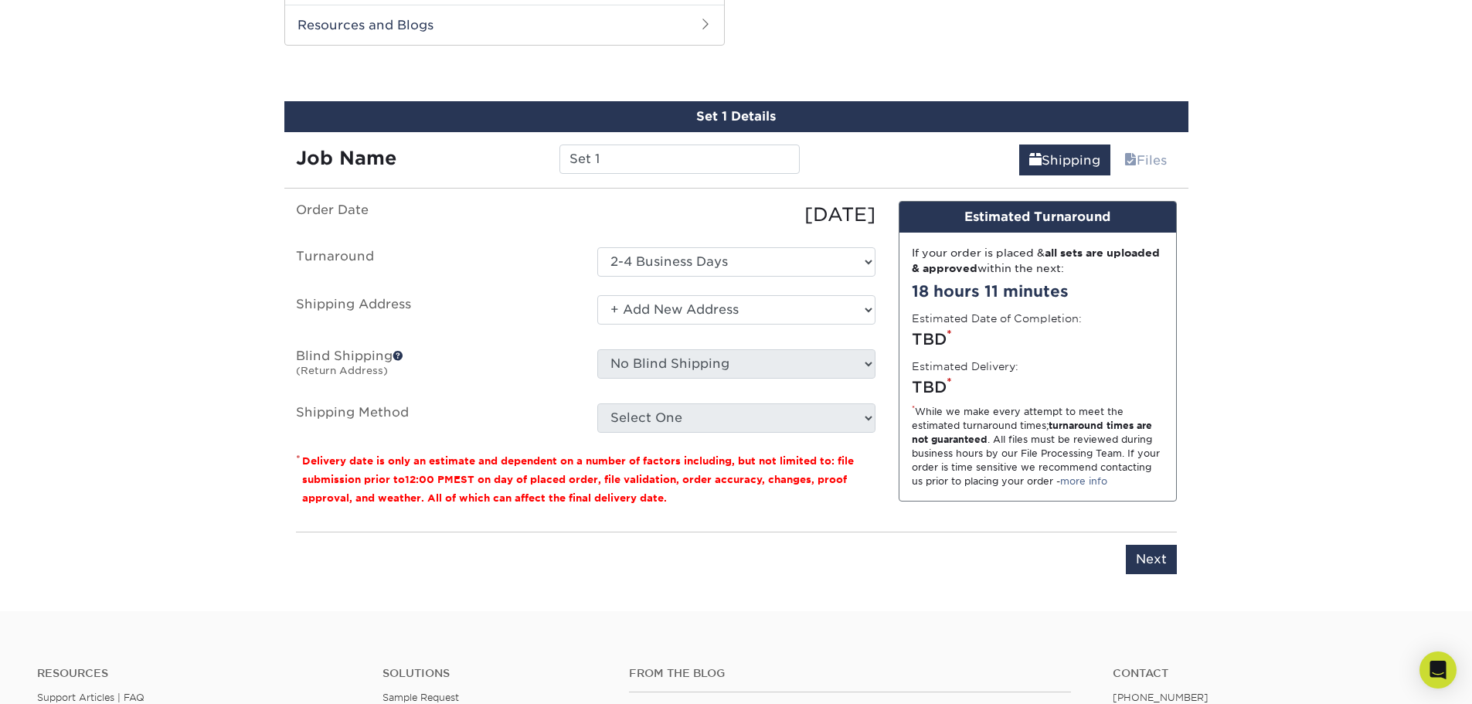
click at [597, 295] on select "Select One + Add New Address" at bounding box center [736, 309] width 278 height 29
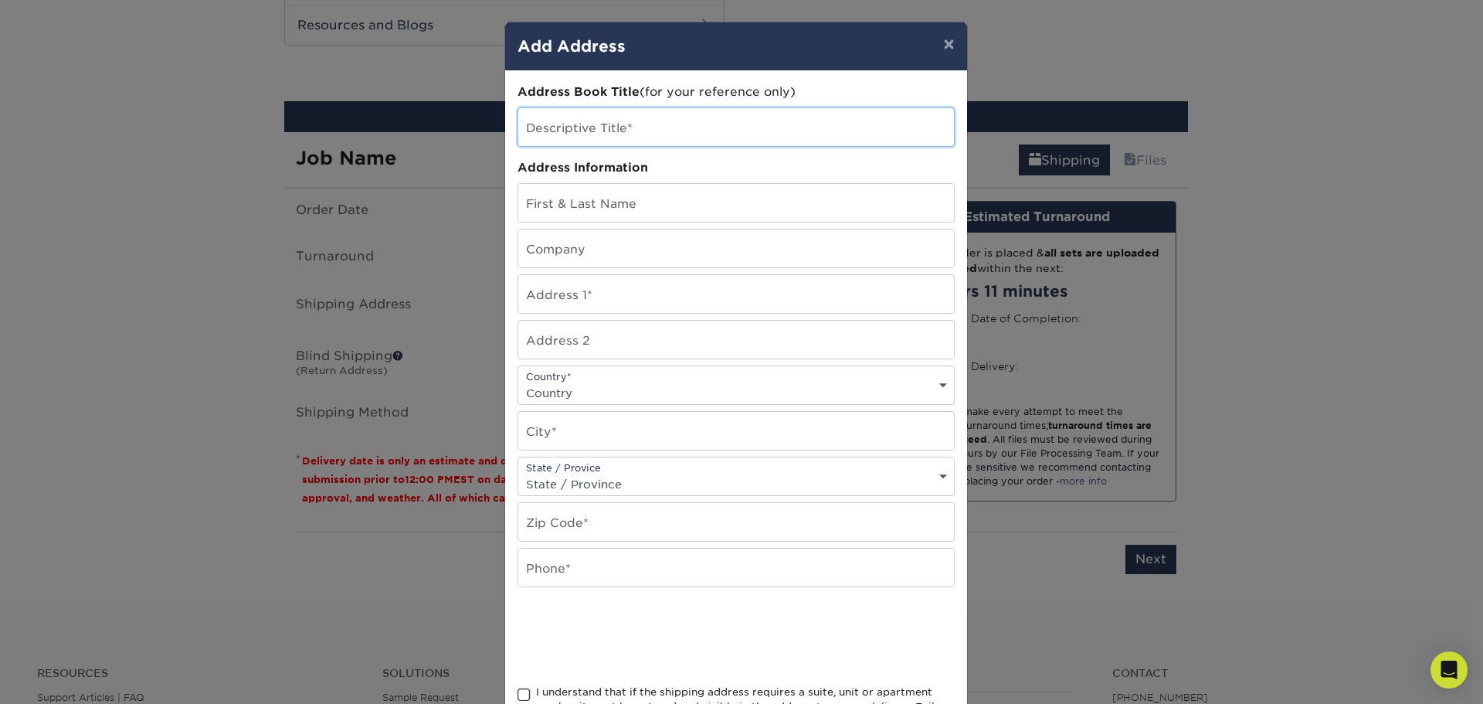
click at [610, 132] on input "text" at bounding box center [736, 127] width 436 height 38
type input "address"
click at [585, 200] on input "text" at bounding box center [736, 203] width 436 height 38
type input "Andrew Sabean"
type input "765 Hilltown Road"
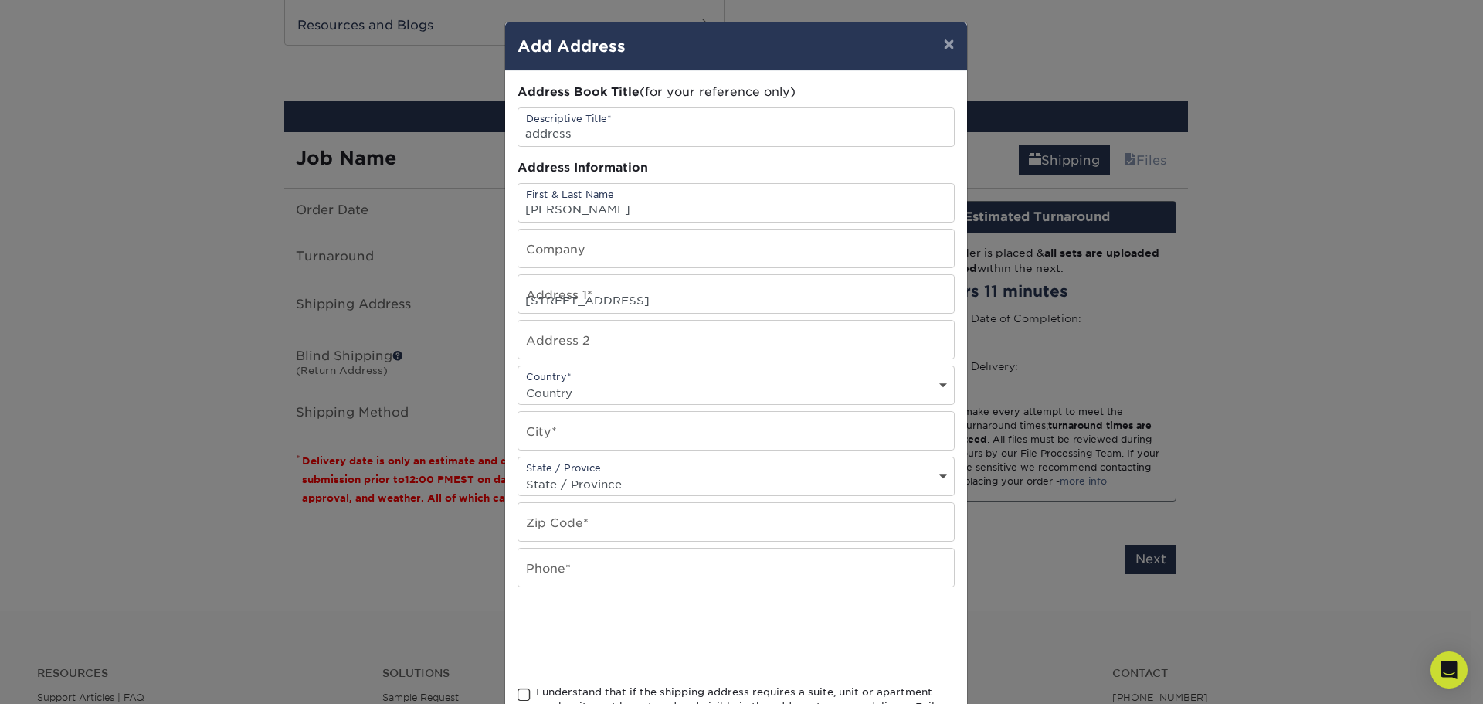
select select "CA"
type input "Weymouth"
select select "NS"
type input "B0W 3T0"
type input "9028377594"
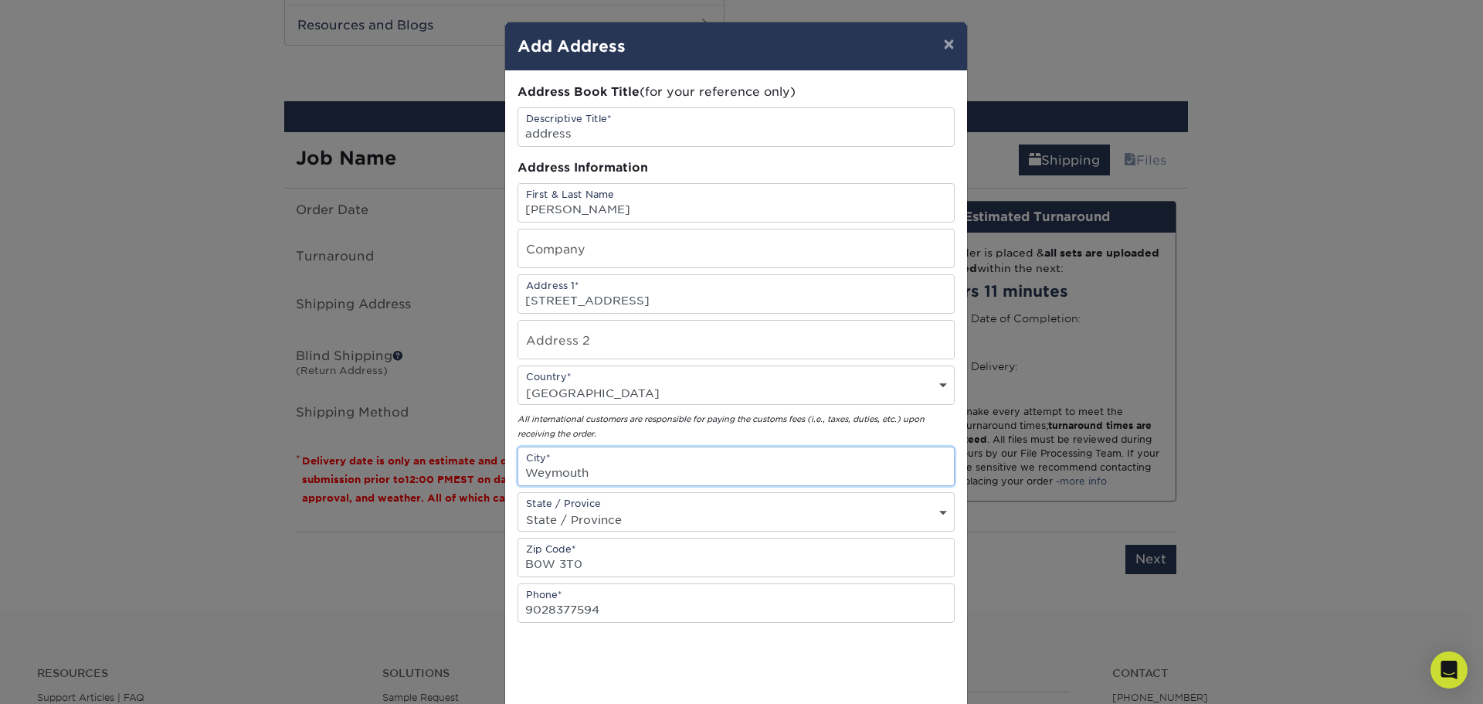
click at [592, 470] on input "Weymouth" at bounding box center [736, 466] width 436 height 38
type input "Hilltown"
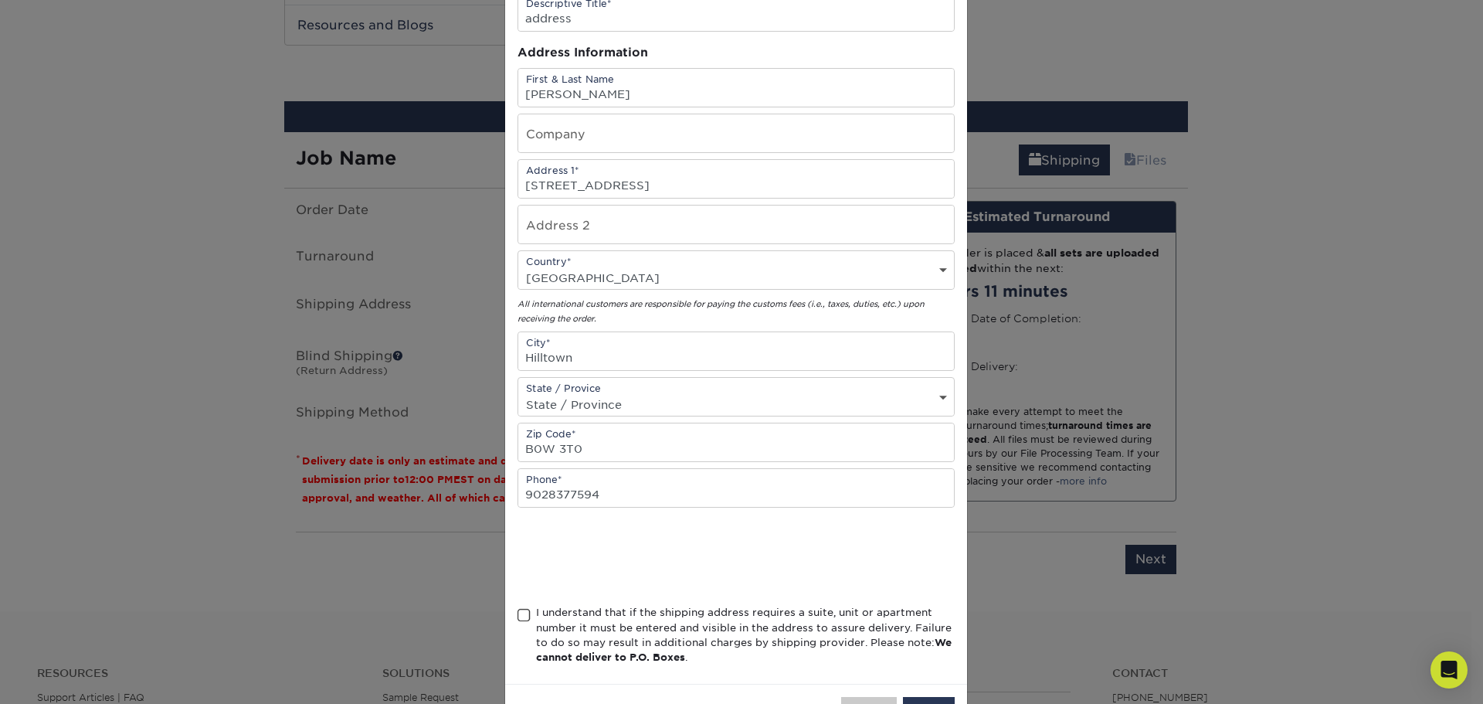
scroll to position [172, 0]
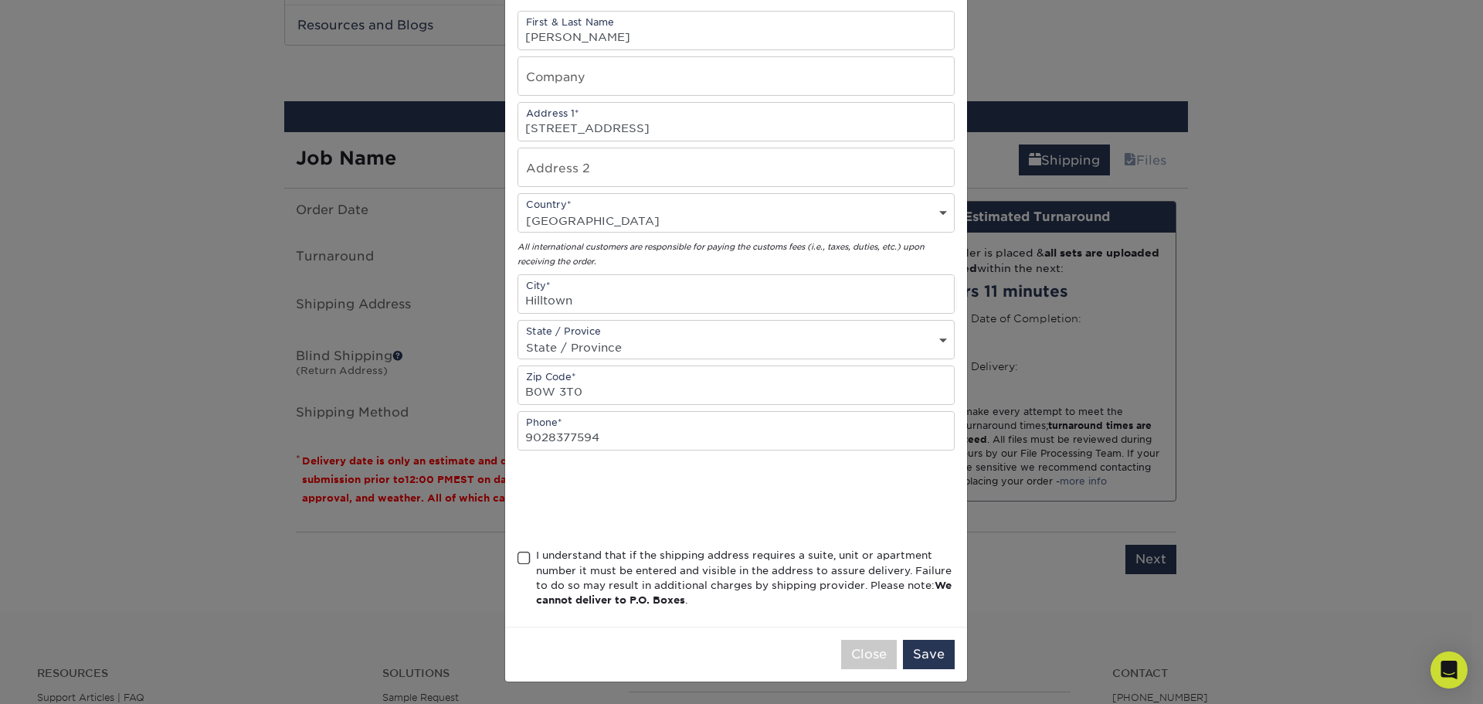
click at [526, 559] on div "I understand that if the shipping address requires a suite, unit or apartment n…" at bounding box center [736, 581] width 437 height 66
click at [518, 559] on span at bounding box center [524, 558] width 13 height 15
click at [0, 0] on input "I understand that if the shipping address requires a suite, unit or apartment n…" at bounding box center [0, 0] width 0 height 0
click at [914, 657] on button "Save" at bounding box center [929, 654] width 52 height 29
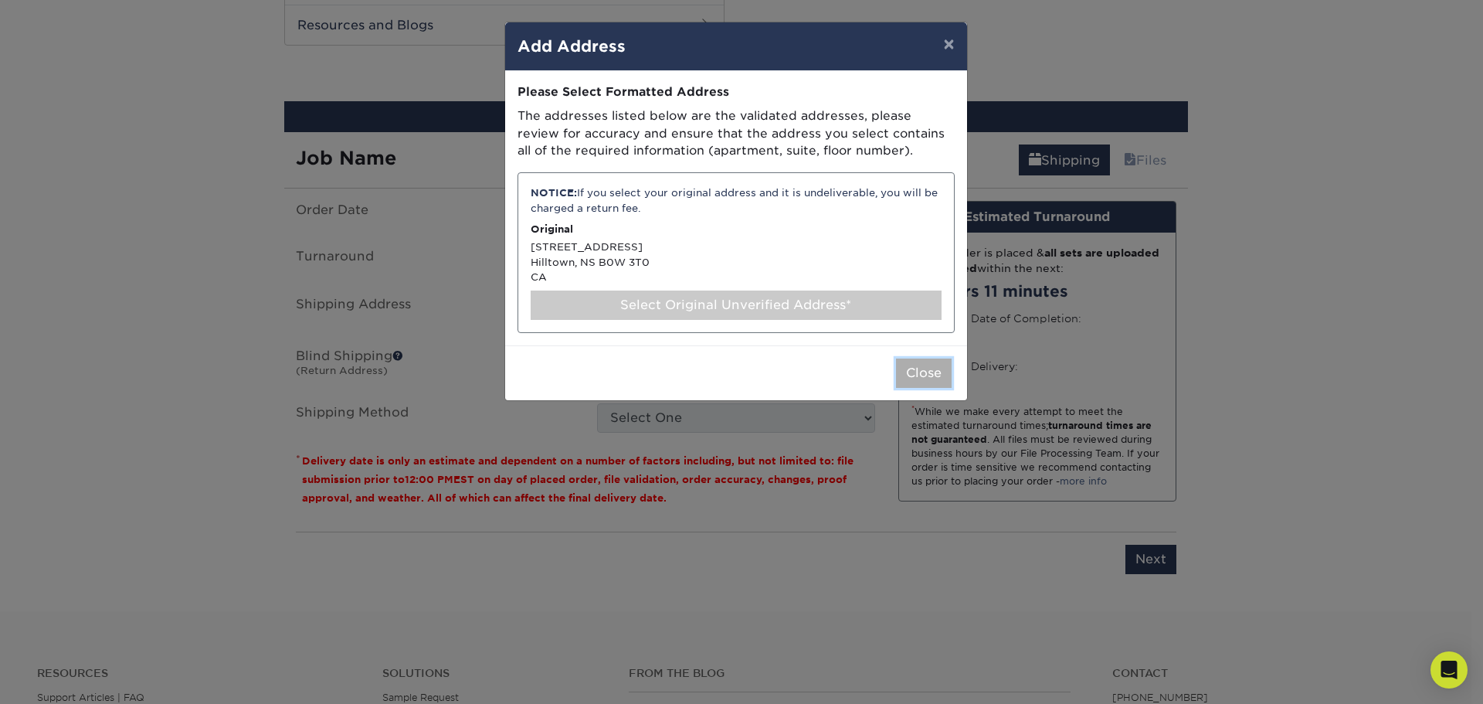
click at [925, 379] on button "Close" at bounding box center [924, 372] width 56 height 29
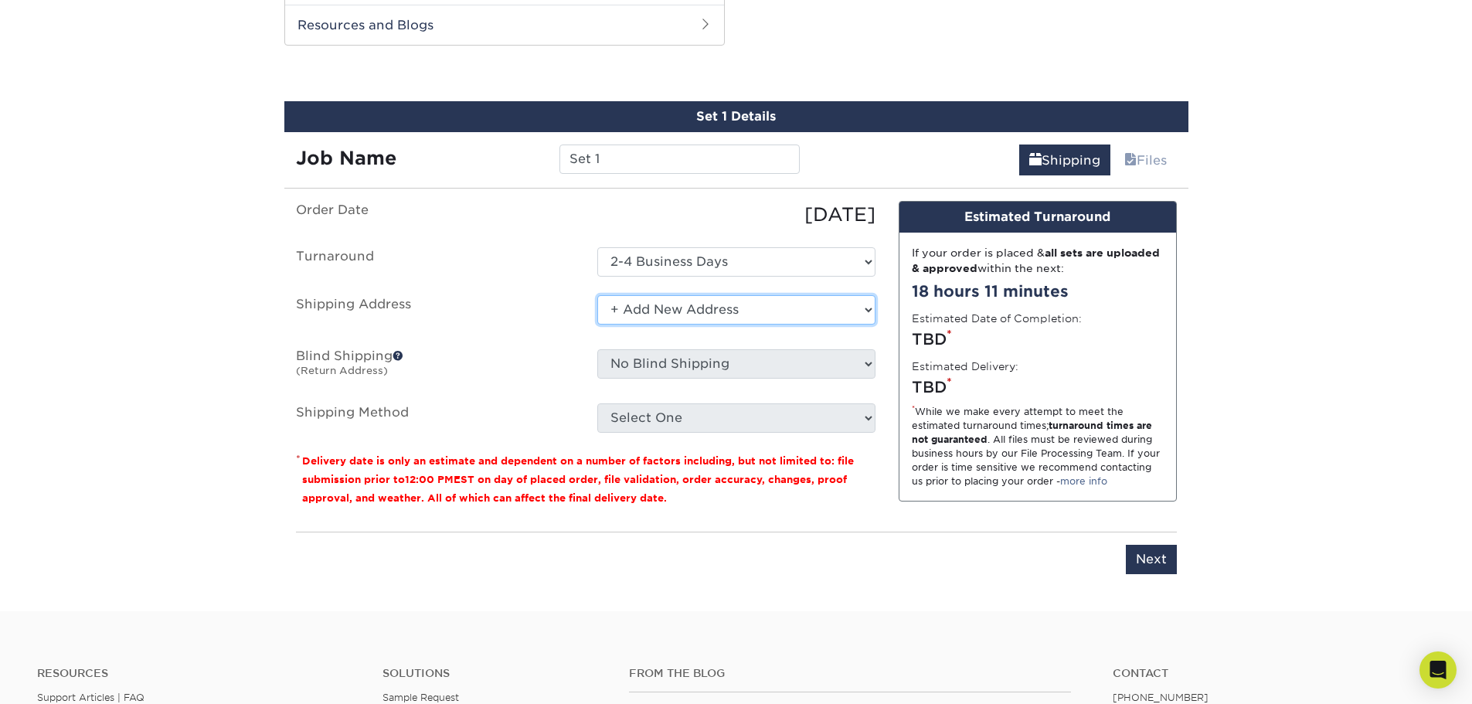
click at [810, 311] on select "Select One + Add New Address" at bounding box center [736, 309] width 278 height 29
click at [597, 295] on select "Select One + Add New Address" at bounding box center [736, 309] width 278 height 29
click at [855, 306] on select "Select One + Add New Address" at bounding box center [736, 309] width 278 height 29
select select "newaddress"
click at [597, 295] on select "Select One + Add New Address" at bounding box center [736, 309] width 278 height 29
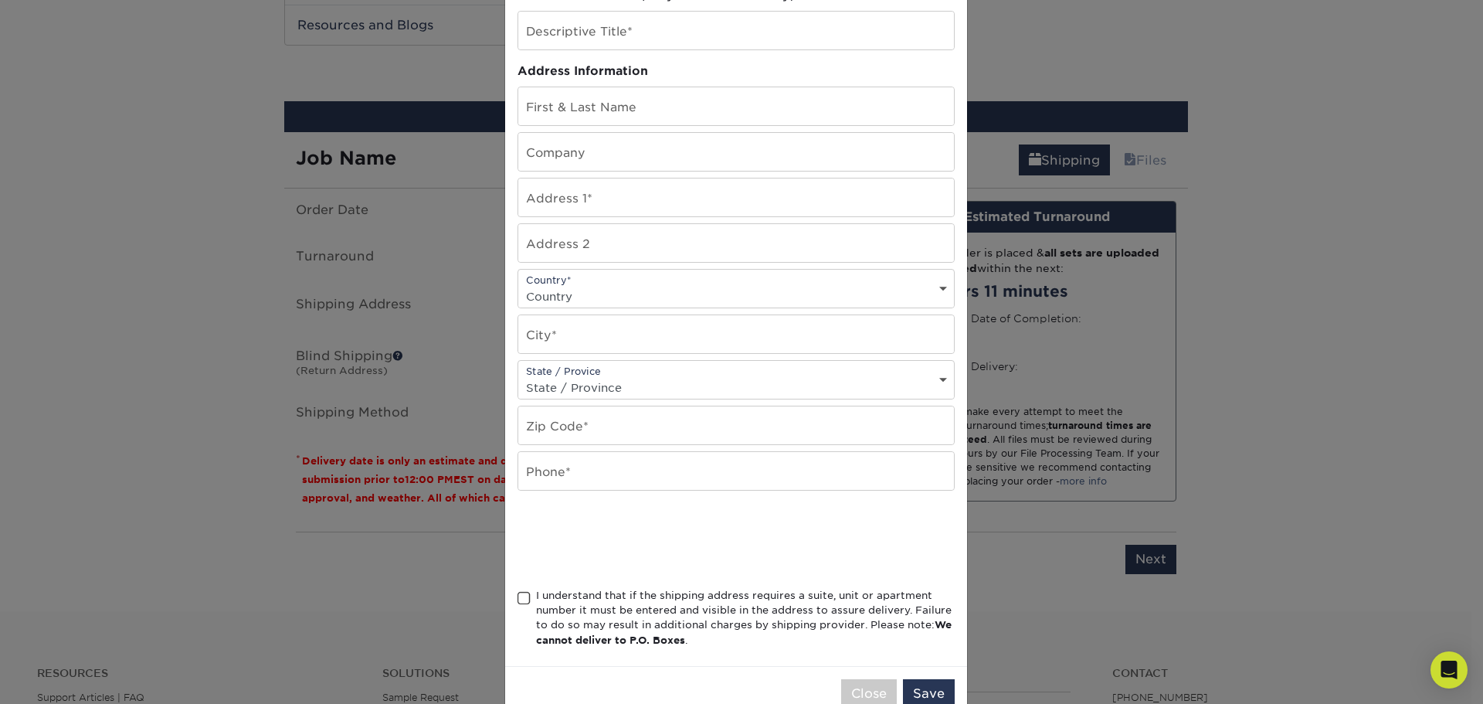
scroll to position [136, 0]
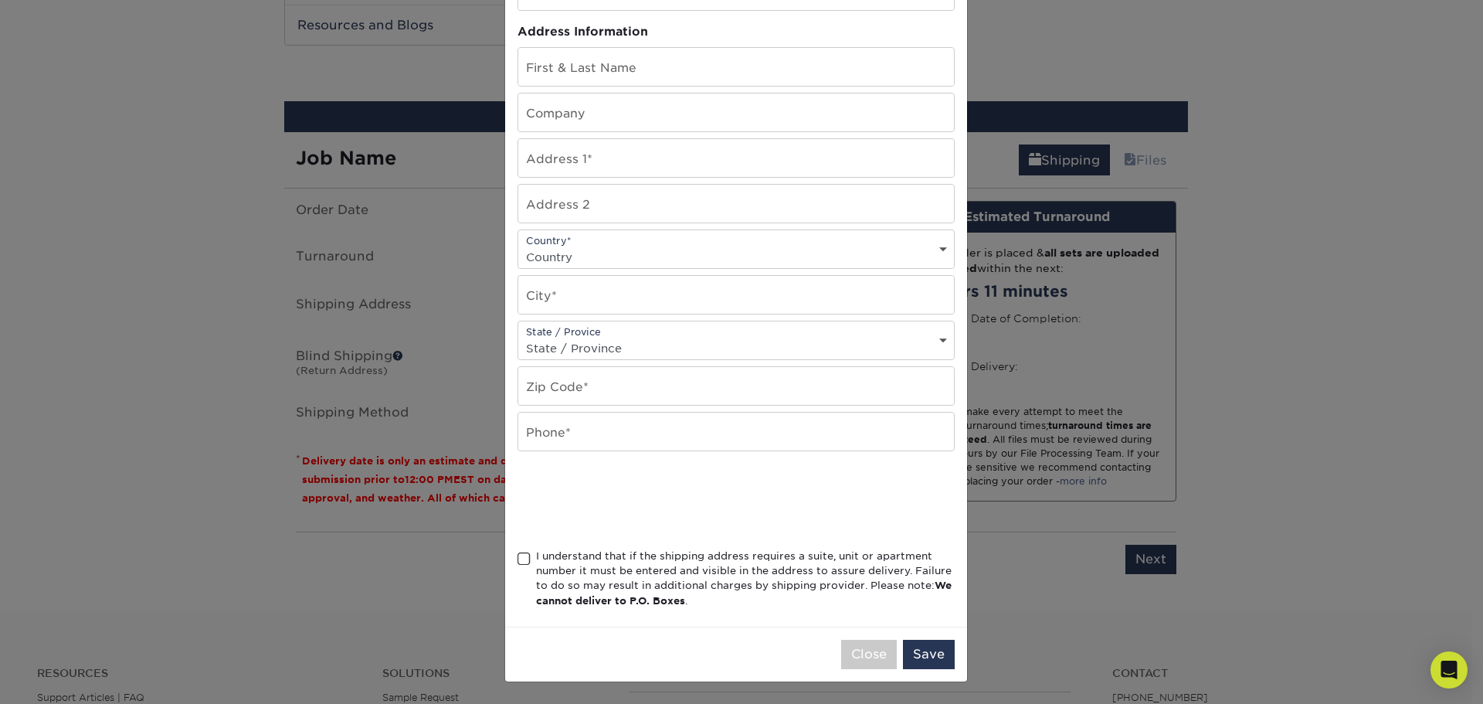
click at [518, 559] on span at bounding box center [524, 559] width 13 height 15
click at [0, 0] on input "I understand that if the shipping address requires a suite, unit or apartment n…" at bounding box center [0, 0] width 0 height 0
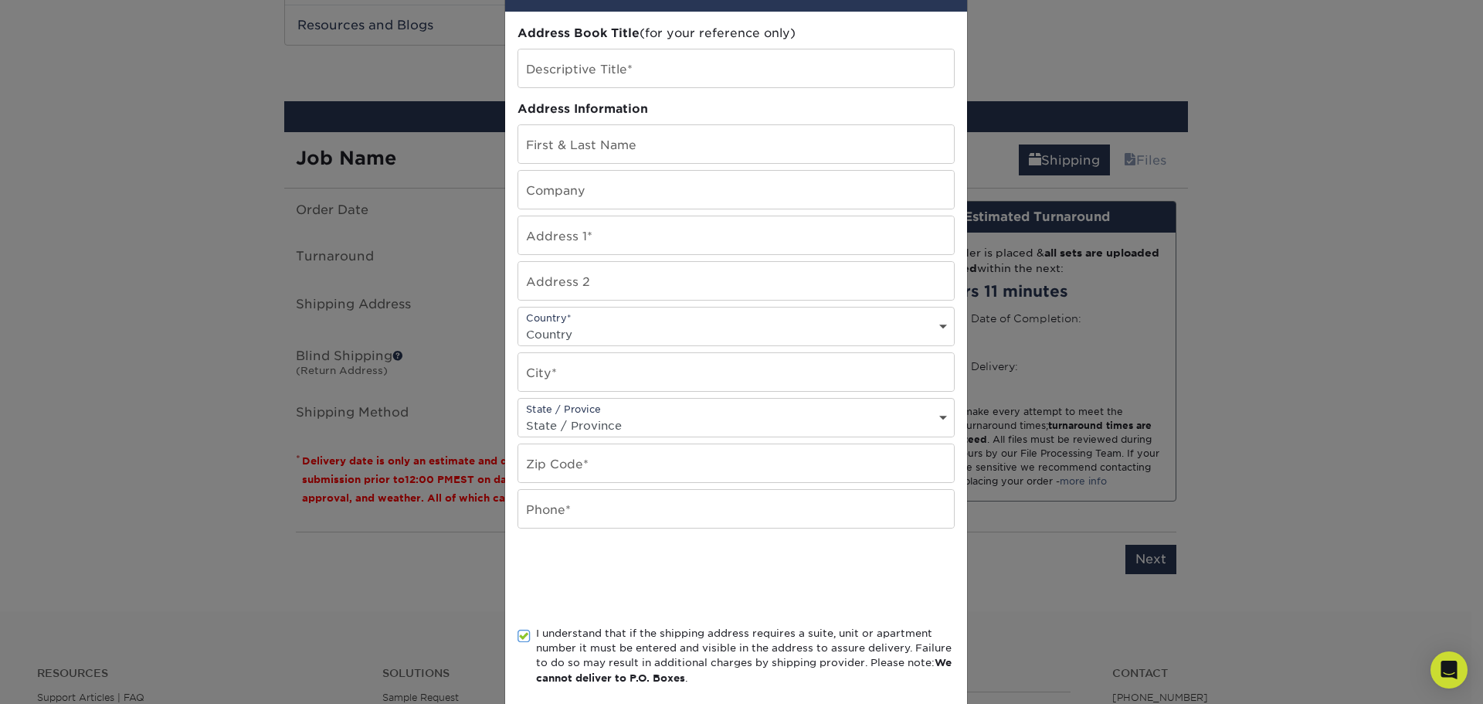
scroll to position [0, 0]
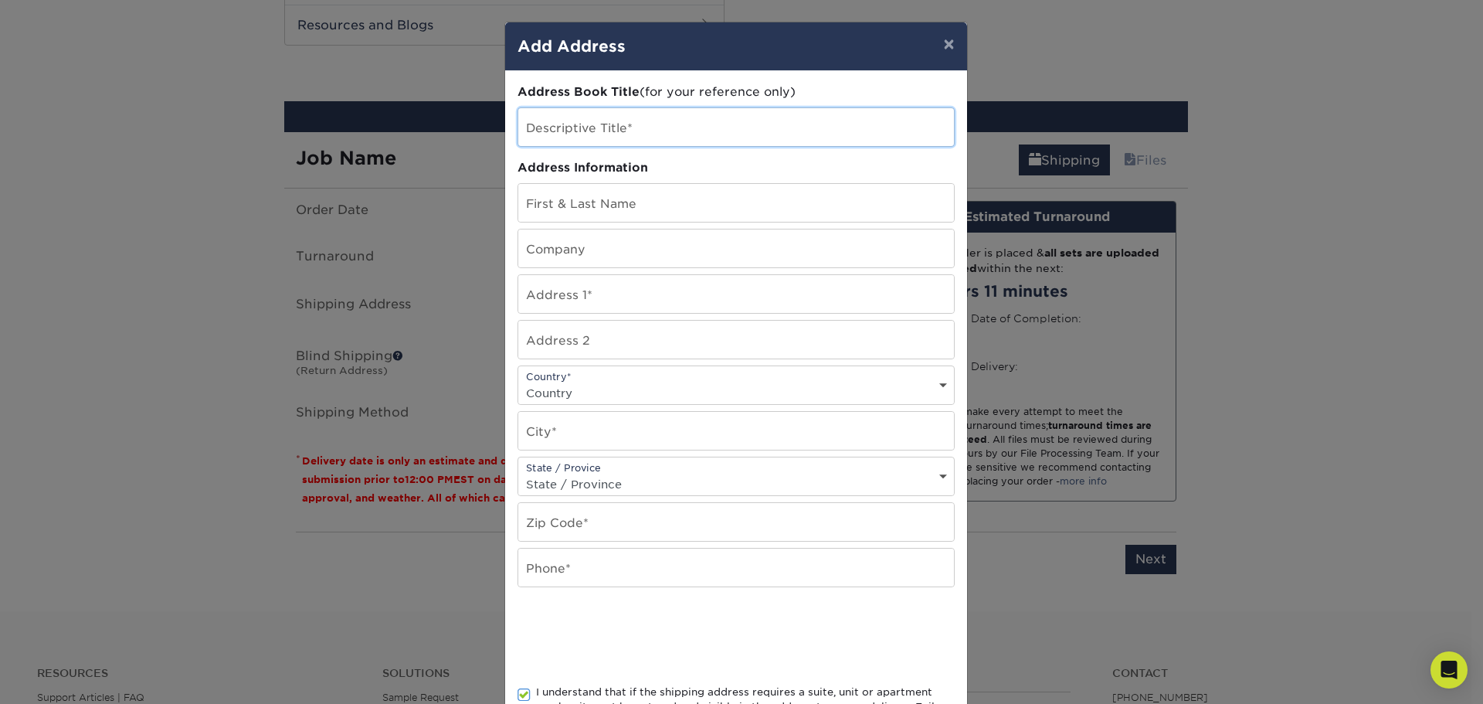
click at [569, 142] on input "text" at bounding box center [736, 127] width 436 height 38
type input "address"
click at [606, 196] on input "text" at bounding box center [736, 203] width 436 height 38
type input "Andrew Sabean"
type input "765 Hilltown Road"
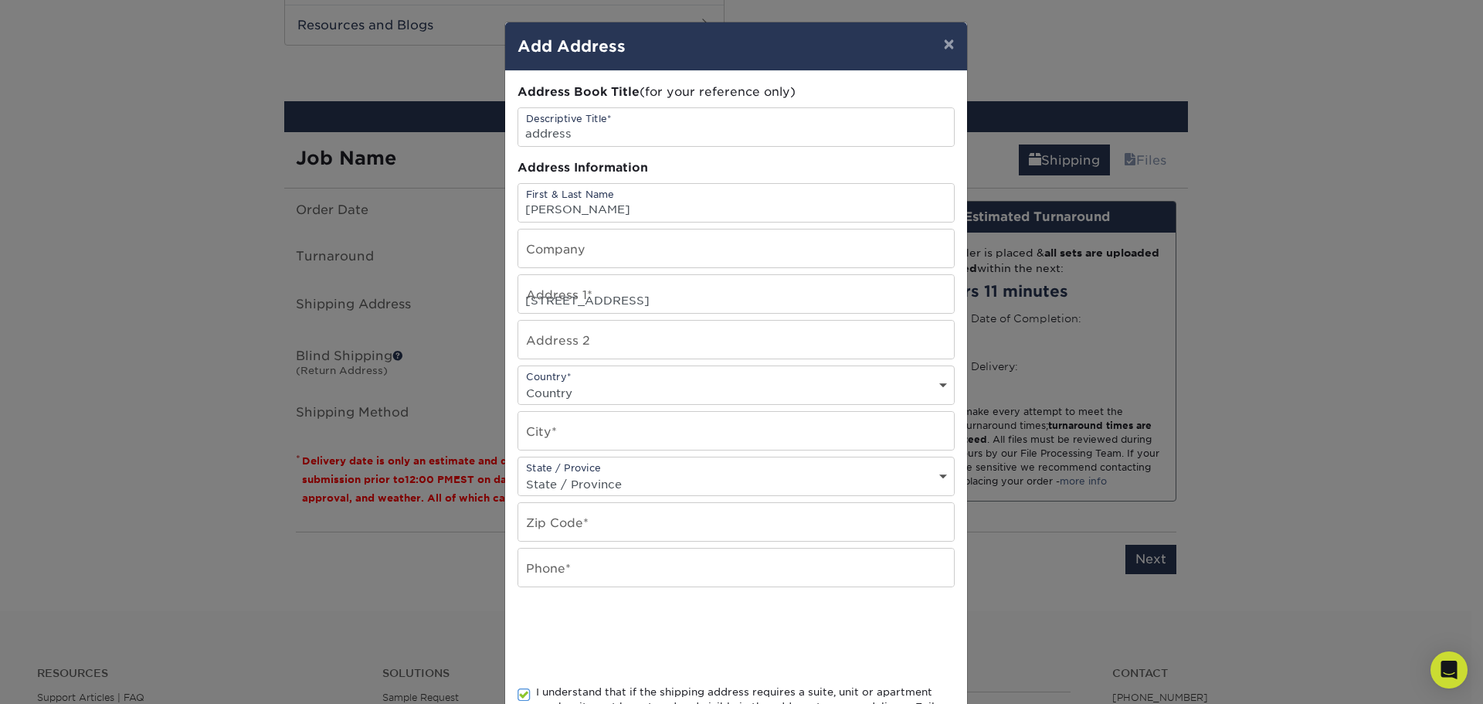
select select "CA"
type input "Weymouth"
select select "NS"
type input "B0W 3T0"
type input "9028377594"
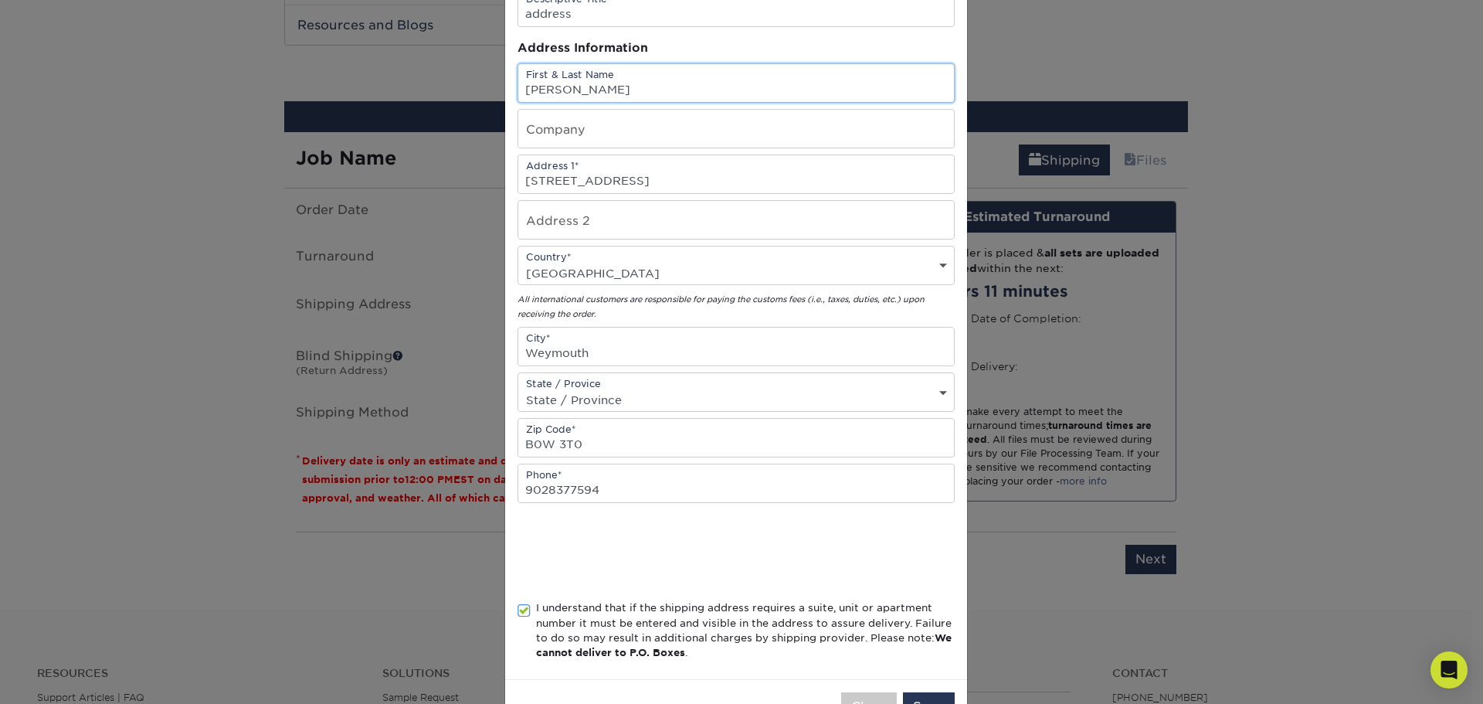
scroll to position [155, 0]
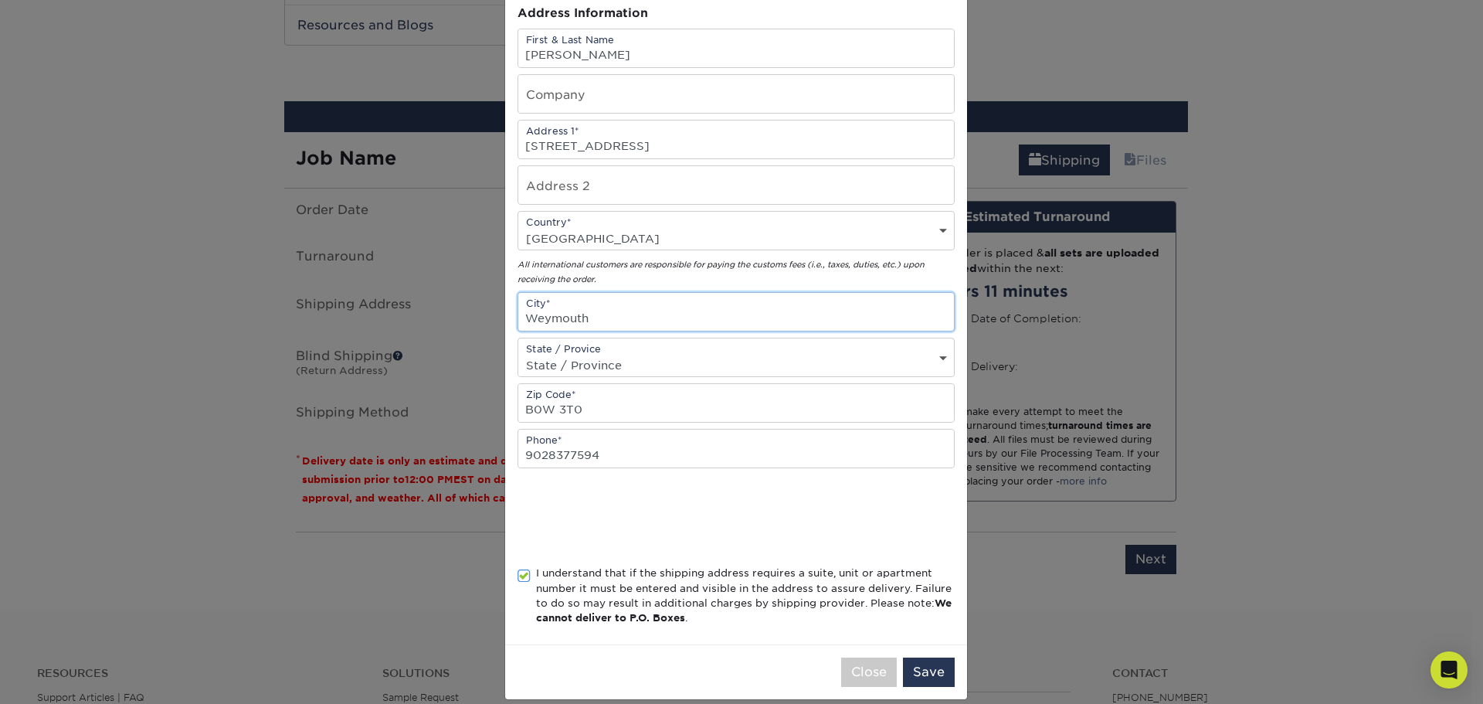
click at [603, 314] on input "Weymouth" at bounding box center [736, 312] width 436 height 38
type input "Hilltown"
click at [922, 673] on button "Save" at bounding box center [929, 671] width 52 height 29
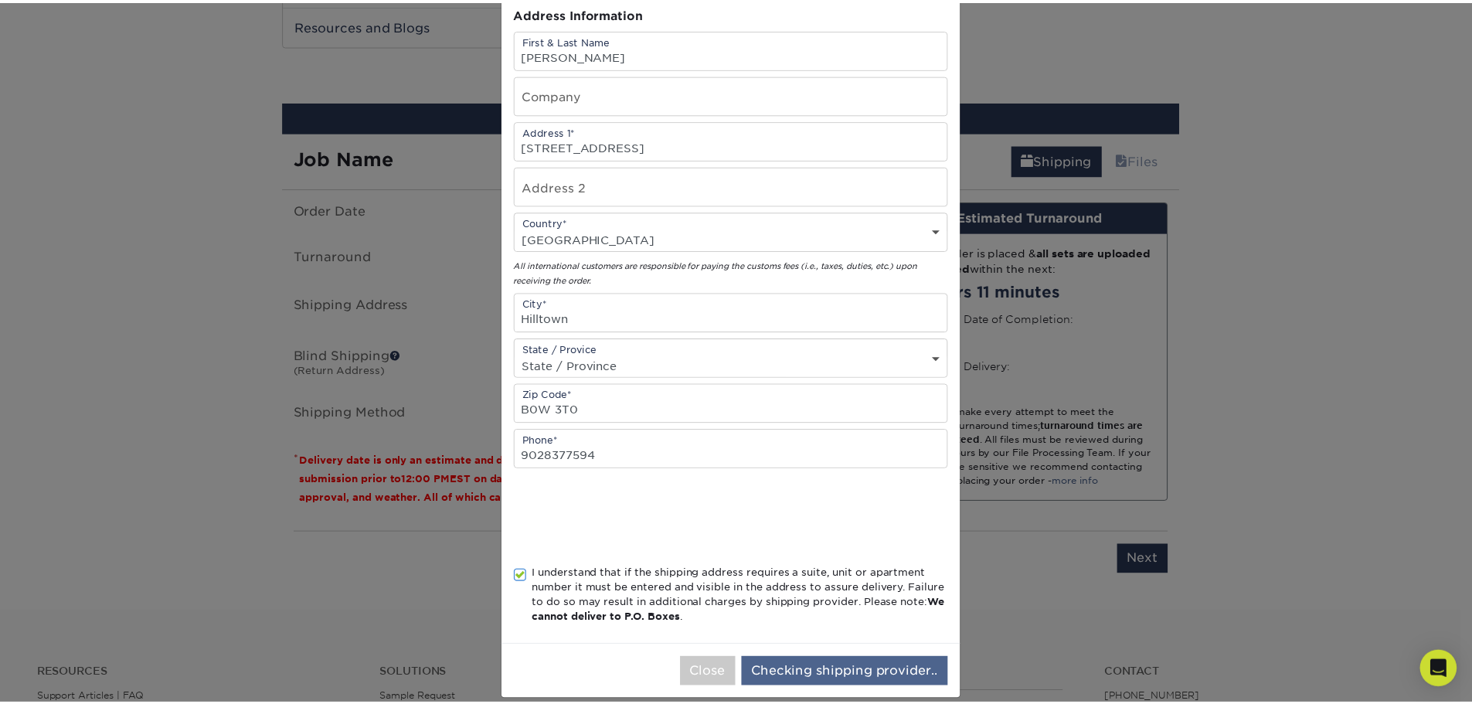
scroll to position [0, 0]
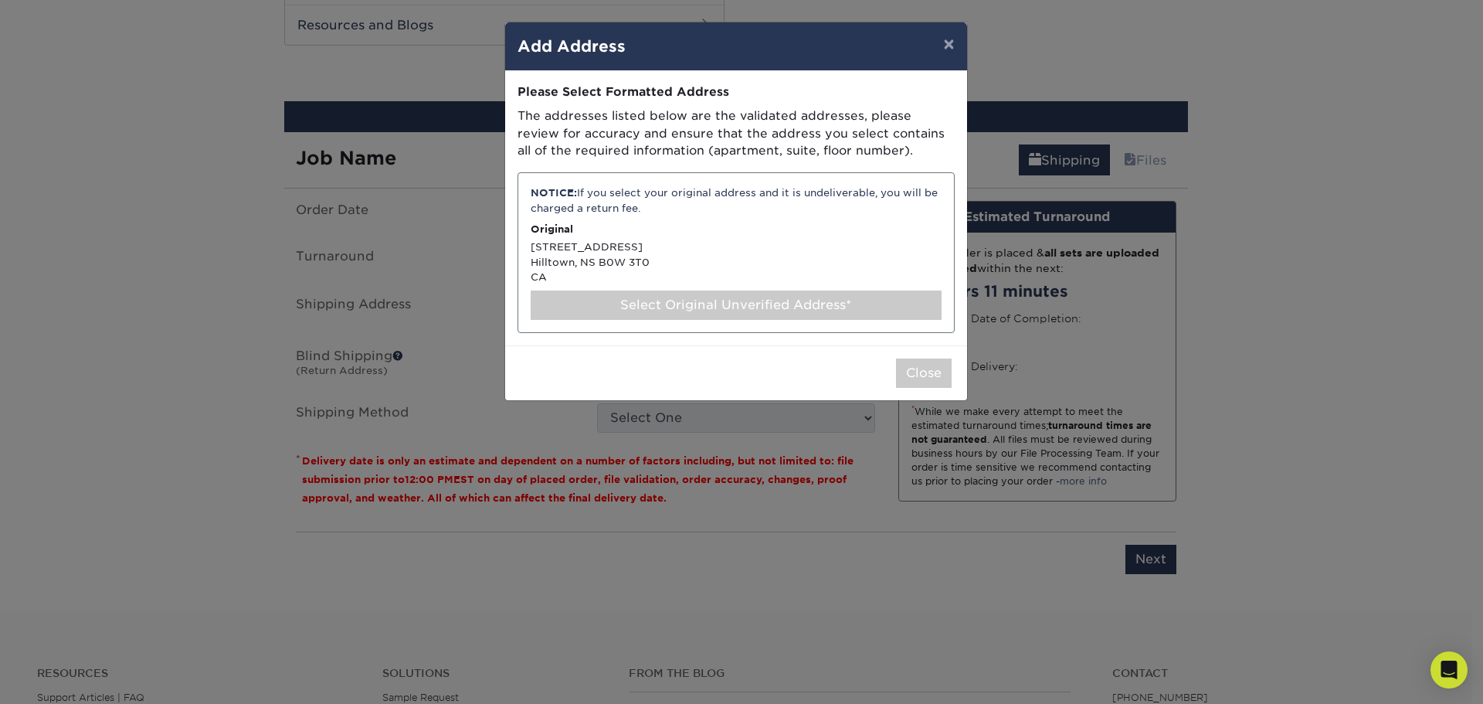
click at [671, 226] on p "Original" at bounding box center [736, 229] width 411 height 15
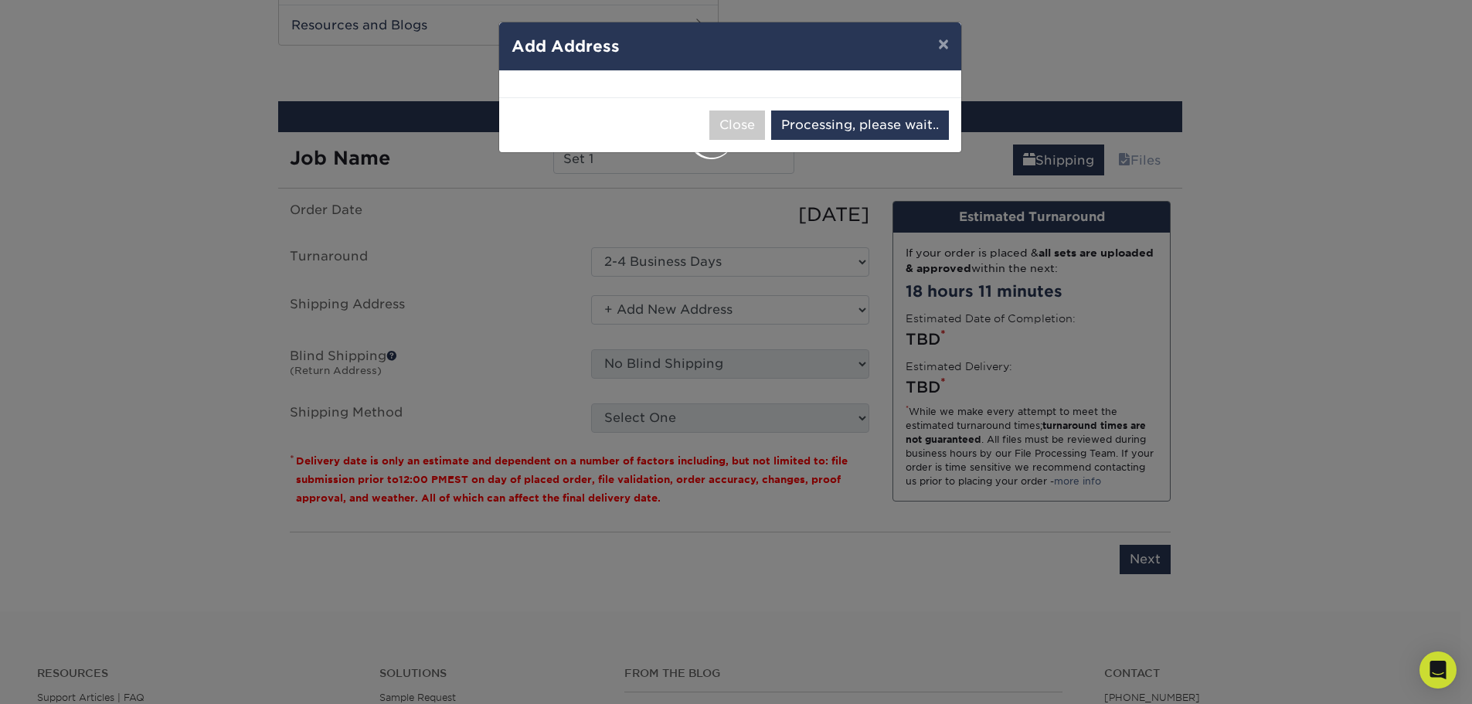
select select "284968"
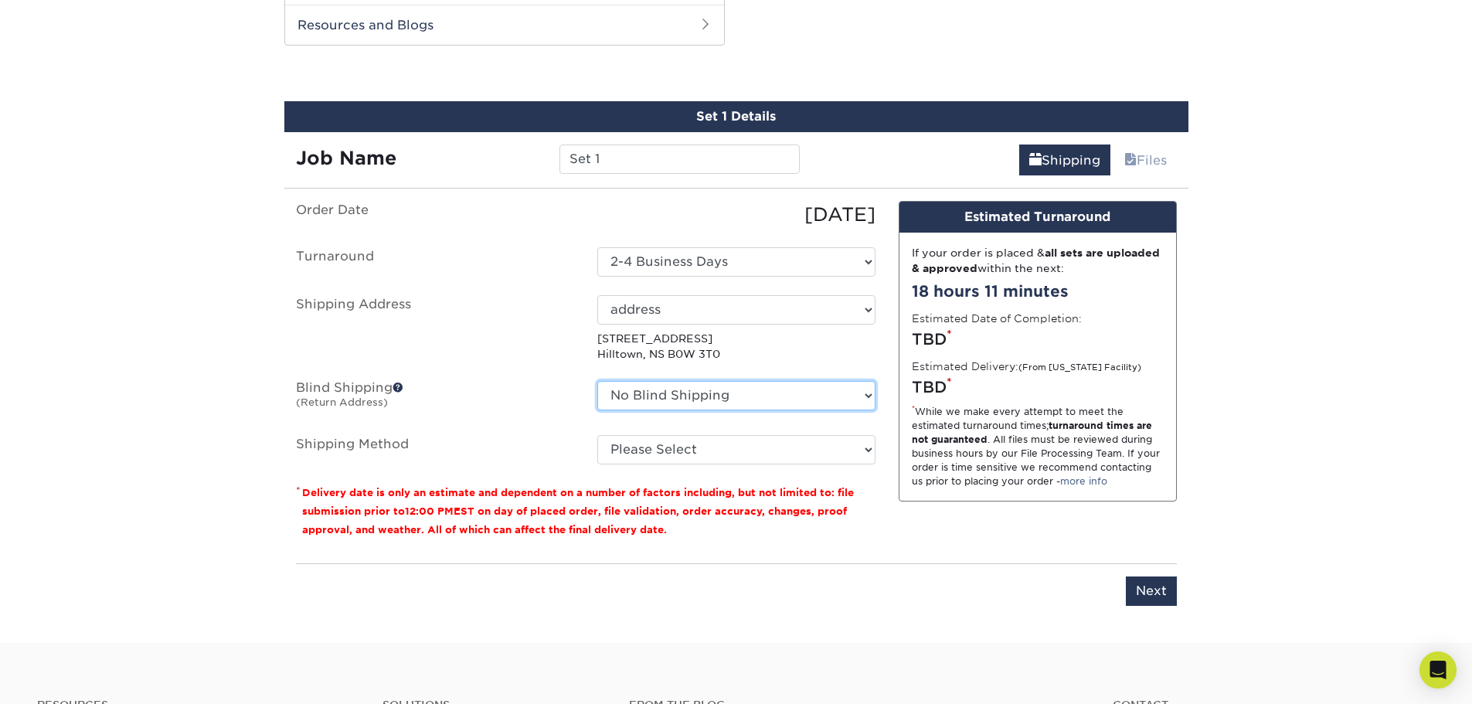
click at [840, 391] on select "No Blind Shipping + Add New Address" at bounding box center [736, 395] width 278 height 29
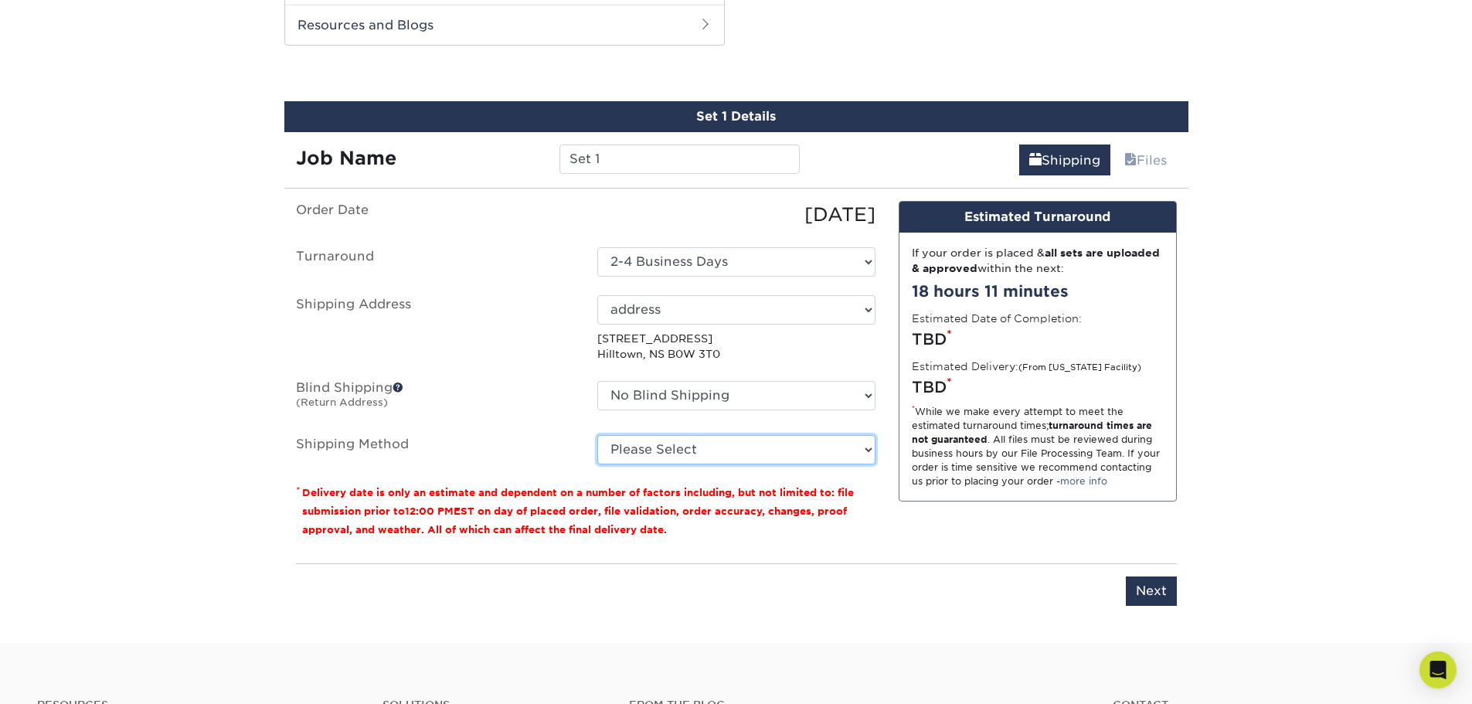
click at [817, 443] on select "Please Select Standard (+$40.10) Worldwide Expedited (+$135.93) Saver (+$139.48)" at bounding box center [736, 449] width 278 height 29
select select "11"
click at [597, 435] on select "Please Select Standard (+$40.10) Worldwide Expedited (+$135.93) Saver (+$139.48)" at bounding box center [736, 449] width 278 height 29
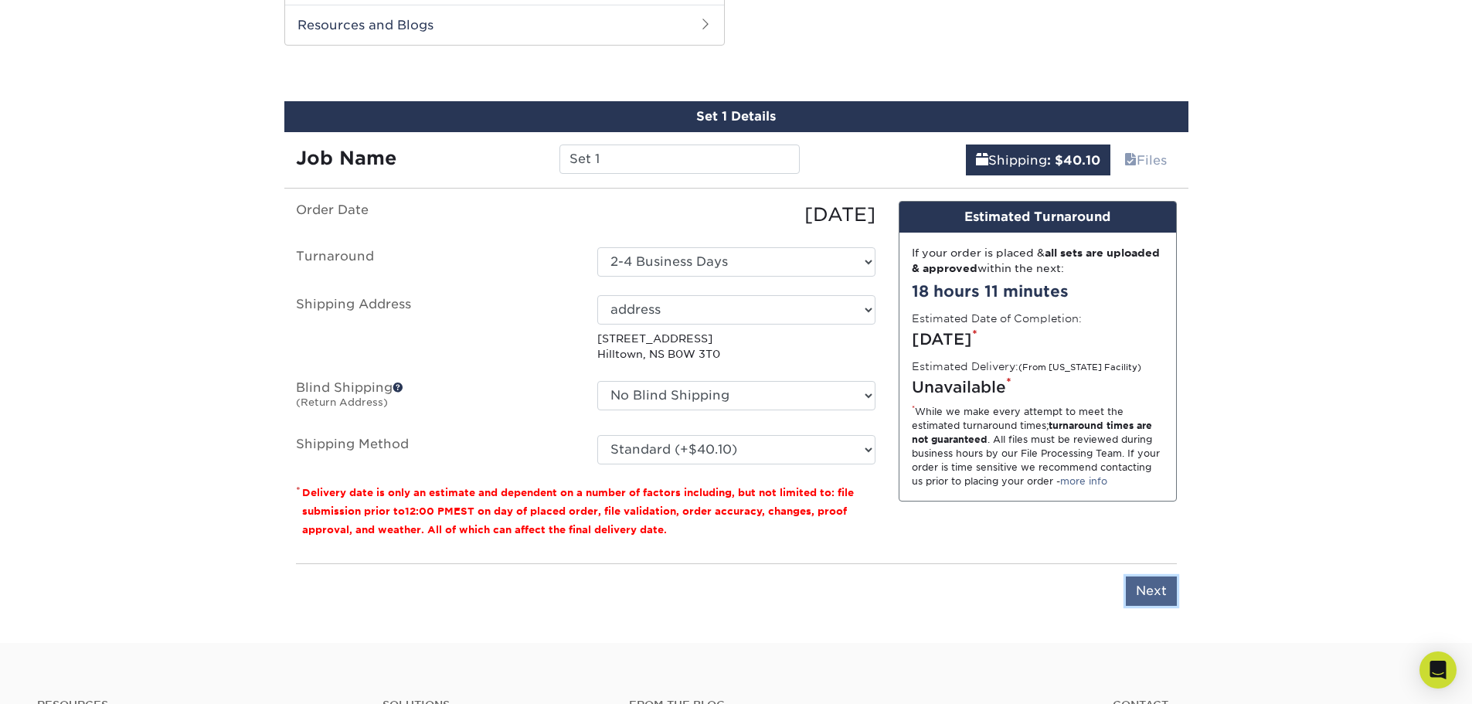
click at [1143, 590] on input "Next" at bounding box center [1151, 590] width 51 height 29
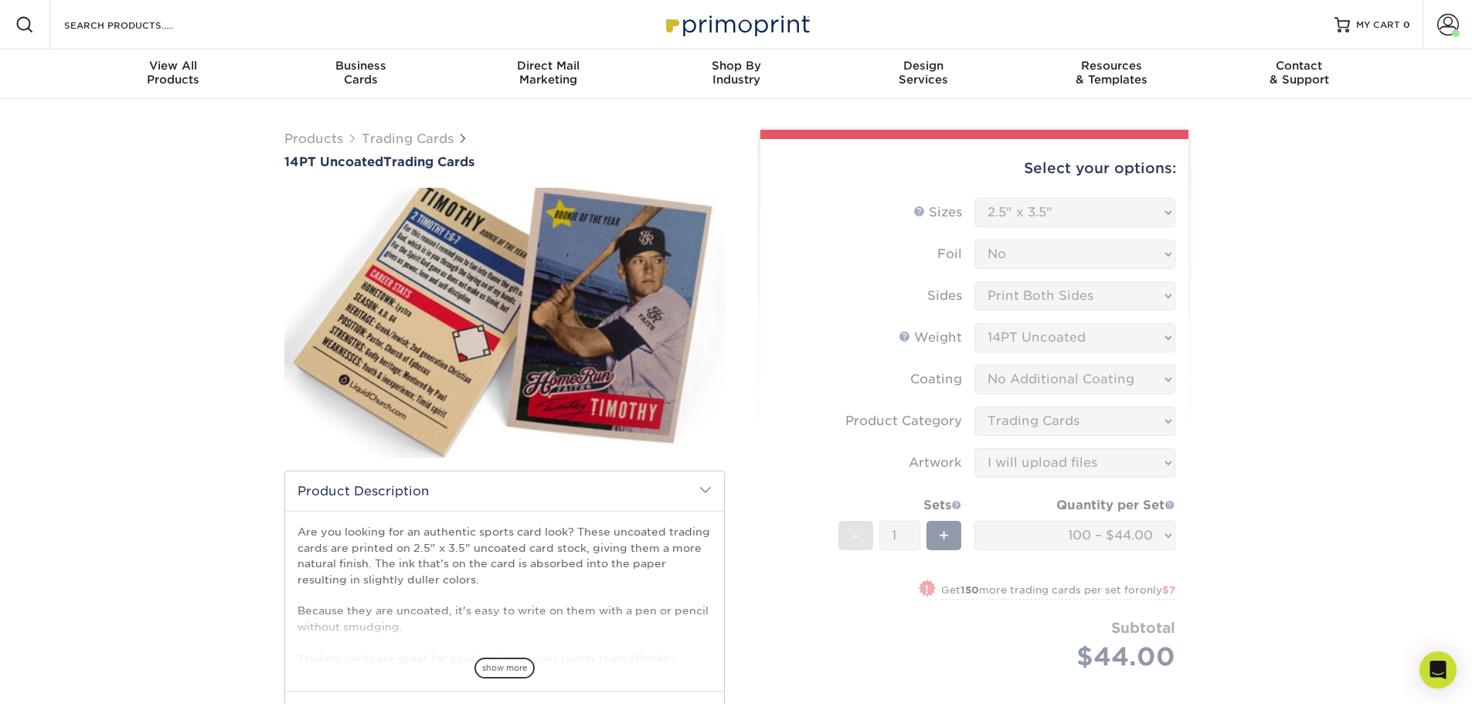
click at [29, 18] on span at bounding box center [24, 24] width 19 height 19
click at [725, 38] on img at bounding box center [736, 24] width 155 height 33
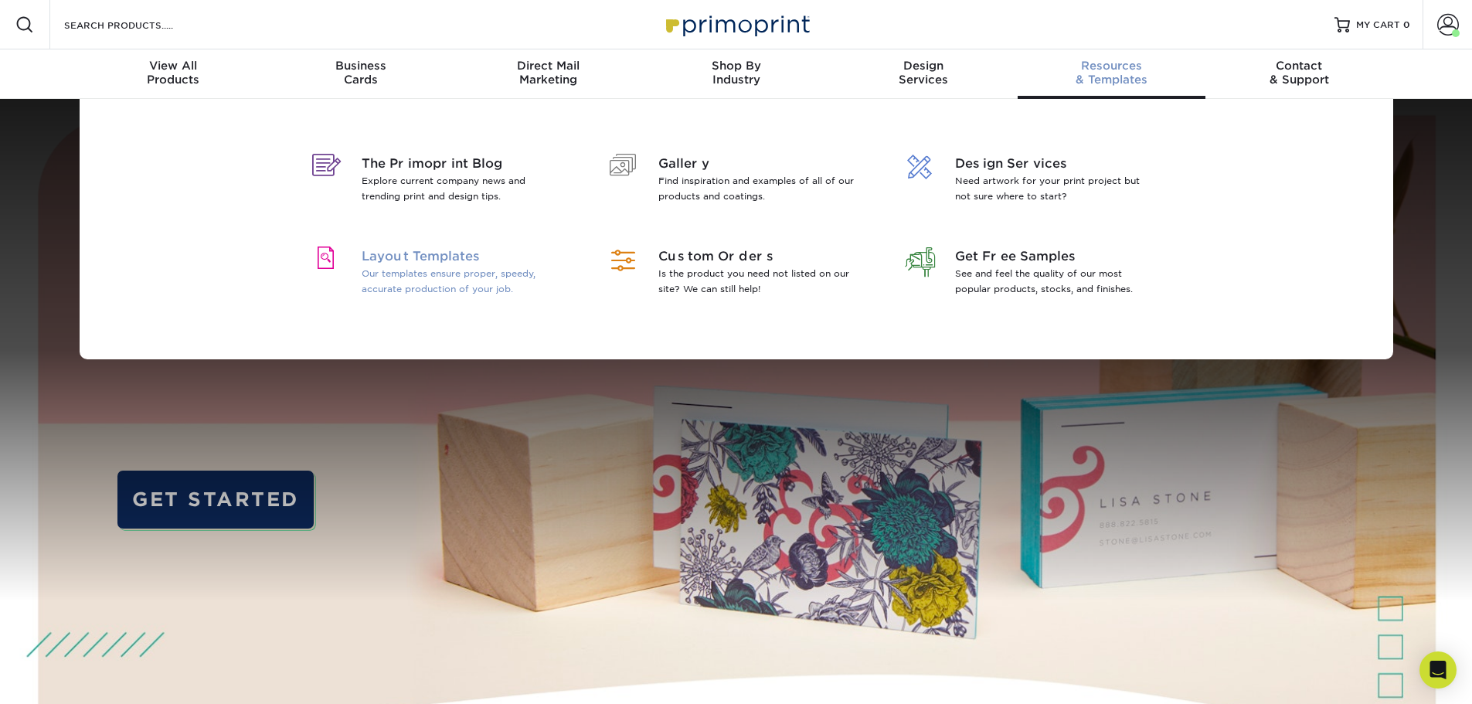
click at [388, 275] on p "Our templates ensure proper, speedy, accurate production of your job." at bounding box center [462, 281] width 200 height 31
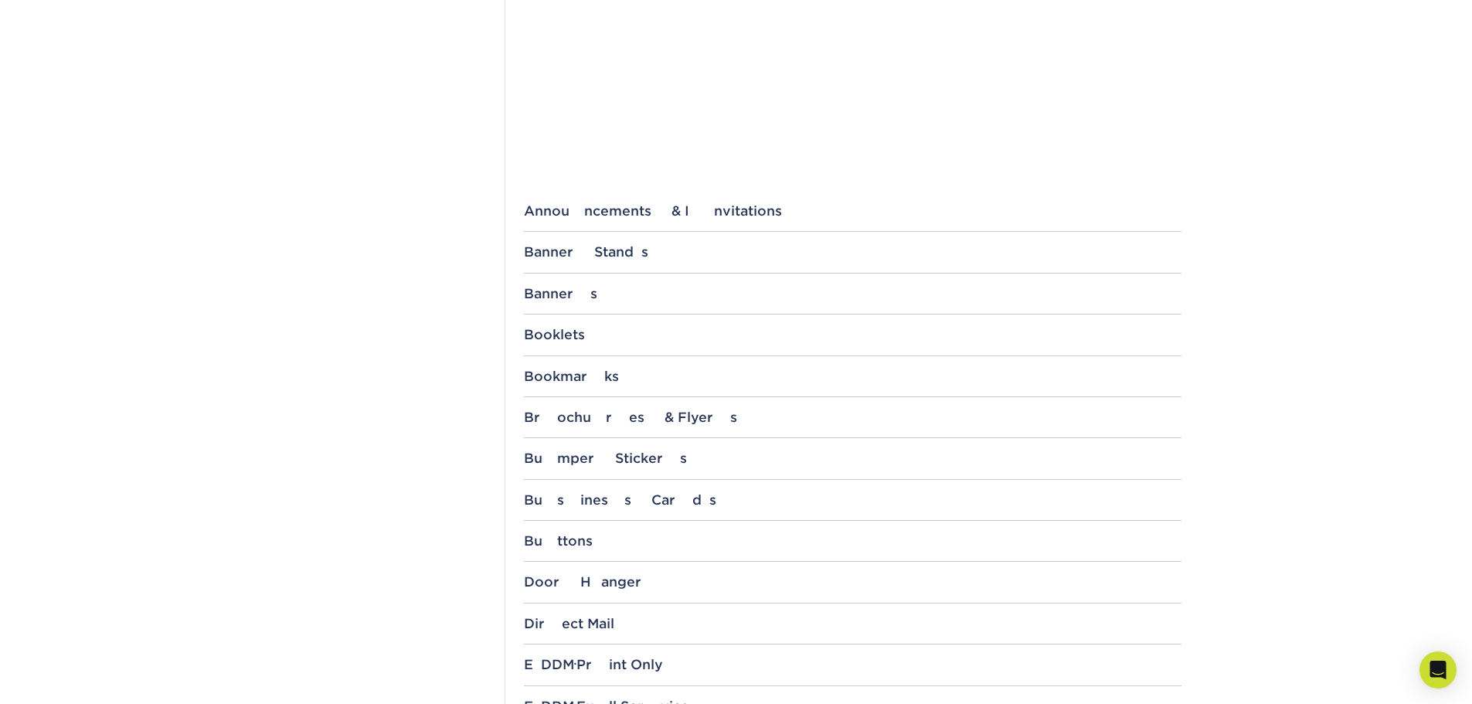
scroll to position [1725, 0]
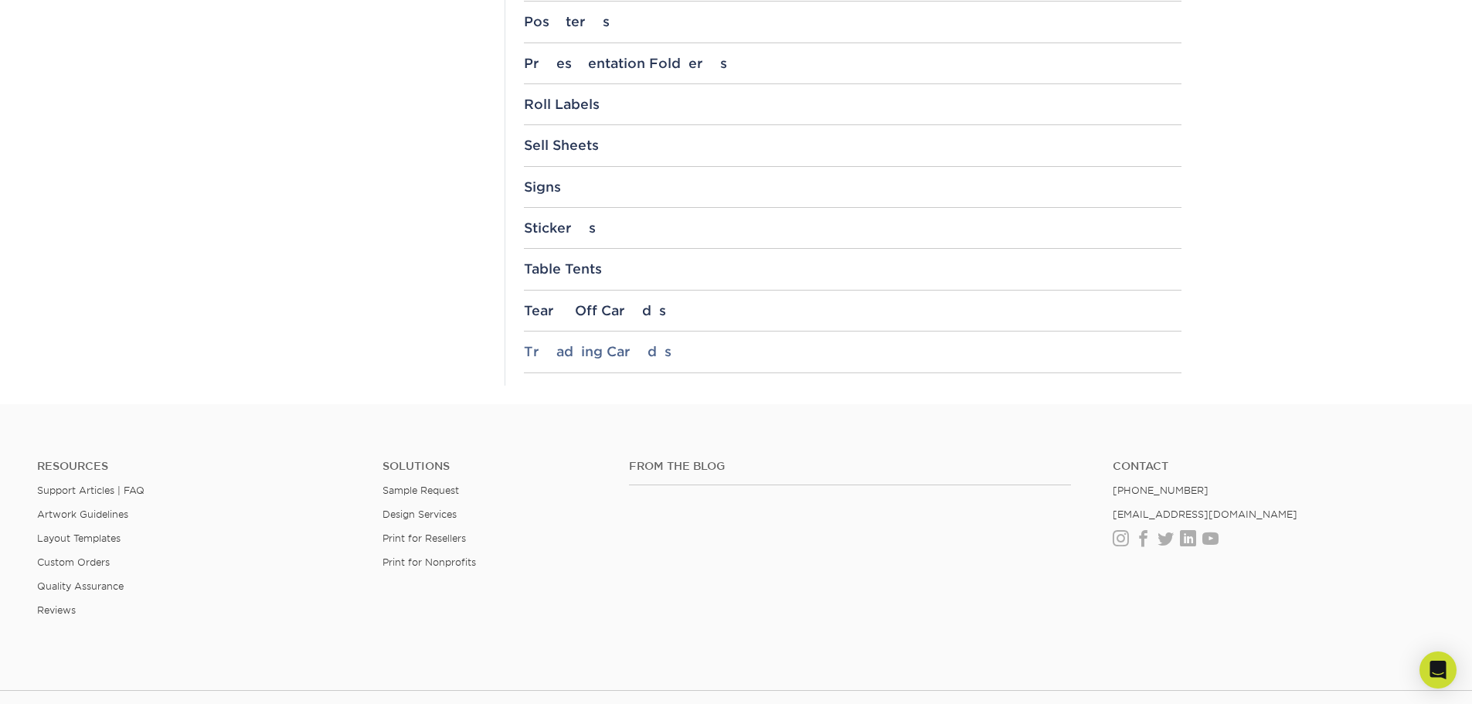
click at [612, 355] on div "Trading Cards" at bounding box center [852, 351] width 657 height 15
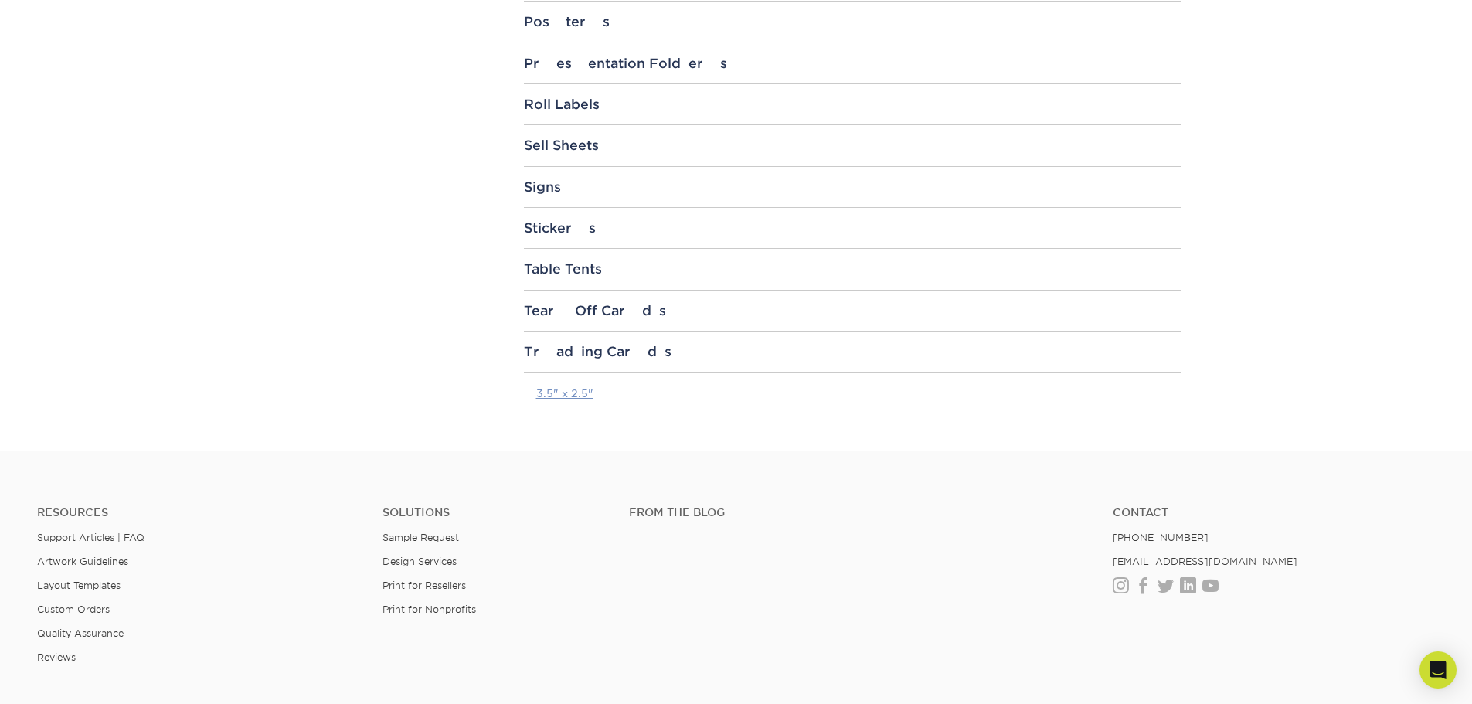
click at [572, 392] on link "3.5" x 2.5"" at bounding box center [564, 393] width 57 height 12
